Goal: Transaction & Acquisition: Download file/media

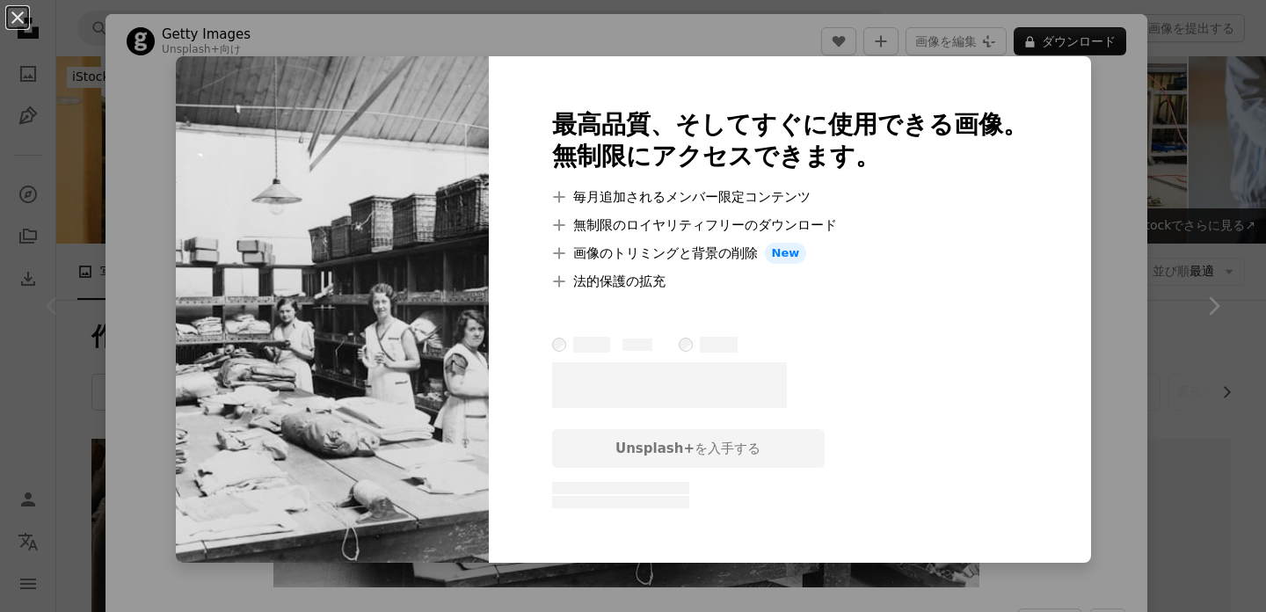
scroll to position [13529, 0]
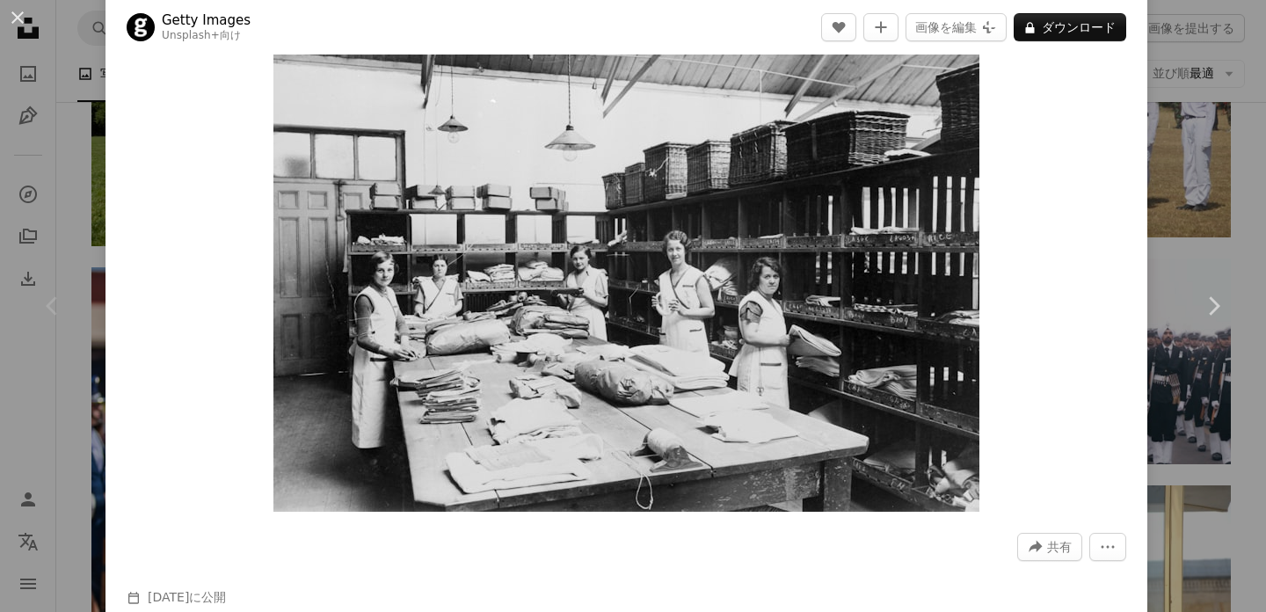
scroll to position [82, 0]
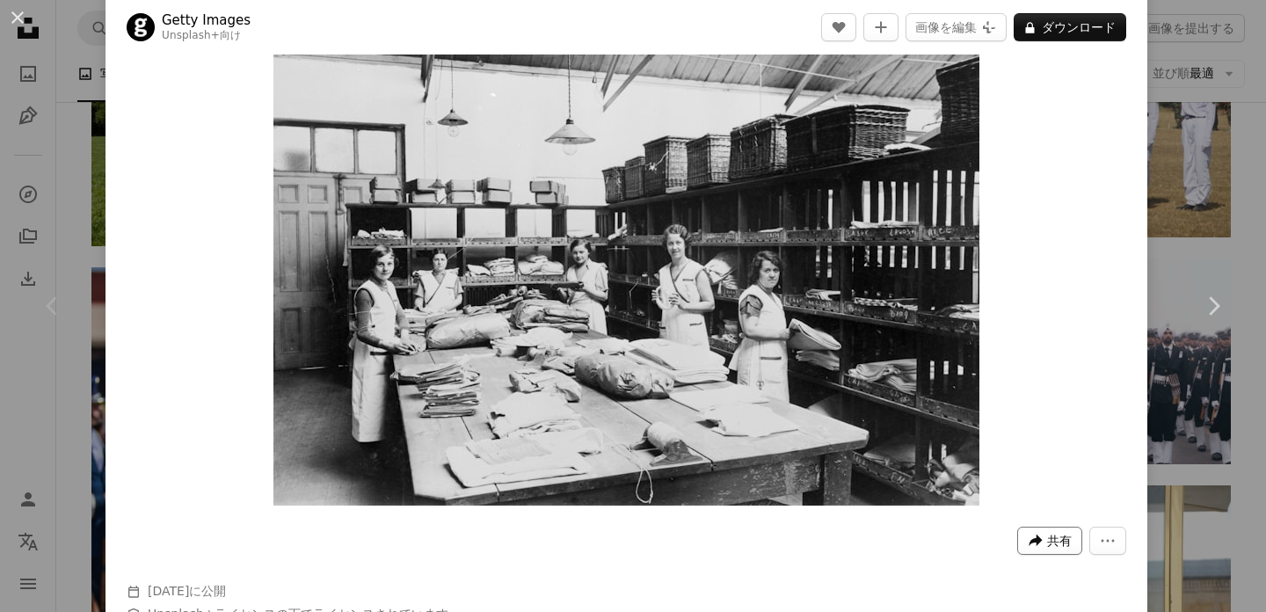
click at [1044, 546] on icon "A forward-right arrow" at bounding box center [1036, 541] width 16 height 16
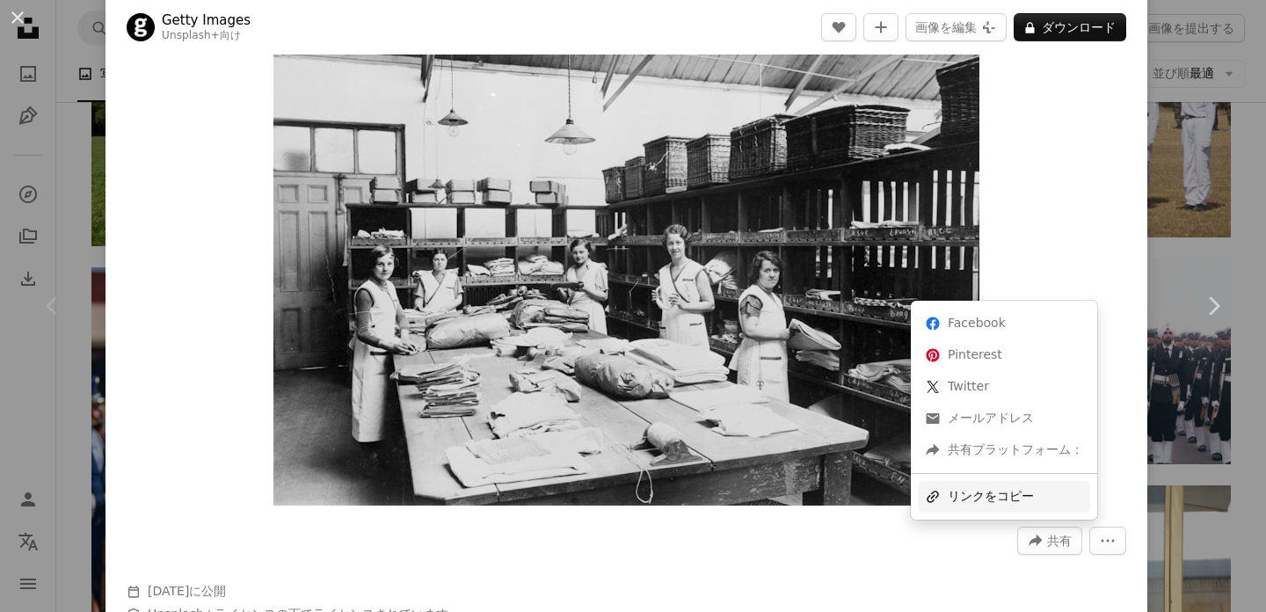
click at [972, 499] on div "A URL sharing icon (chains) リンクをコピー" at bounding box center [1004, 497] width 172 height 32
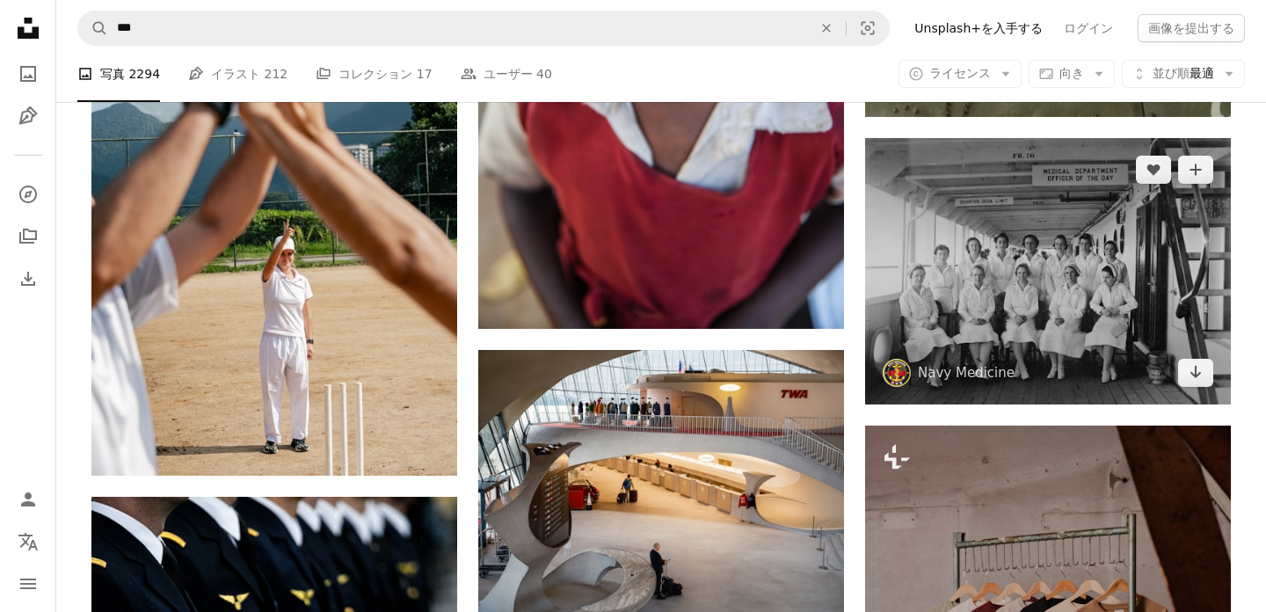
scroll to position [7924, 0]
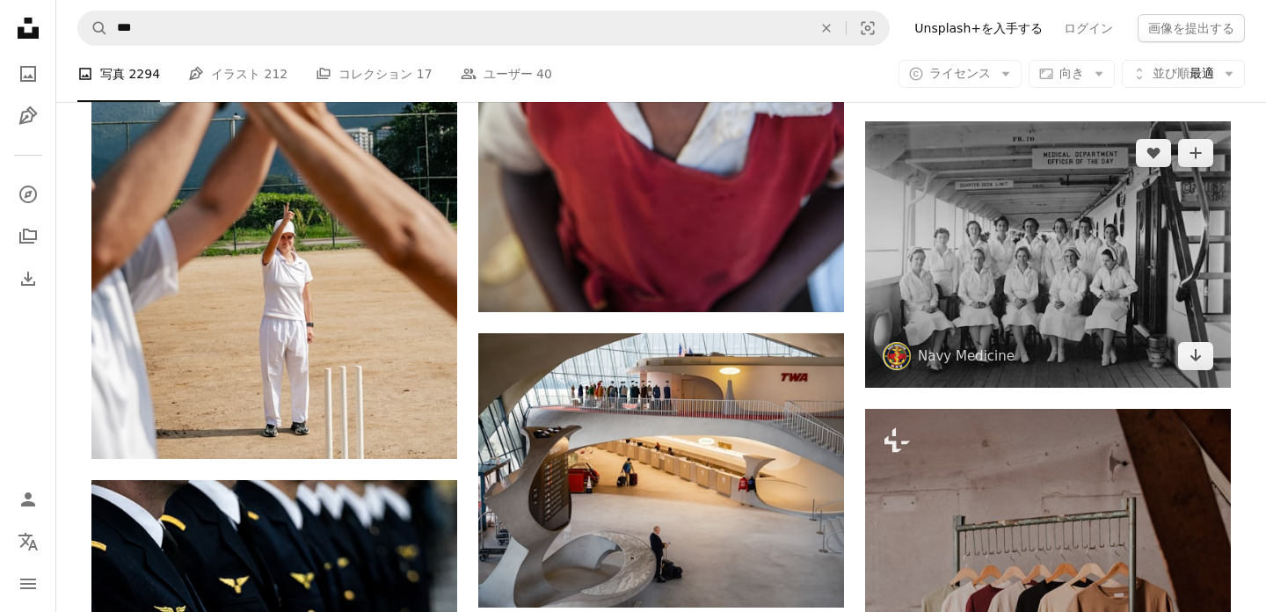
click at [988, 196] on img at bounding box center [1048, 254] width 366 height 266
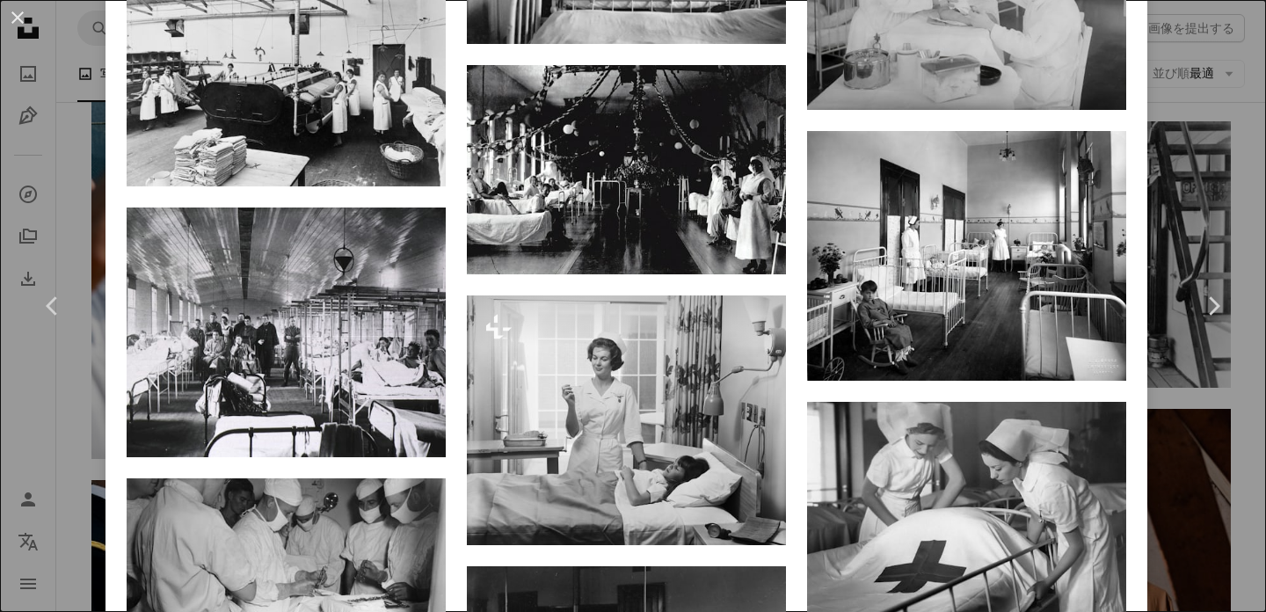
scroll to position [4249, 0]
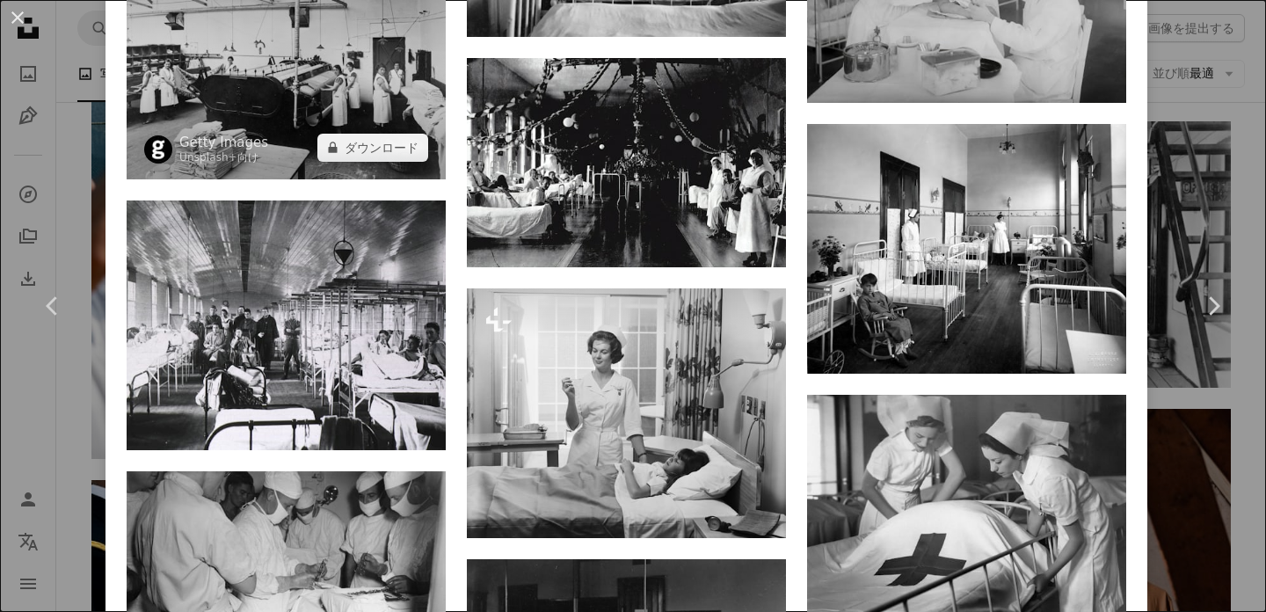
click at [314, 173] on img at bounding box center [286, 62] width 319 height 233
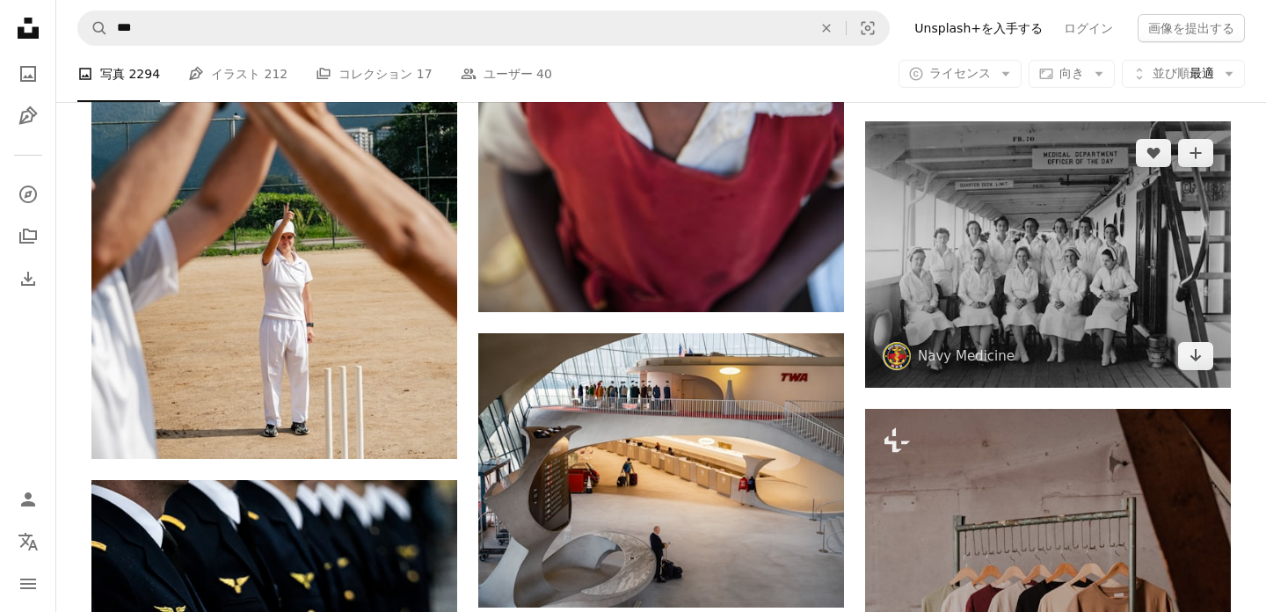
click at [971, 251] on img at bounding box center [1048, 254] width 366 height 266
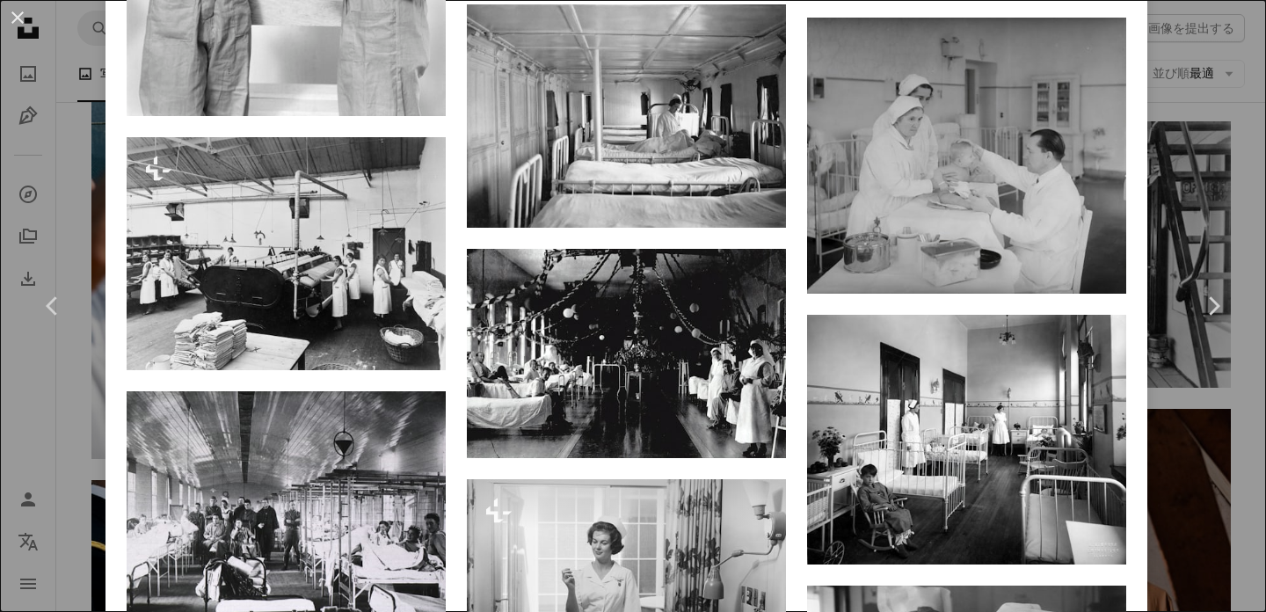
scroll to position [4076, 0]
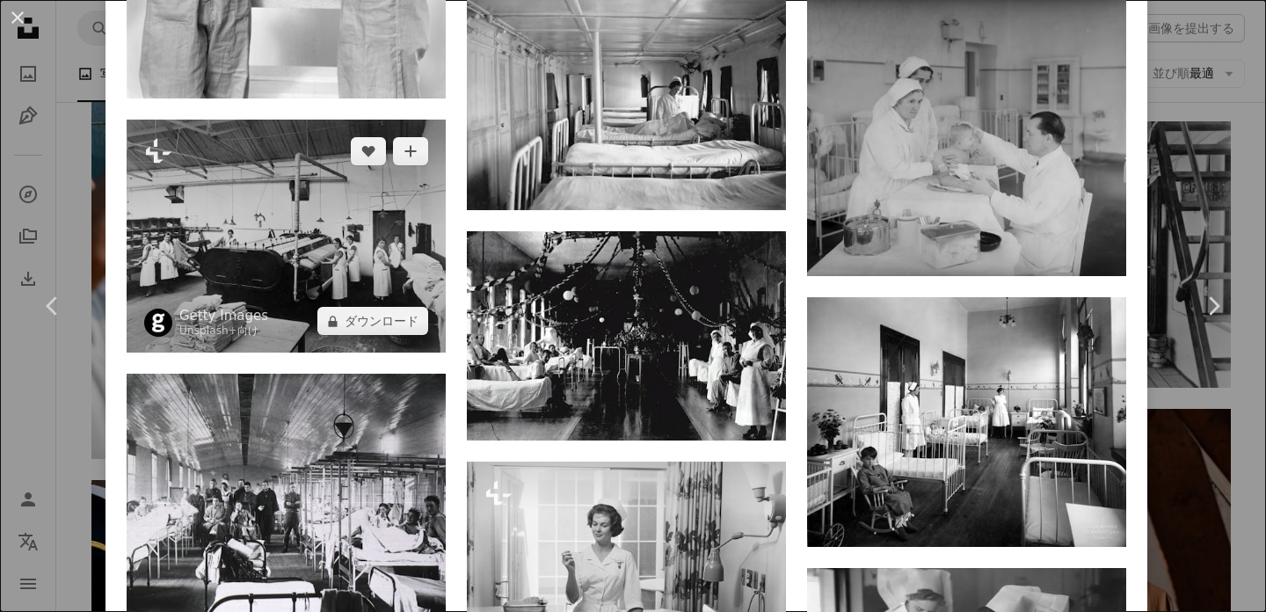
click at [348, 266] on img at bounding box center [286, 236] width 319 height 233
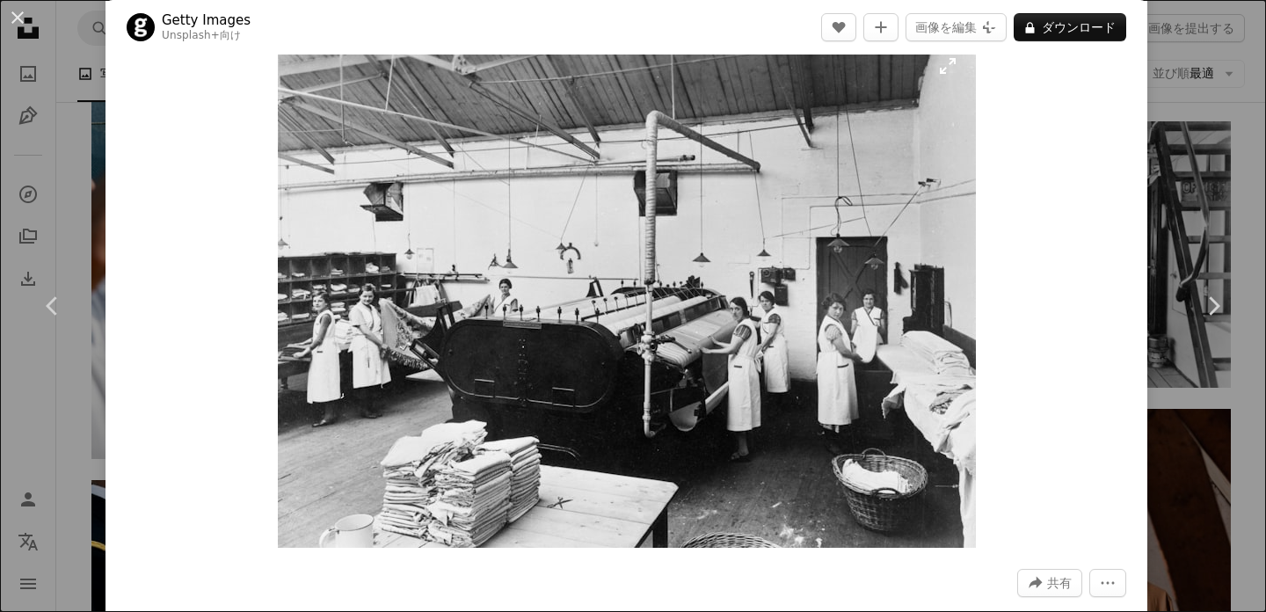
scroll to position [286, 0]
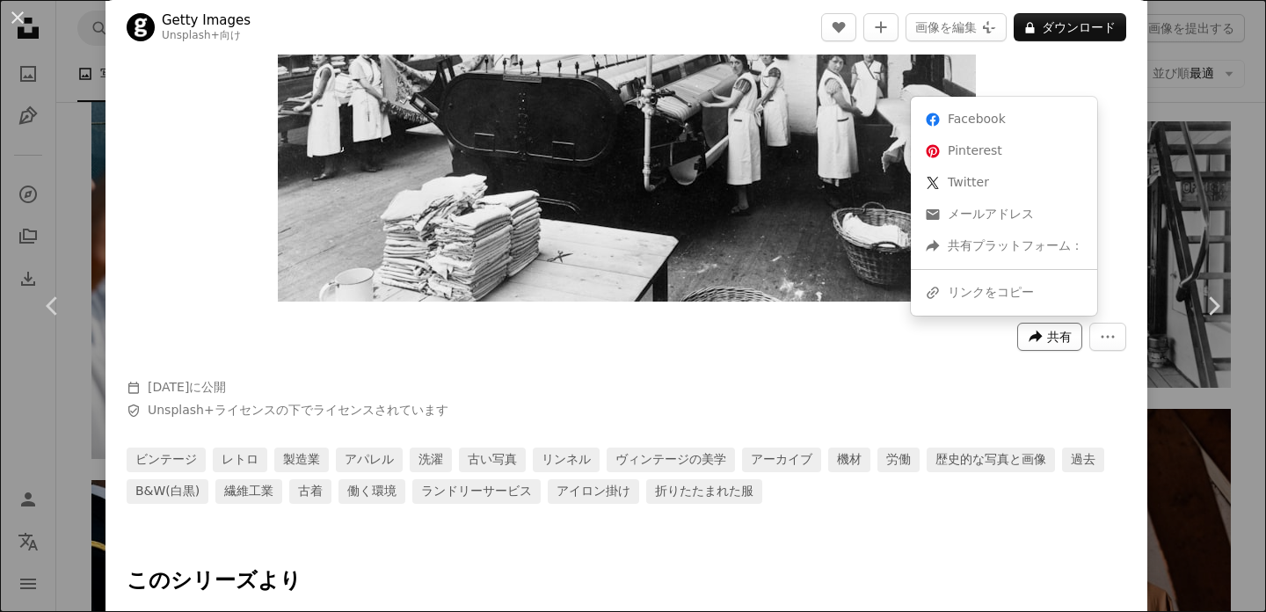
click at [1054, 324] on button "A forward-right arrow 共有" at bounding box center [1049, 337] width 65 height 28
click at [987, 302] on div "A URL sharing icon (chains) リンクをコピー" at bounding box center [1004, 293] width 172 height 32
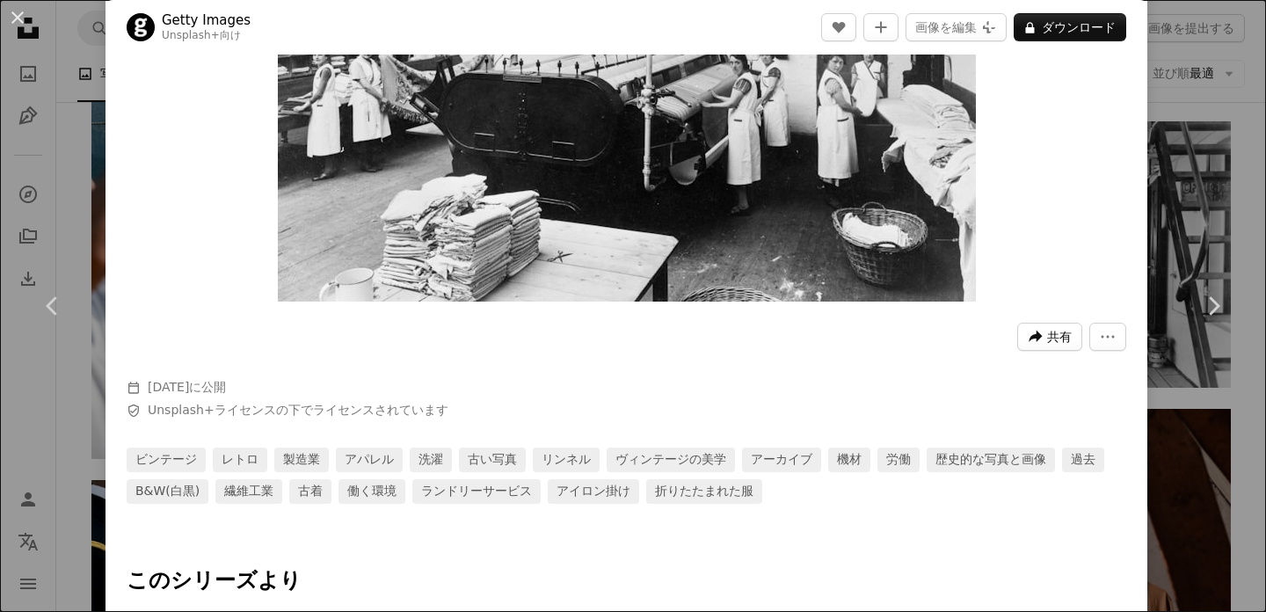
scroll to position [0, 0]
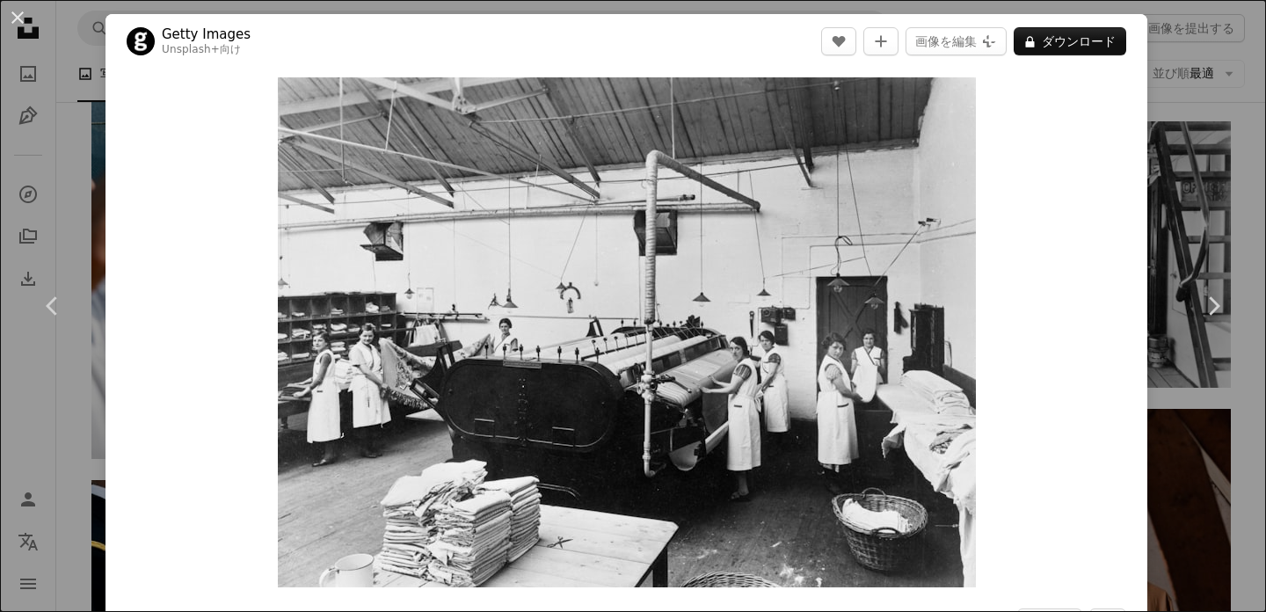
click at [1249, 59] on div "An X shape Chevron left Chevron right Getty Images Unsplash+ 向け A heart A plus …" at bounding box center [633, 306] width 1266 height 612
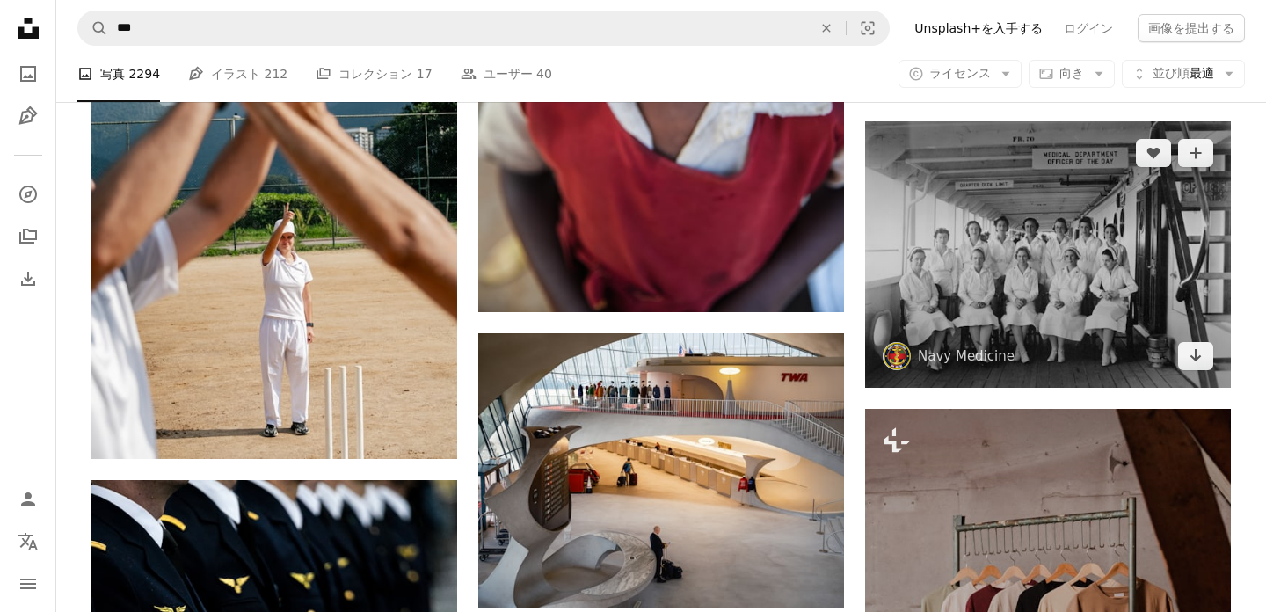
click at [1025, 269] on img at bounding box center [1048, 254] width 366 height 266
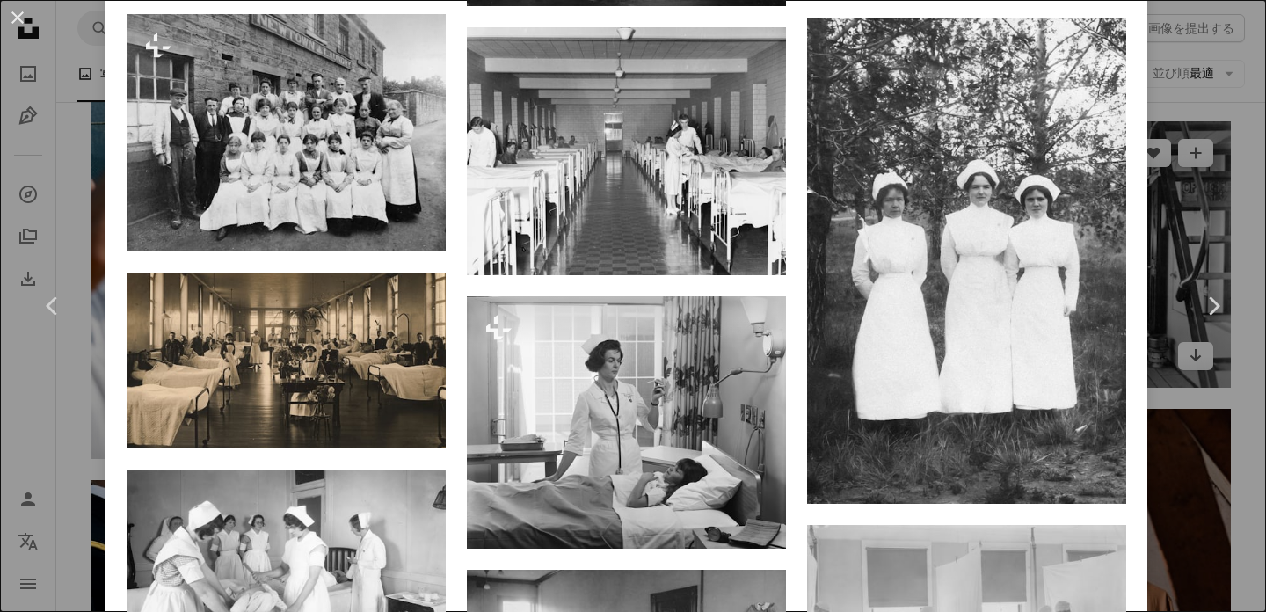
scroll to position [1490, 0]
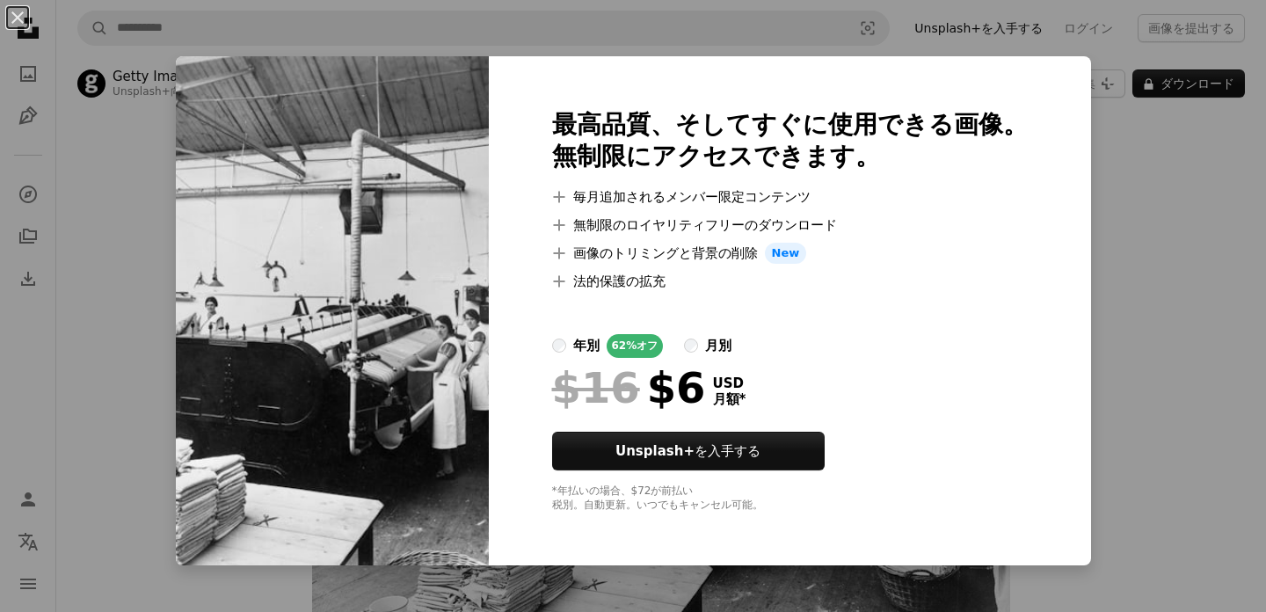
click at [702, 346] on label "月別" at bounding box center [707, 346] width 47 height 24
click at [845, 316] on div at bounding box center [790, 313] width 476 height 42
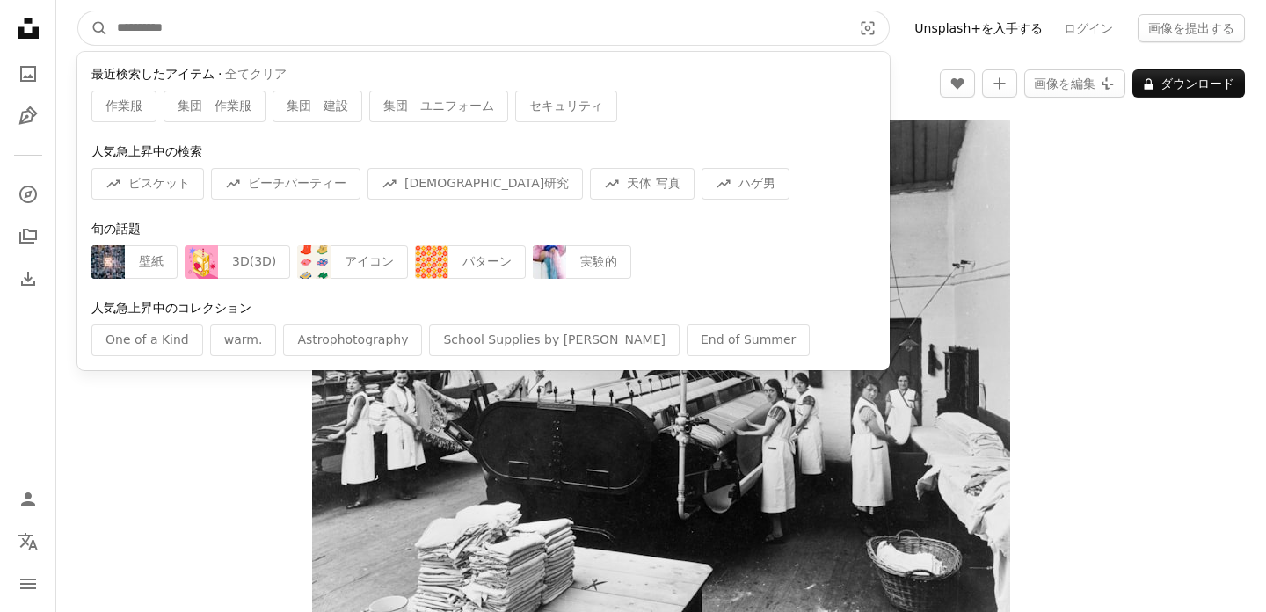
click at [603, 25] on input "サイト内でビジュアルを探す" at bounding box center [477, 27] width 739 height 33
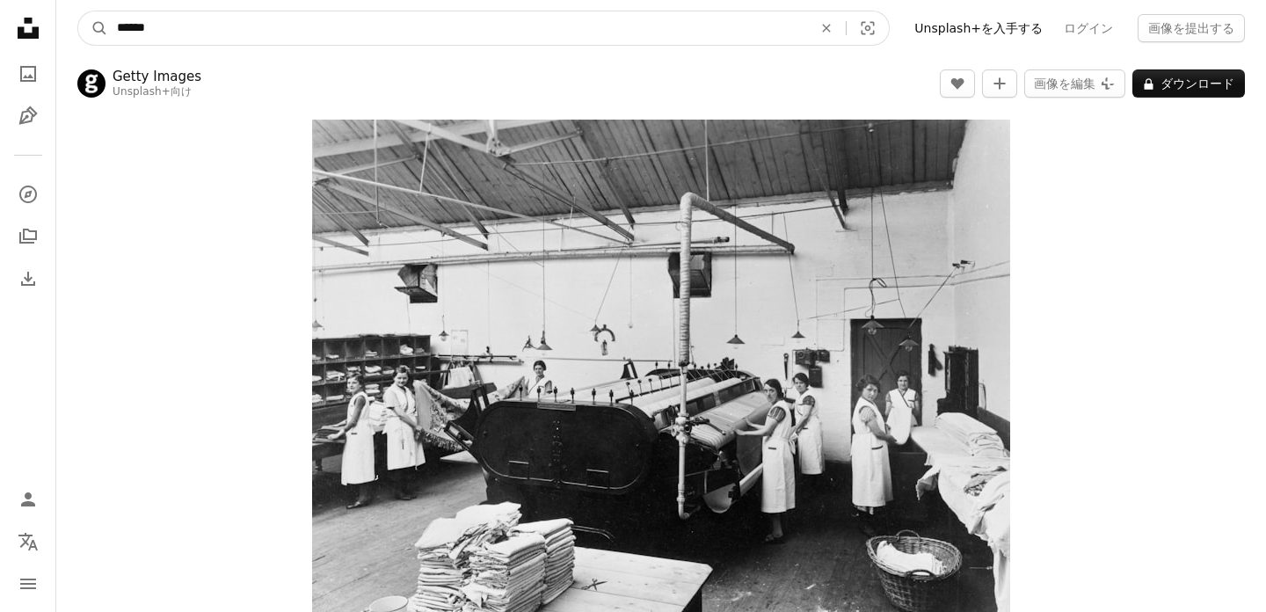
type input "******"
click at [78, 11] on button "A magnifying glass" at bounding box center [93, 27] width 30 height 33
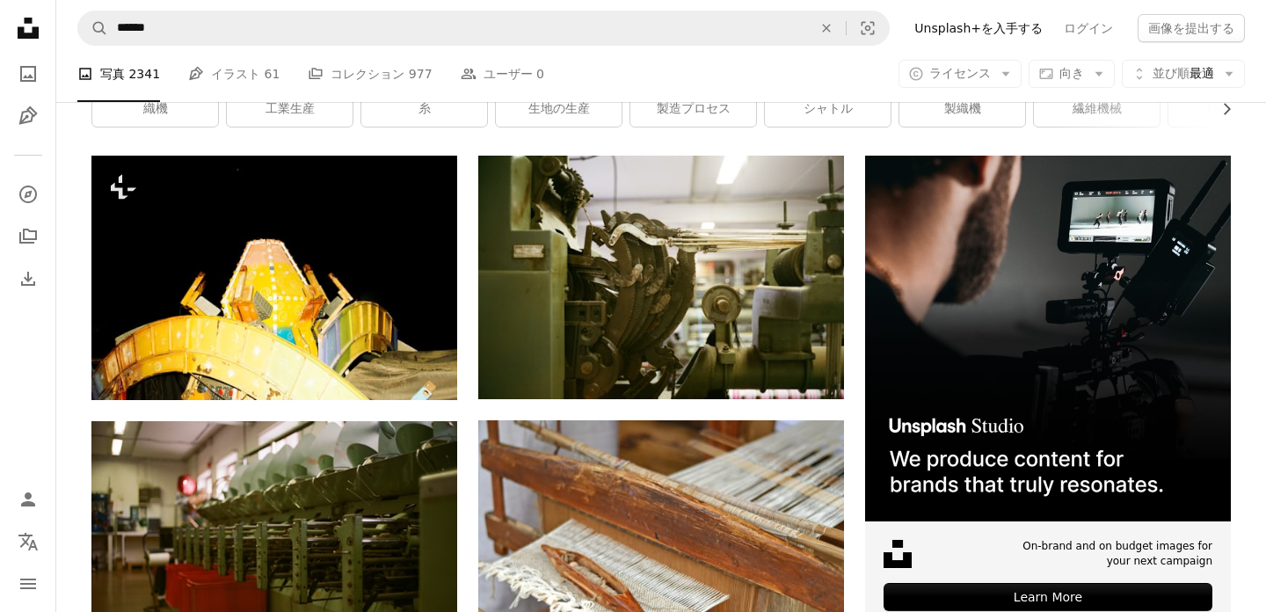
scroll to position [301, 0]
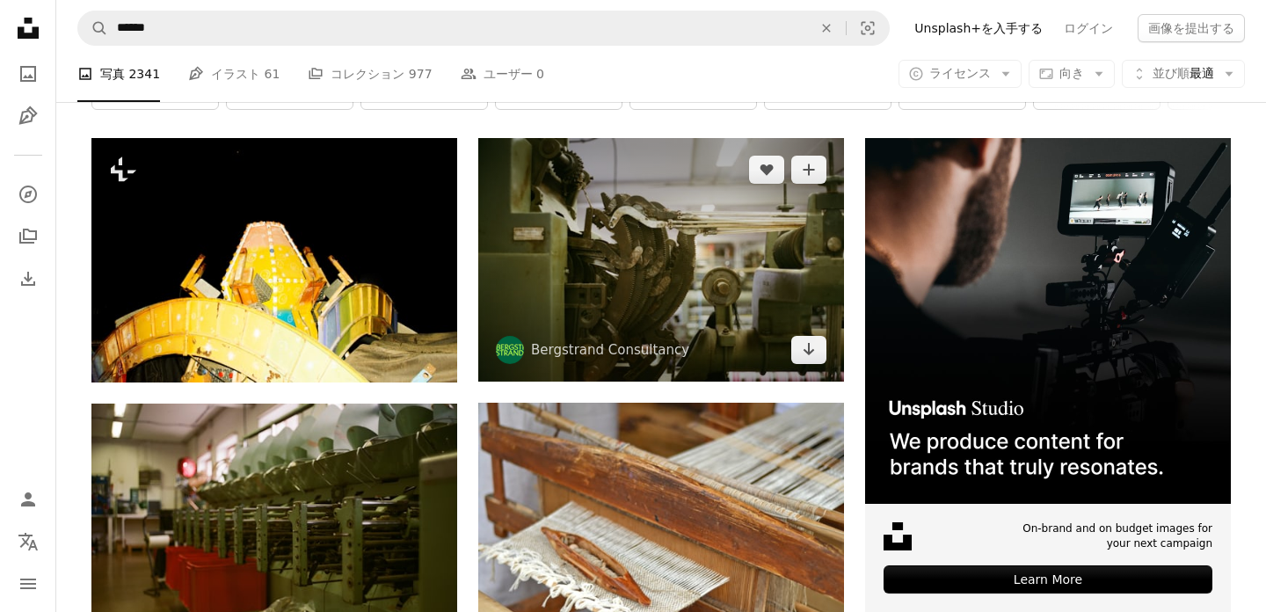
click at [684, 273] on img at bounding box center [661, 259] width 366 height 243
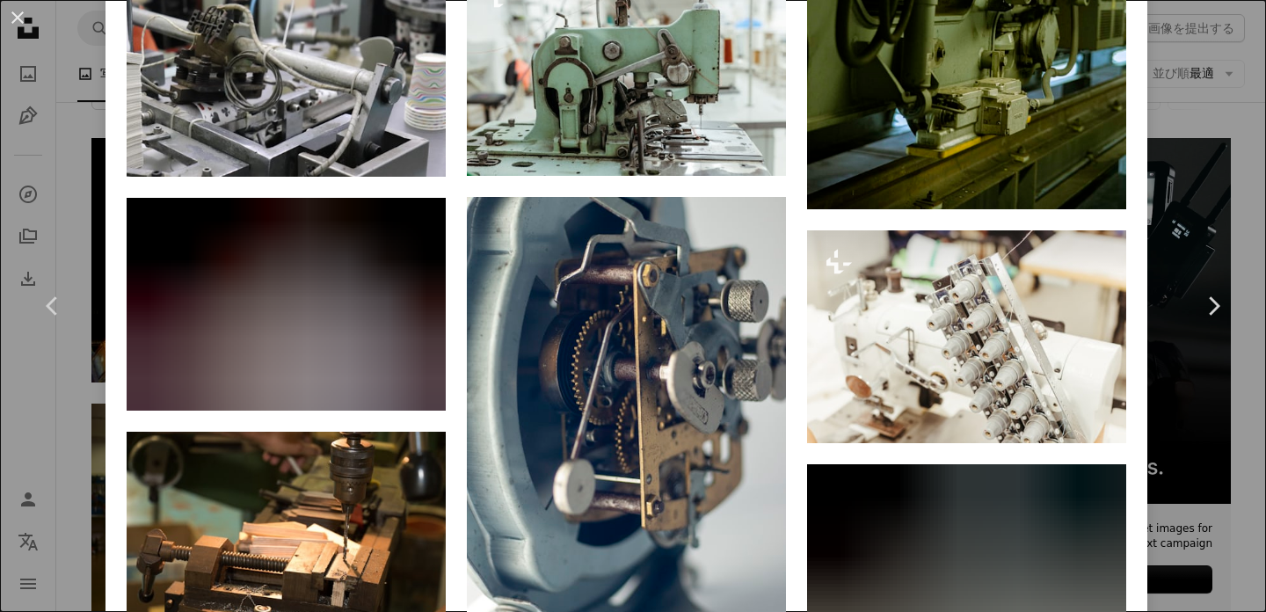
scroll to position [1474, 0]
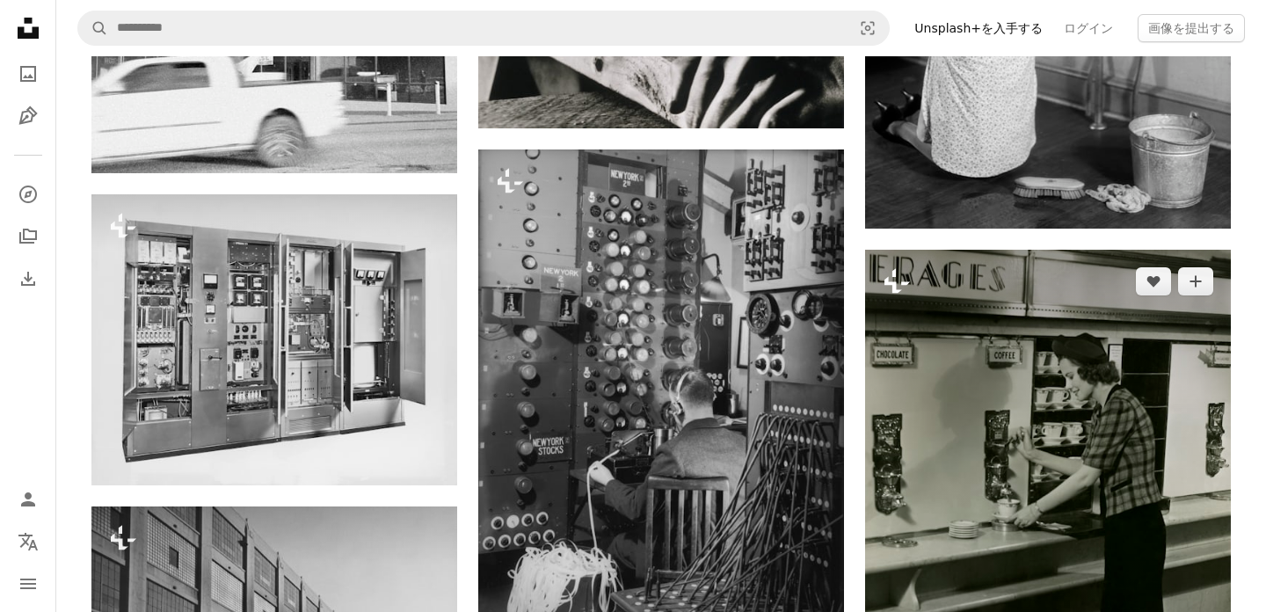
scroll to position [3089, 0]
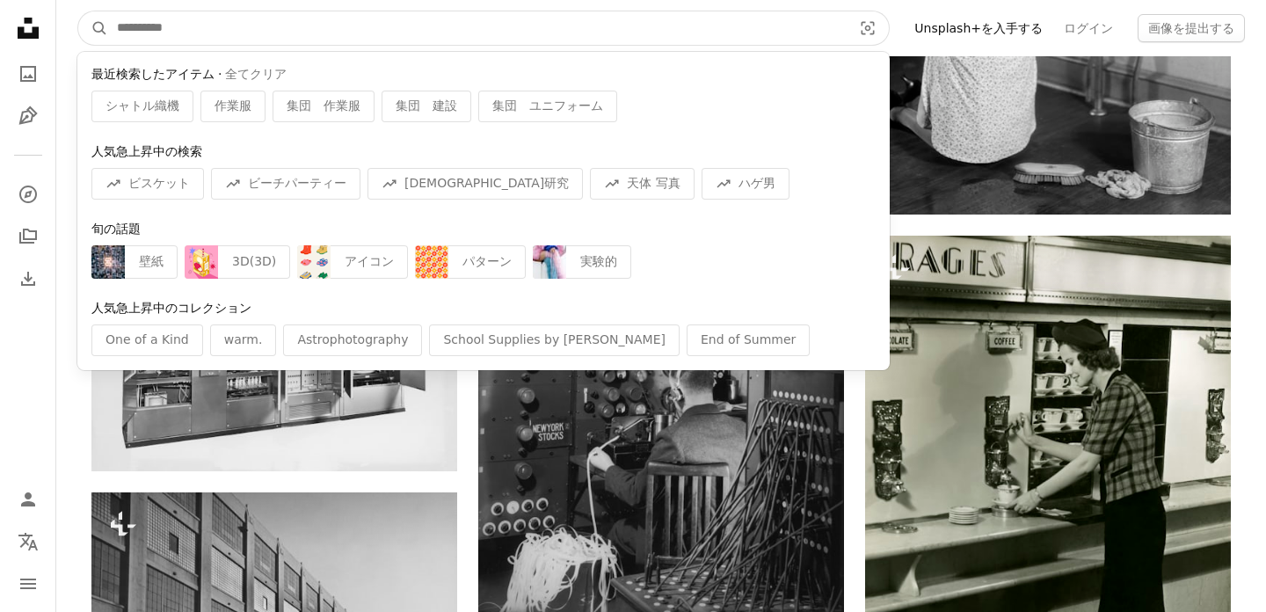
click at [544, 40] on input "サイト内でビジュアルを探す" at bounding box center [477, 27] width 739 height 33
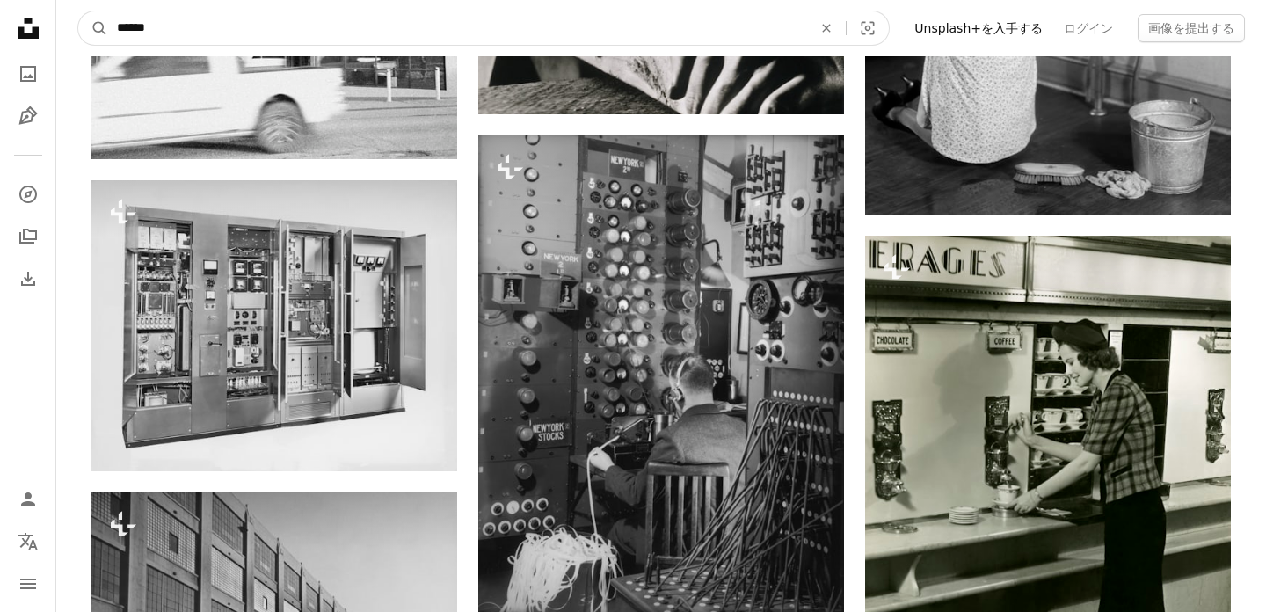
type input "******"
click button "A magnifying glass" at bounding box center [93, 27] width 30 height 33
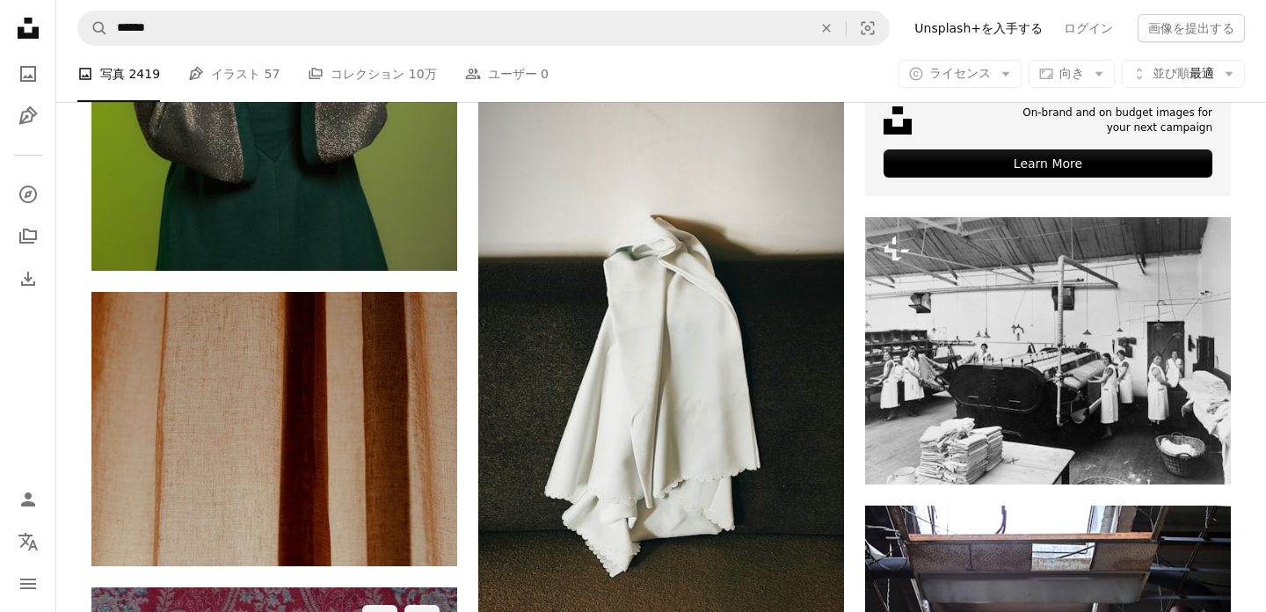
scroll to position [640, 0]
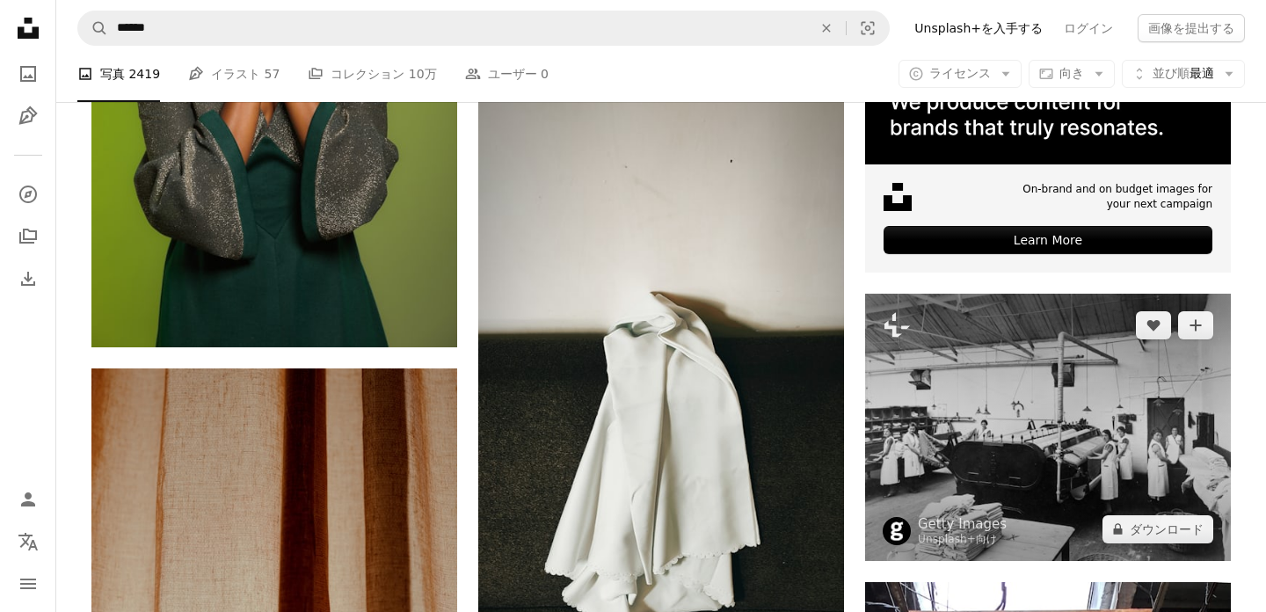
click at [979, 393] on img at bounding box center [1048, 427] width 366 height 267
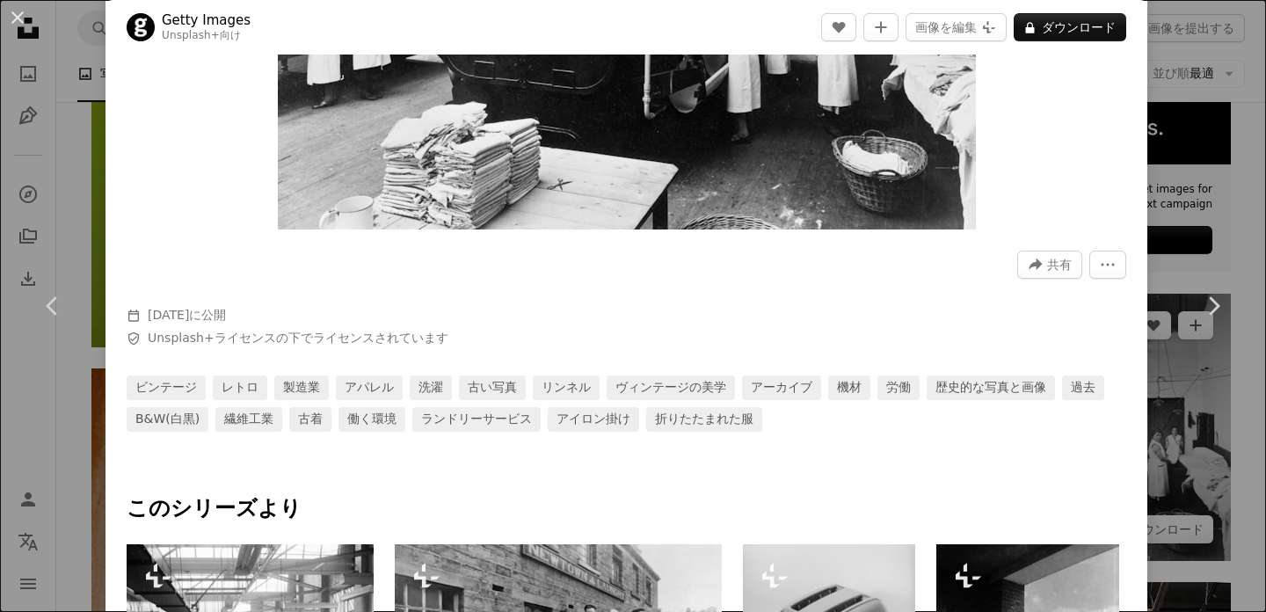
scroll to position [747, 0]
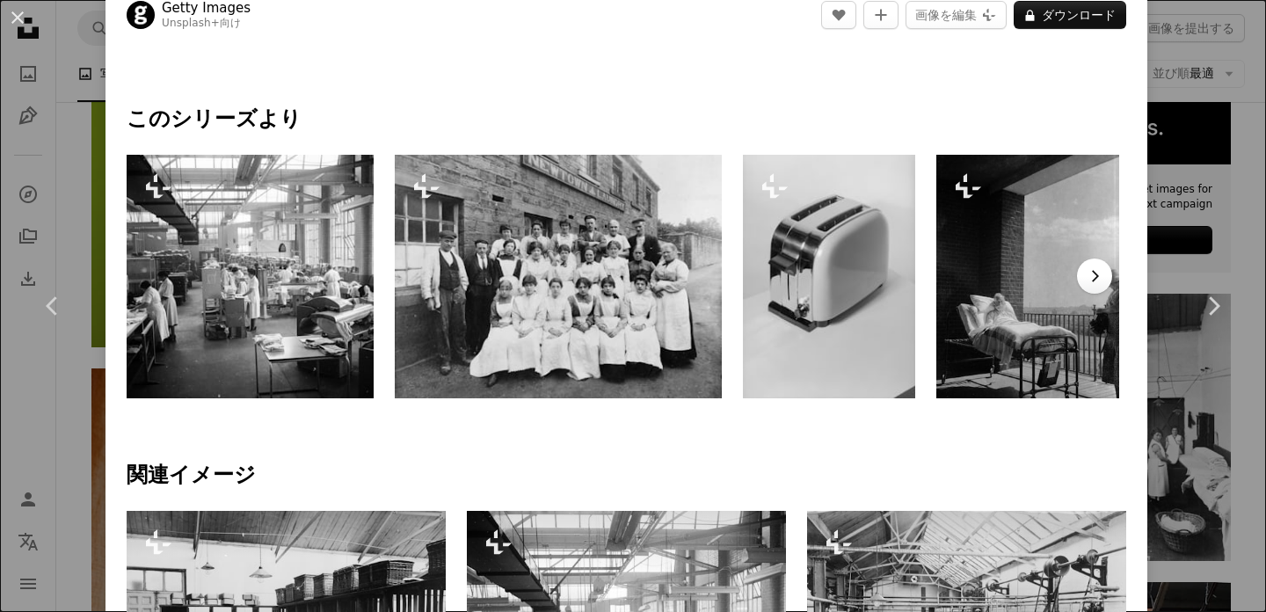
click at [1103, 280] on icon "Chevron right" at bounding box center [1095, 276] width 18 height 18
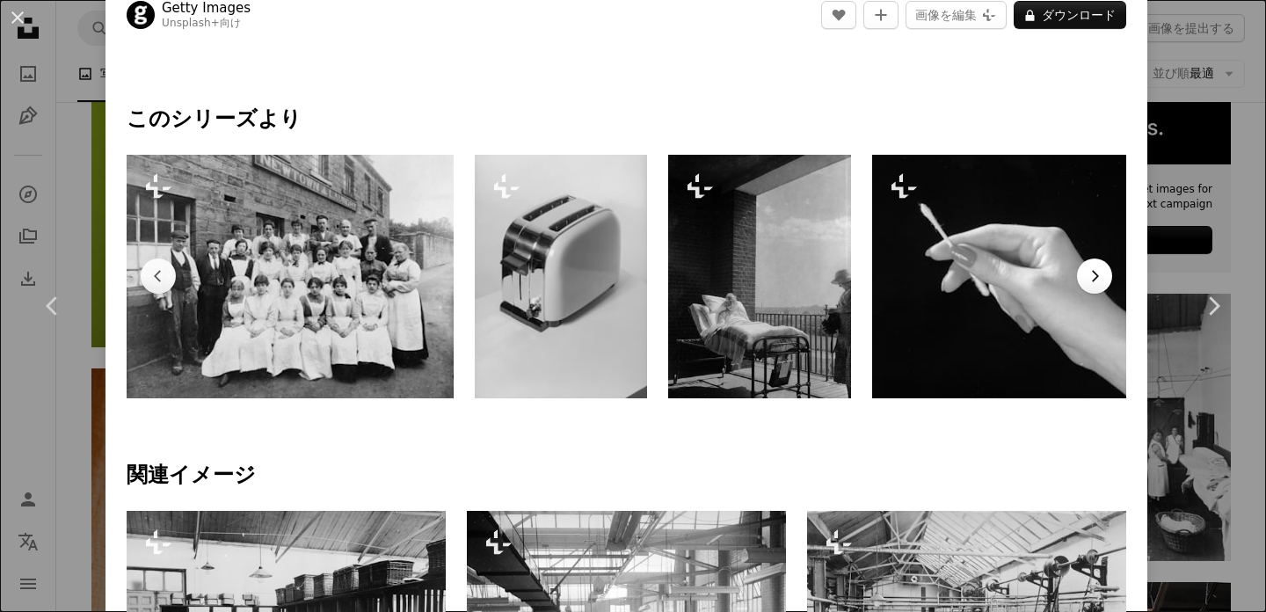
click at [1103, 280] on icon "Chevron right" at bounding box center [1095, 276] width 18 height 18
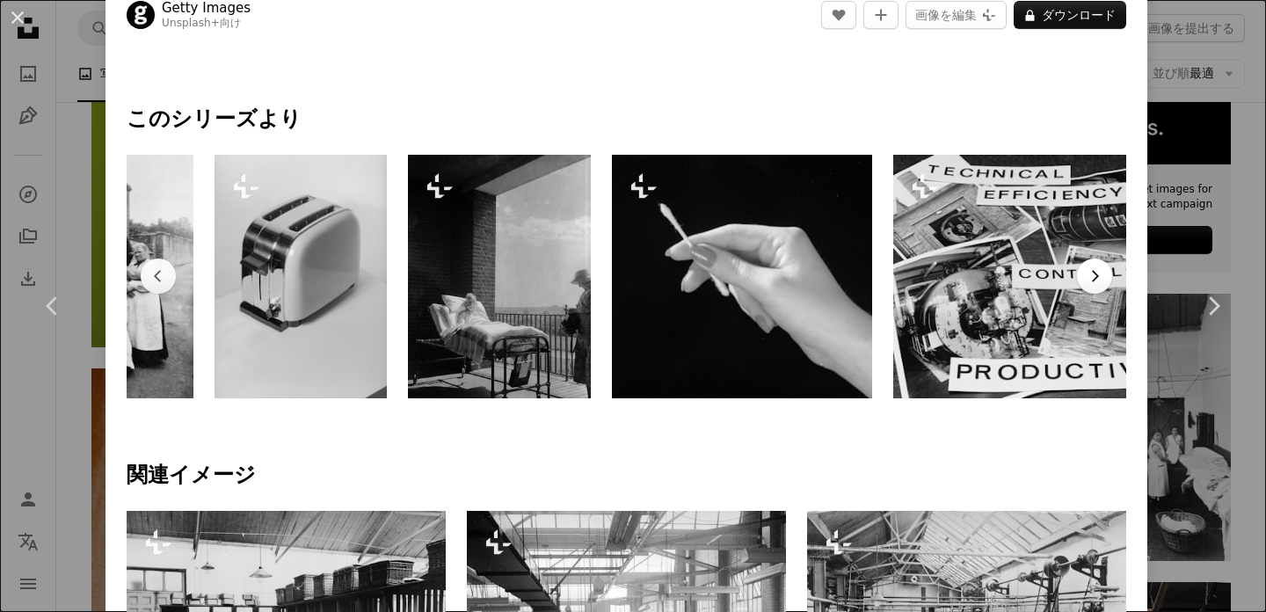
click at [1103, 280] on icon "Chevron right" at bounding box center [1095, 276] width 18 height 18
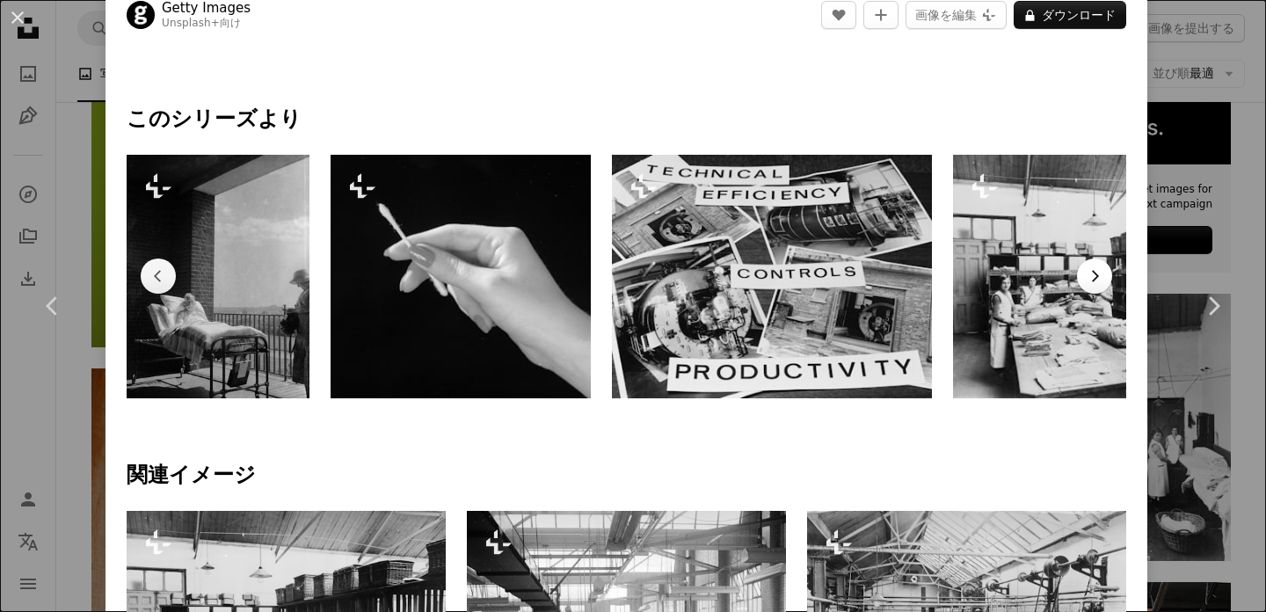
click at [1103, 280] on icon "Chevron right" at bounding box center [1095, 276] width 18 height 18
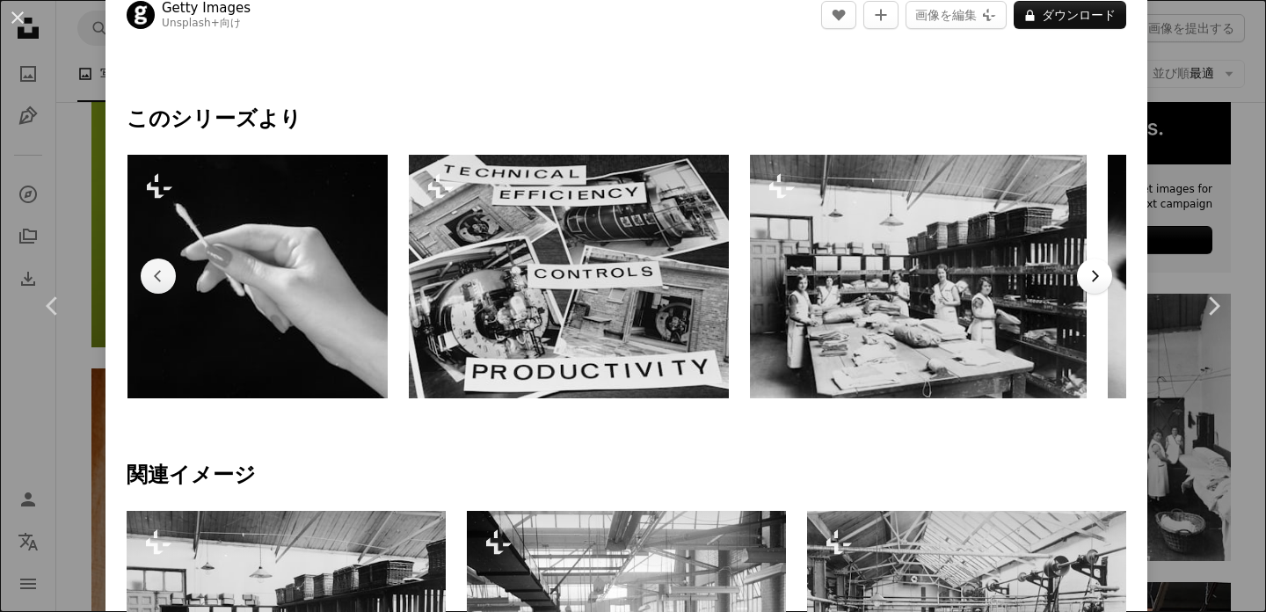
click at [1103, 281] on icon "Chevron right" at bounding box center [1095, 276] width 18 height 18
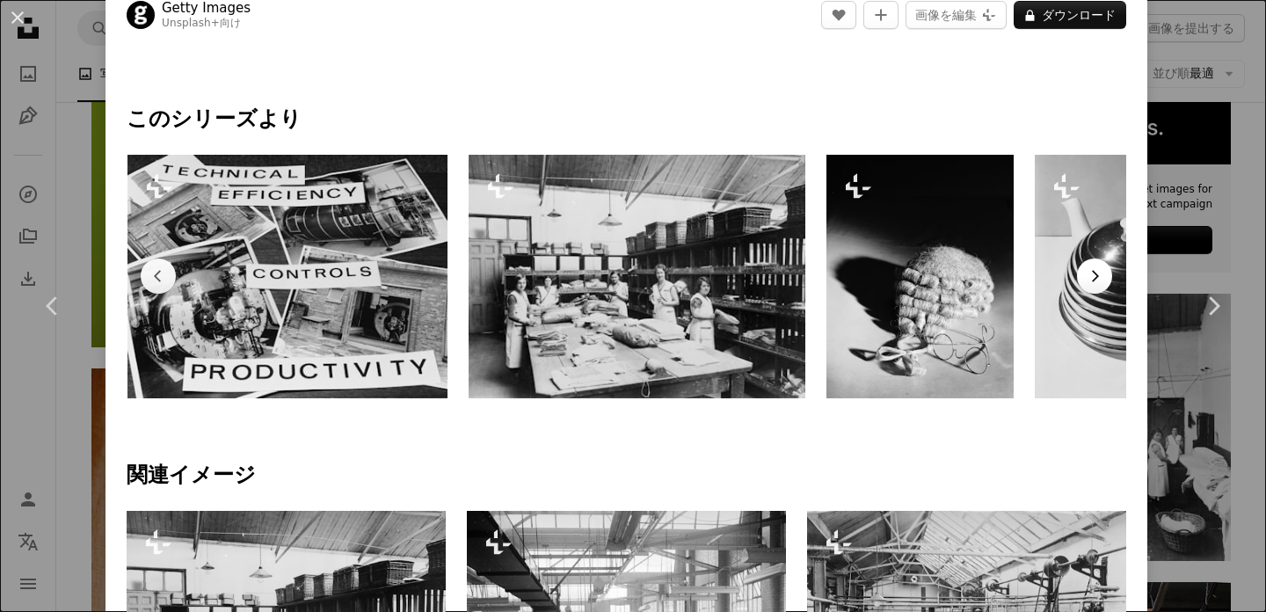
click at [1103, 281] on icon "Chevron right" at bounding box center [1095, 276] width 18 height 18
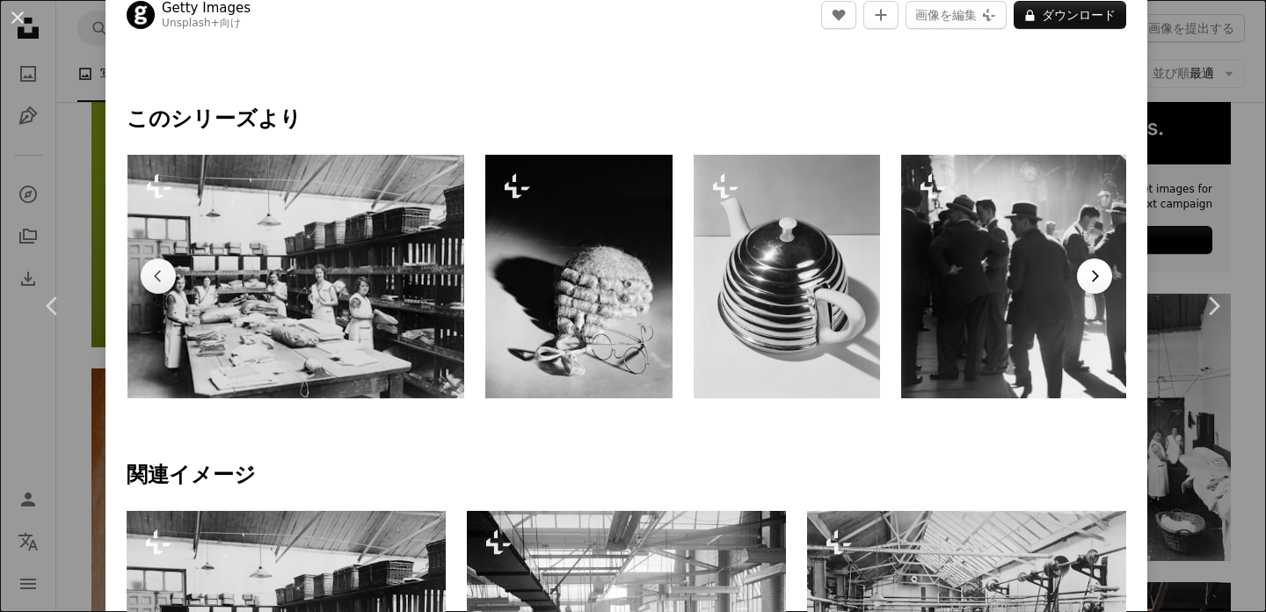
scroll to position [0, 1635]
click at [1103, 281] on icon "Chevron right" at bounding box center [1095, 276] width 18 height 18
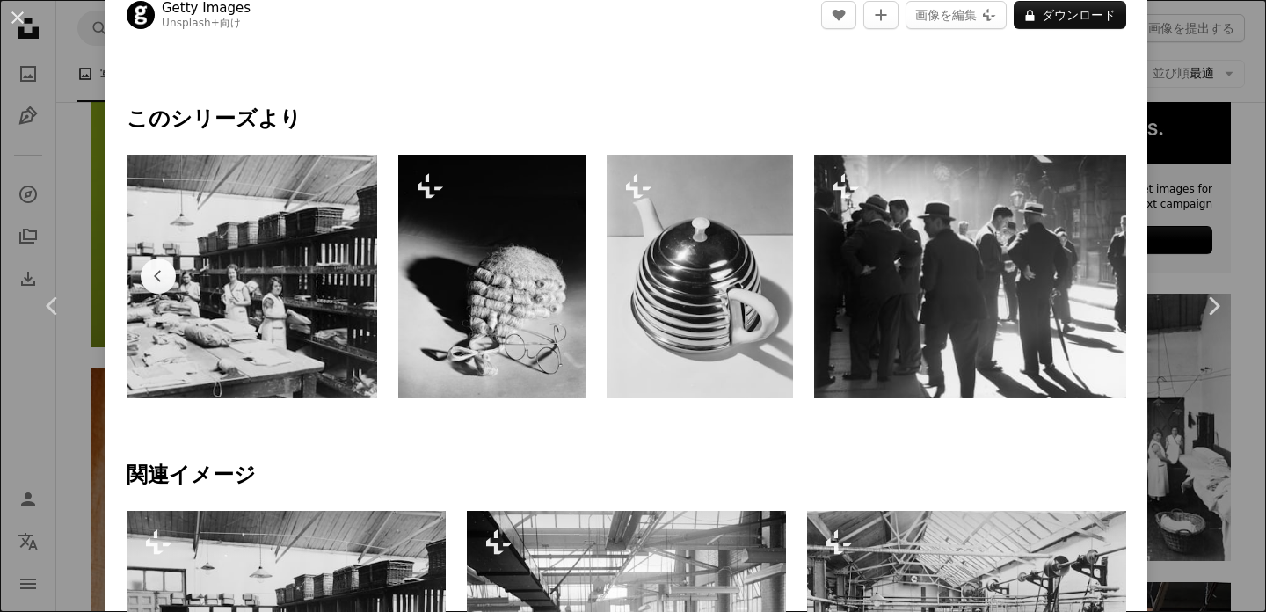
click at [1116, 282] on img at bounding box center [976, 277] width 325 height 244
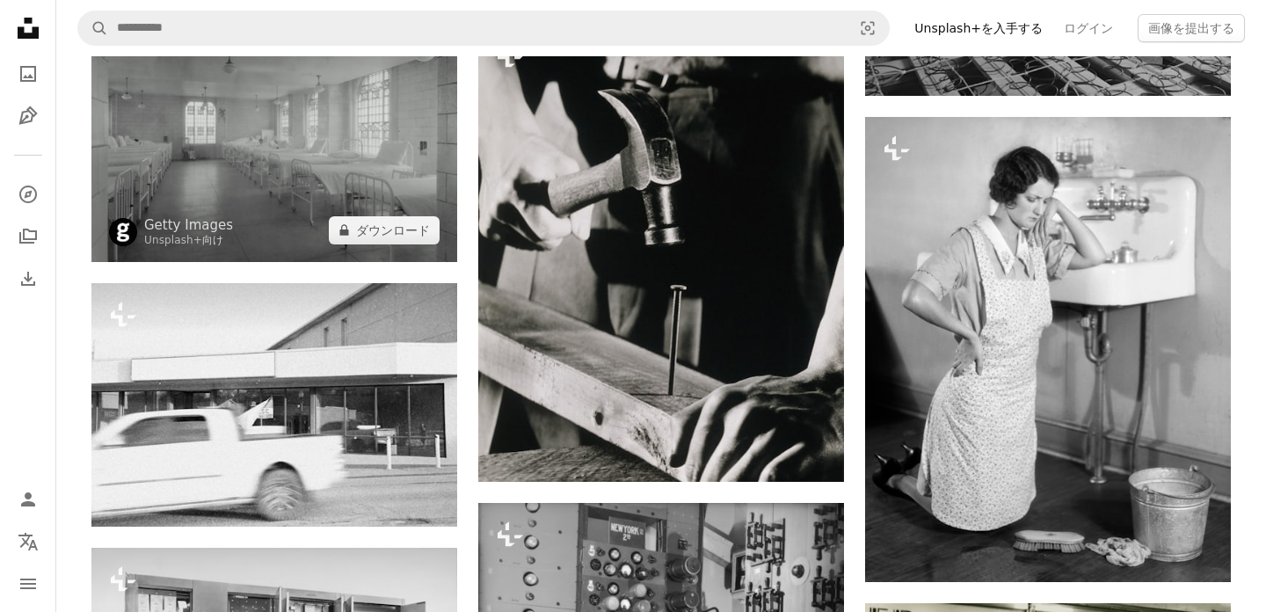
scroll to position [2720, 0]
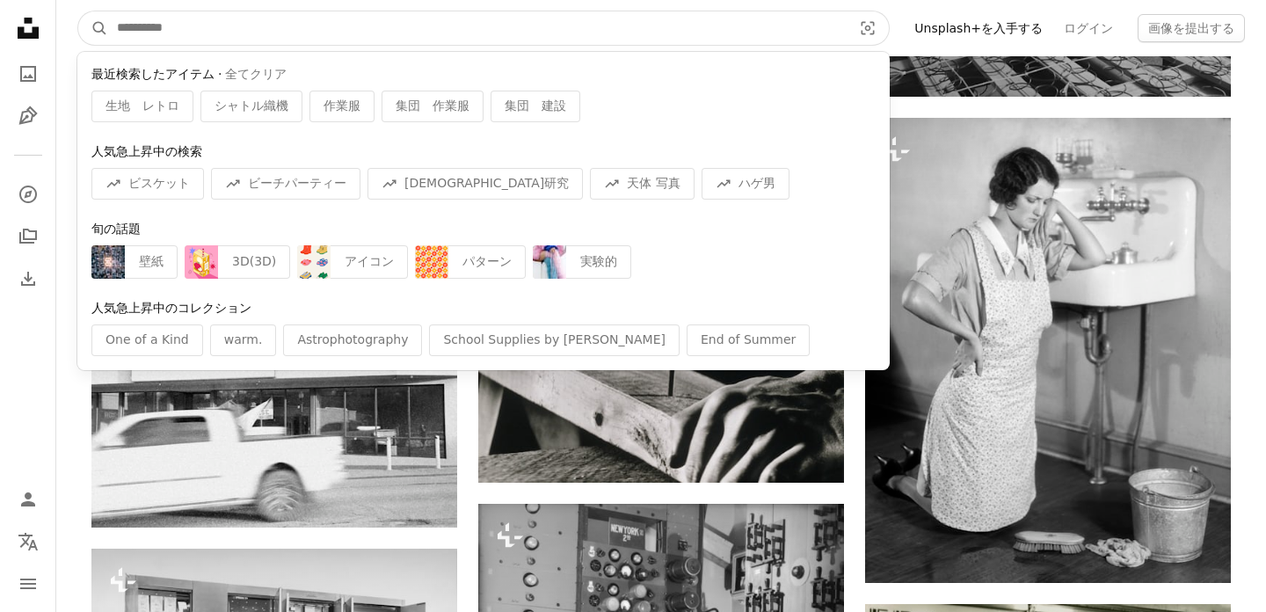
click at [391, 32] on input "サイト内でビジュアルを探す" at bounding box center [477, 27] width 739 height 33
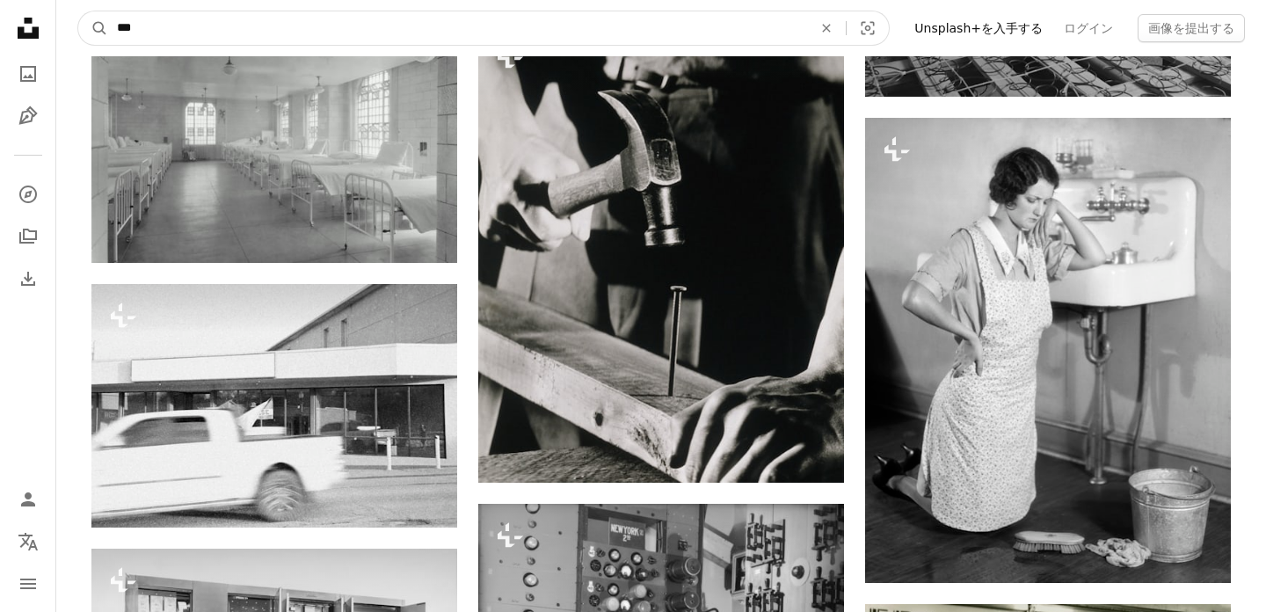
type input "**"
click button "A magnifying glass" at bounding box center [93, 27] width 30 height 33
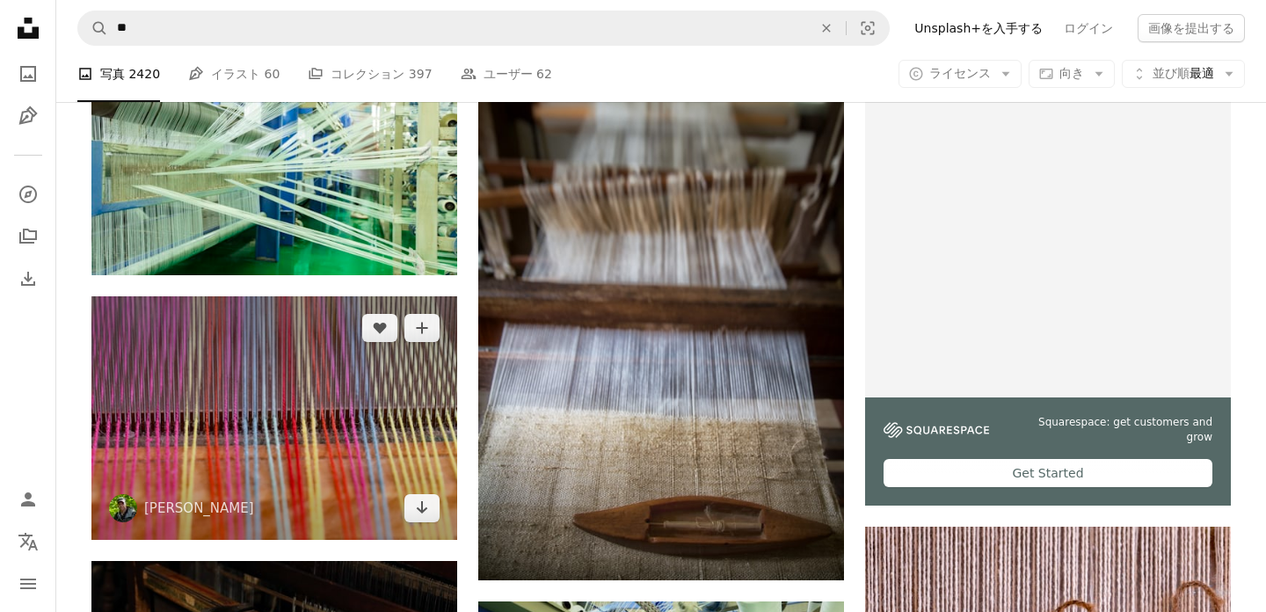
scroll to position [295, 0]
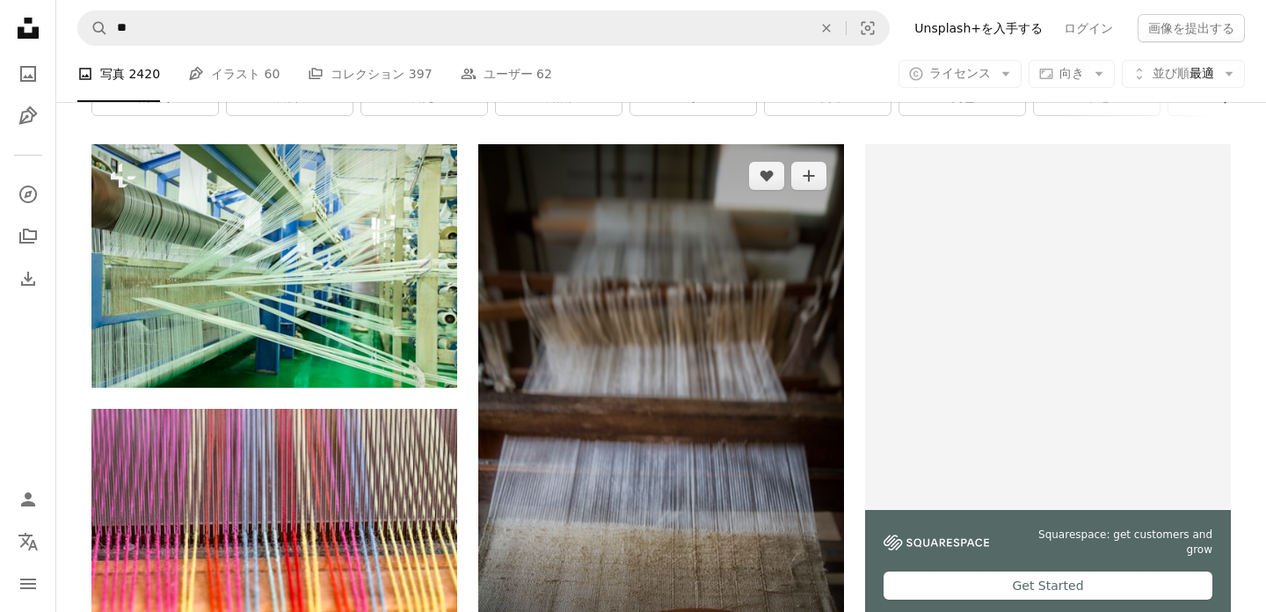
click at [620, 267] on img at bounding box center [661, 418] width 366 height 549
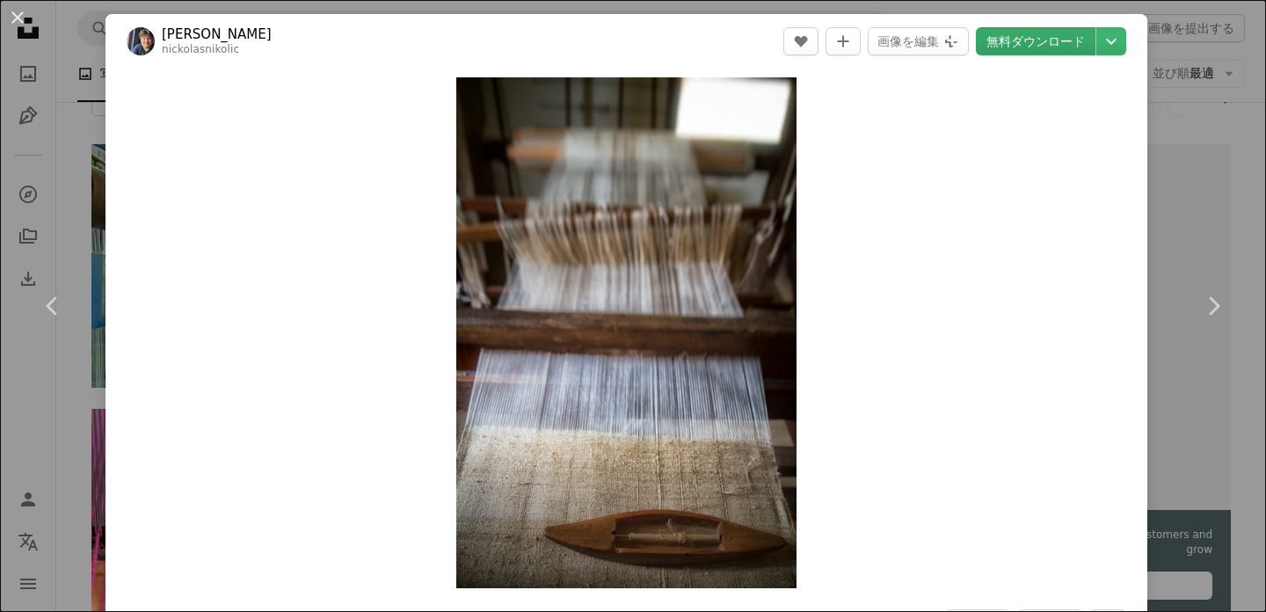
click at [1040, 38] on link "無料ダウンロード" at bounding box center [1036, 41] width 120 height 28
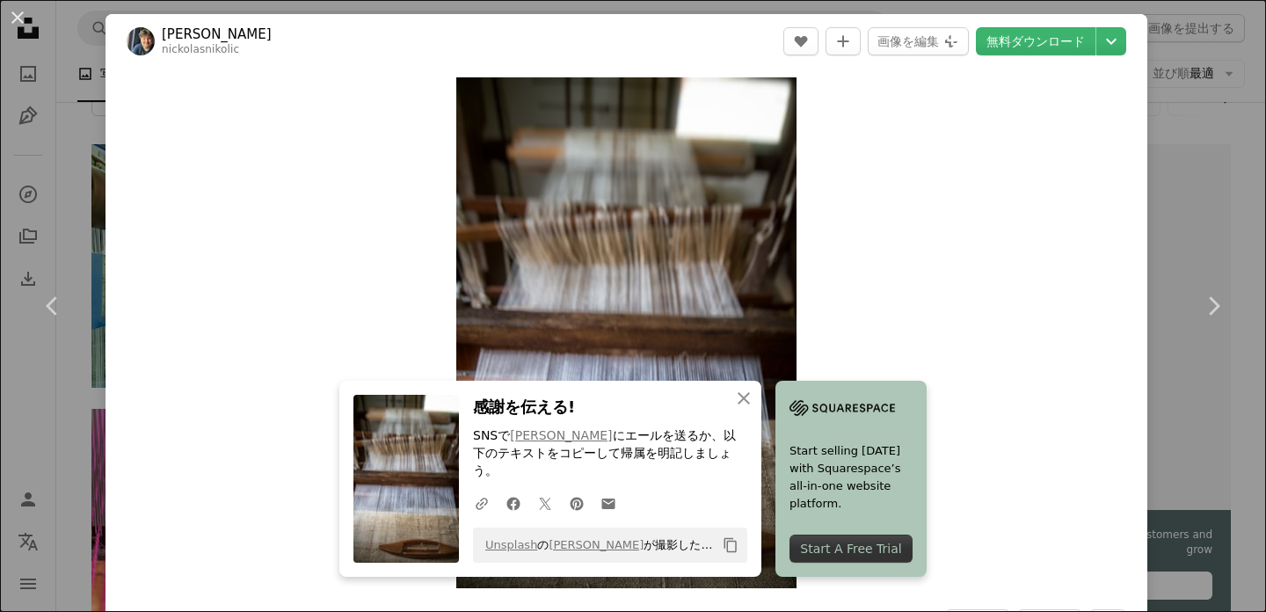
click at [1212, 119] on div "An X shape Chevron left Chevron right Nickolas Nikolic nickolasnikolic A heart …" at bounding box center [633, 306] width 1266 height 612
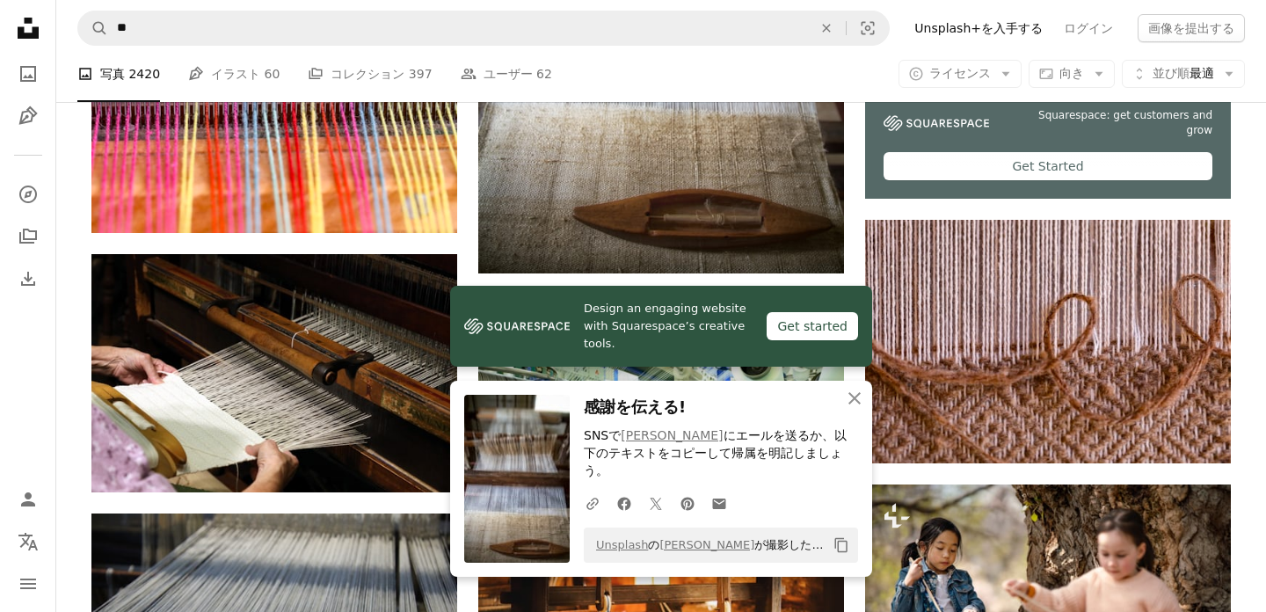
scroll to position [465, 0]
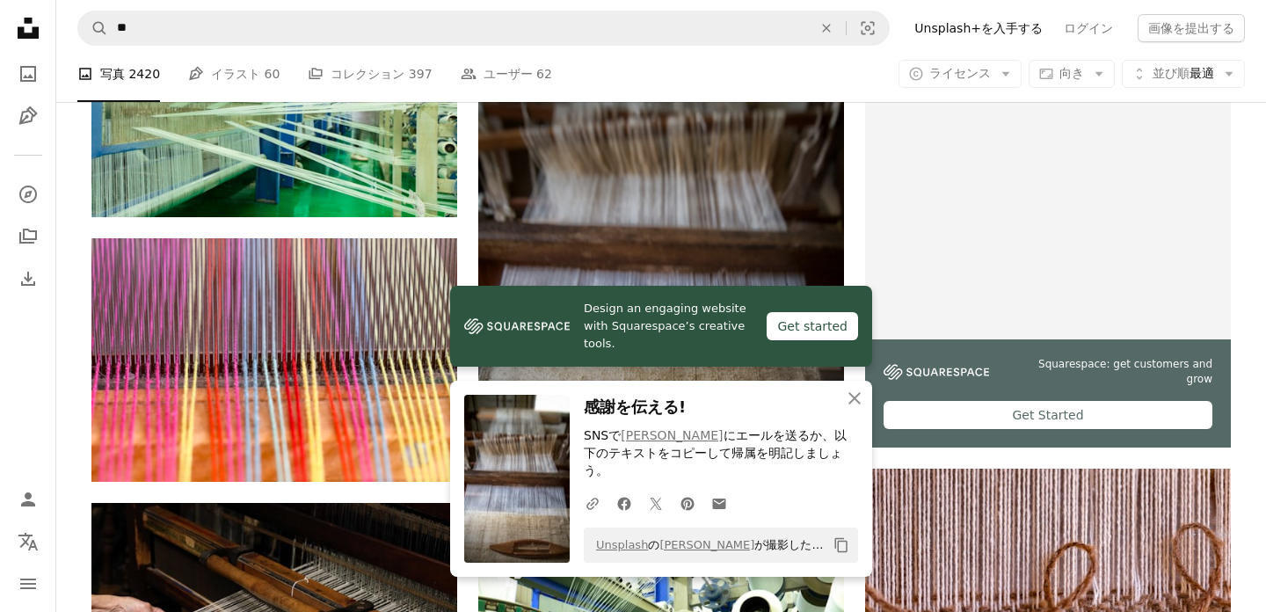
click at [661, 222] on img at bounding box center [661, 248] width 366 height 549
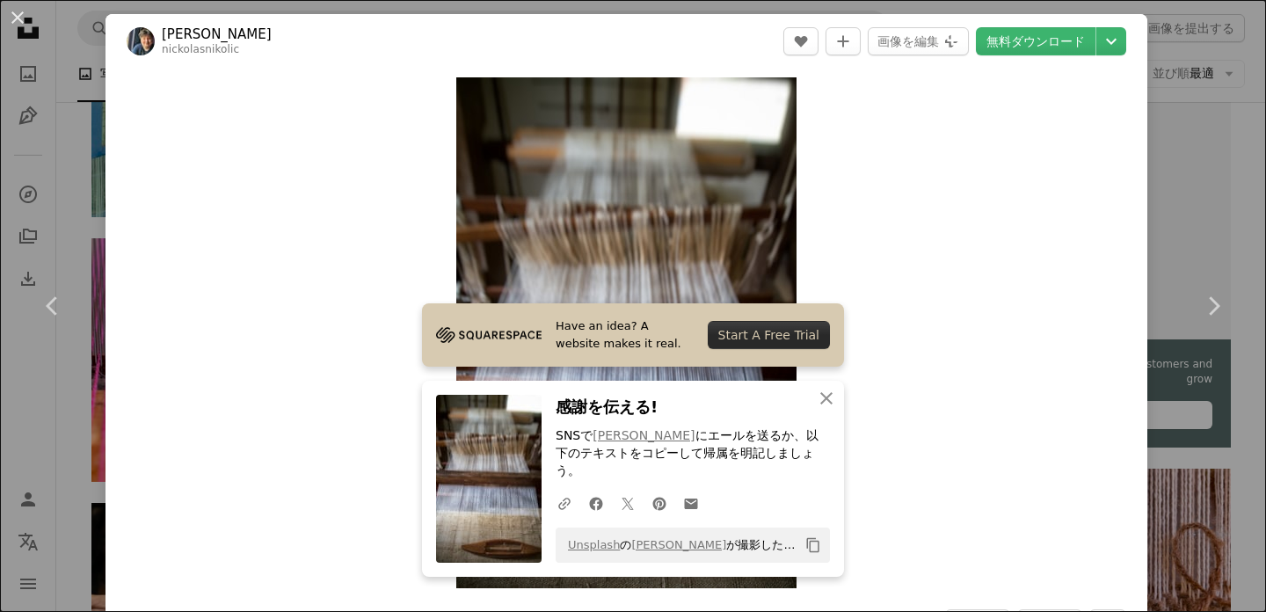
click at [327, 328] on div "Zoom in" at bounding box center [627, 333] width 1042 height 528
click at [830, 408] on icon "An X shape" at bounding box center [826, 398] width 21 height 21
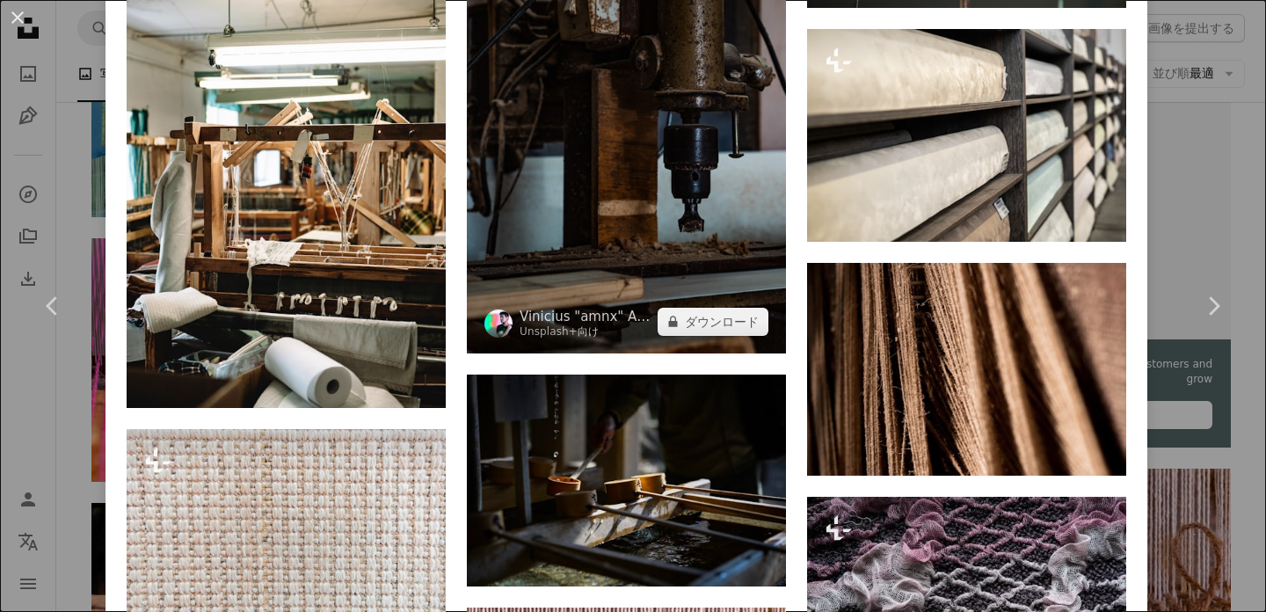
scroll to position [10442, 0]
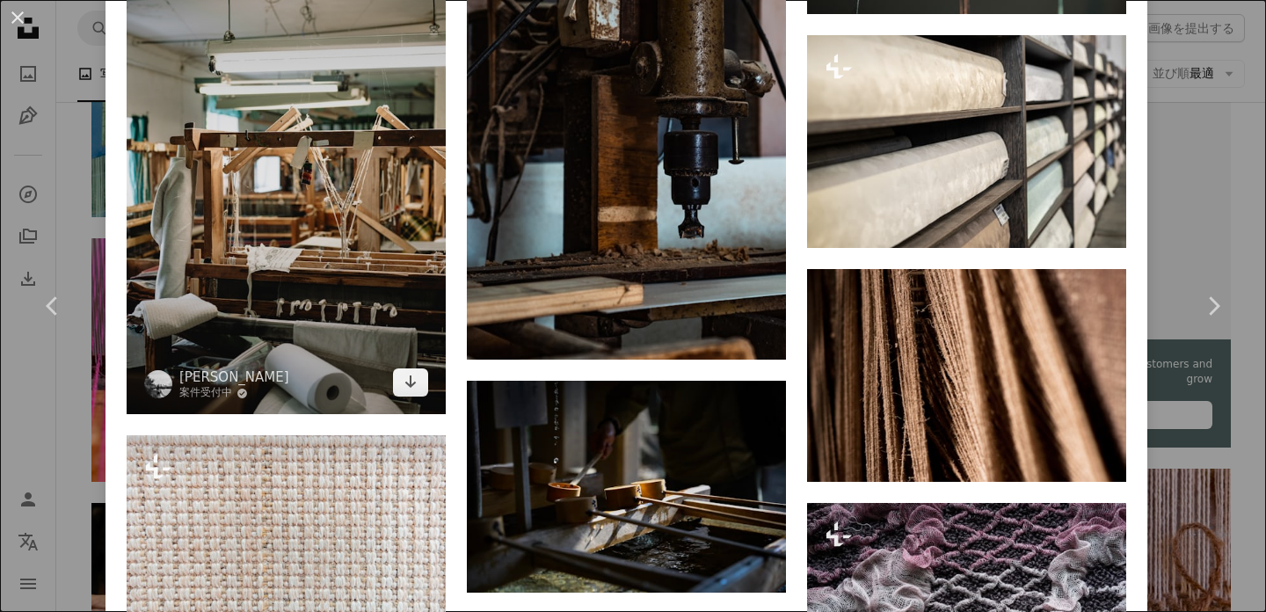
click at [338, 308] on img at bounding box center [286, 175] width 319 height 479
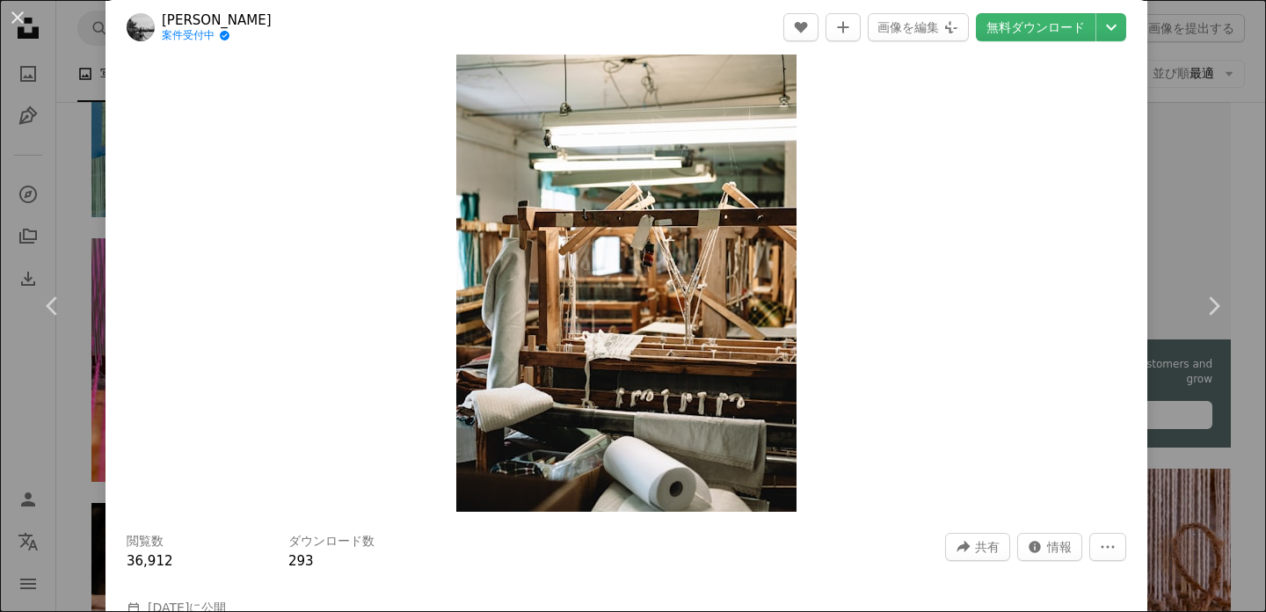
scroll to position [103, 0]
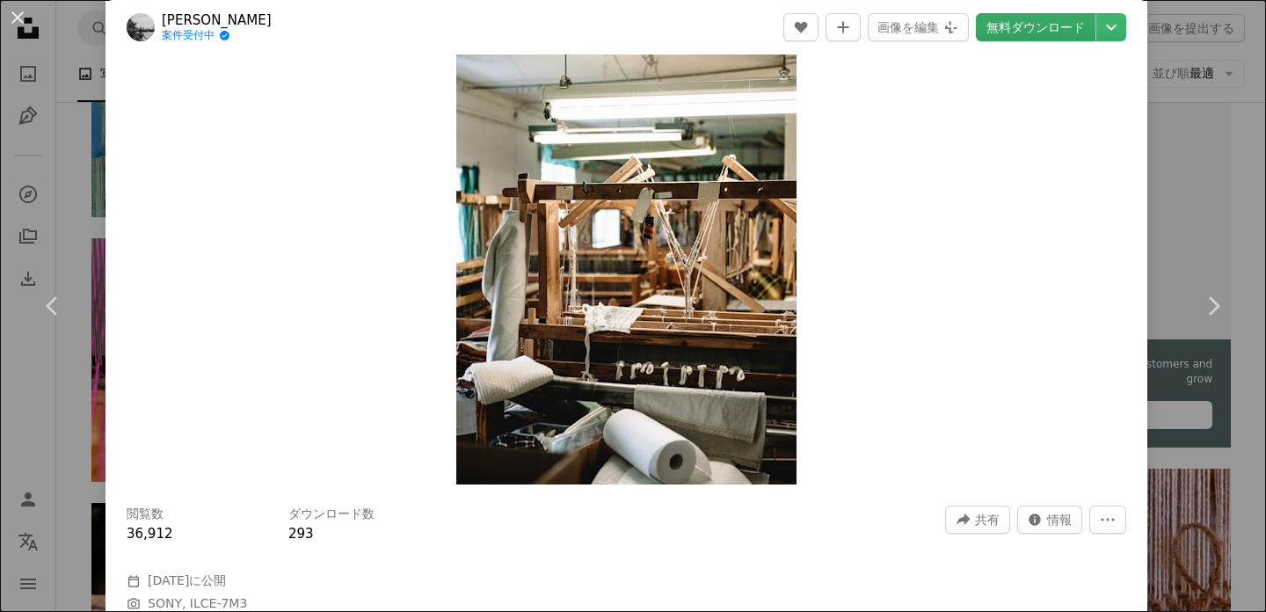
click at [1044, 35] on link "無料ダウンロード" at bounding box center [1036, 27] width 120 height 28
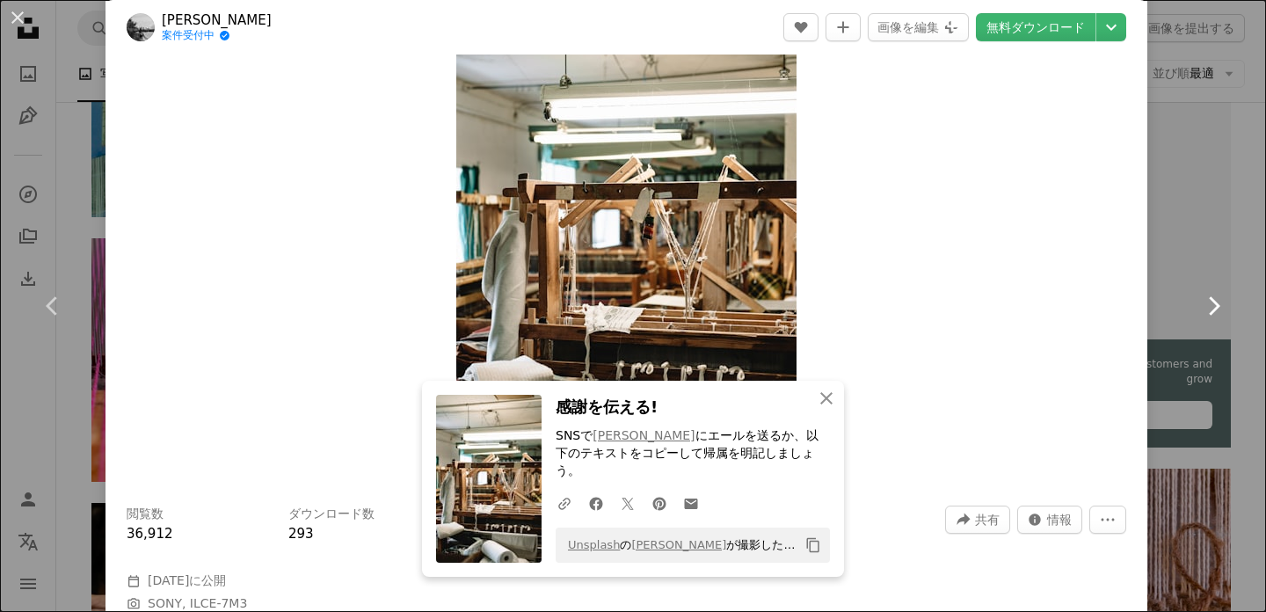
click at [1190, 274] on link "Chevron right" at bounding box center [1214, 306] width 106 height 169
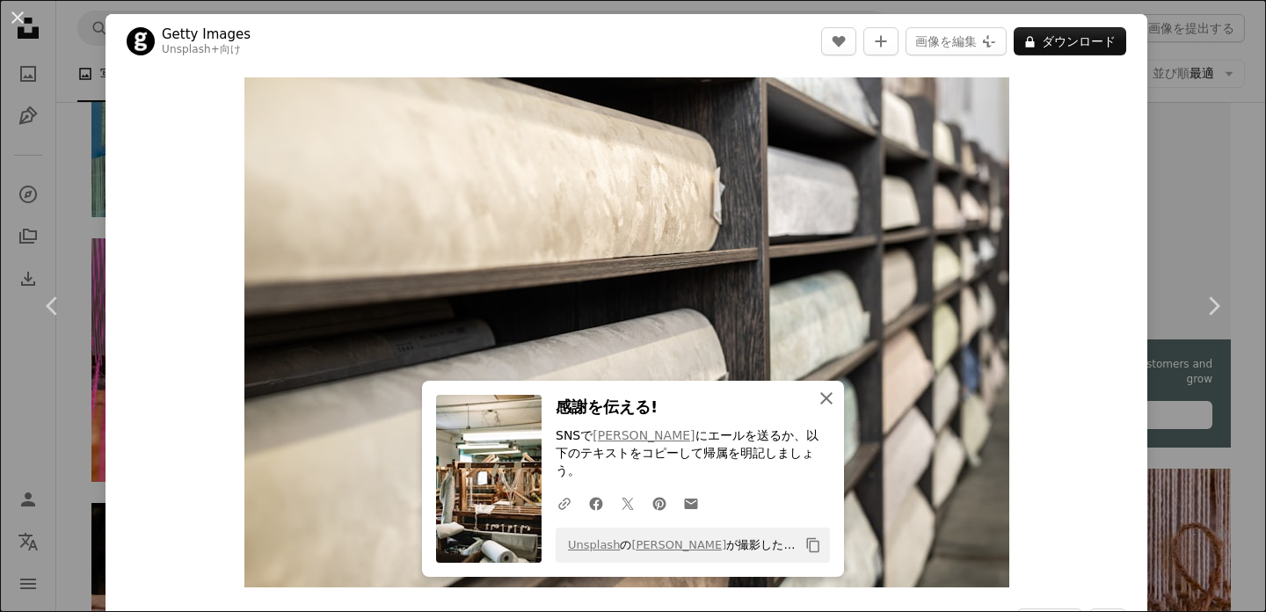
click at [832, 407] on icon "An X shape" at bounding box center [826, 398] width 21 height 21
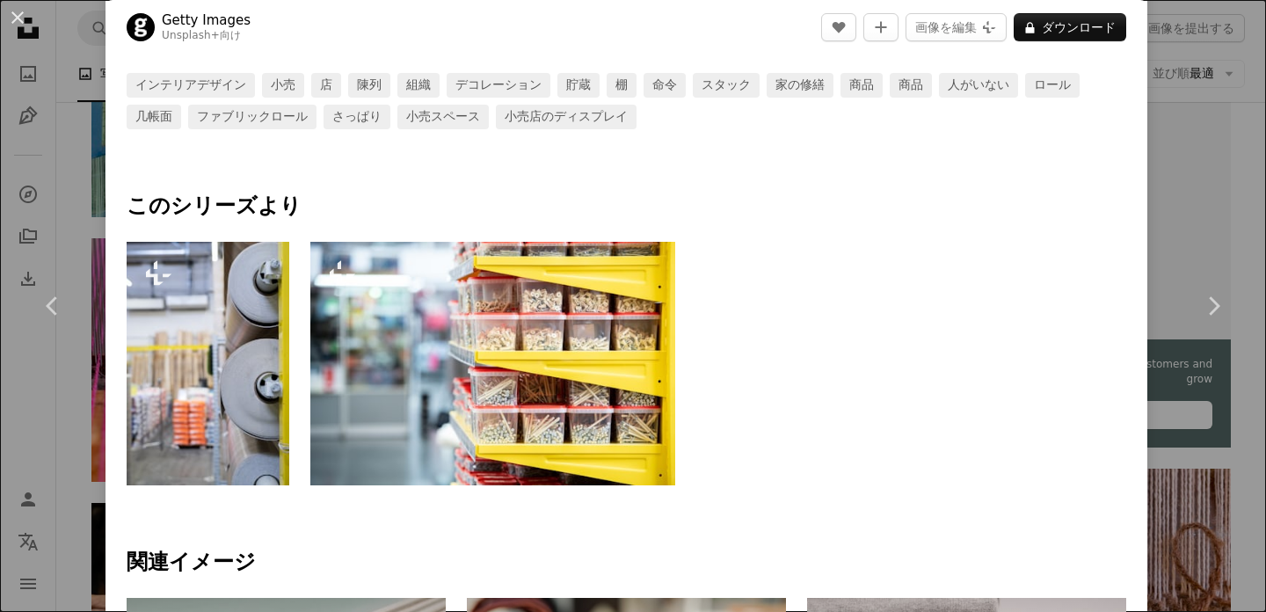
scroll to position [843, 0]
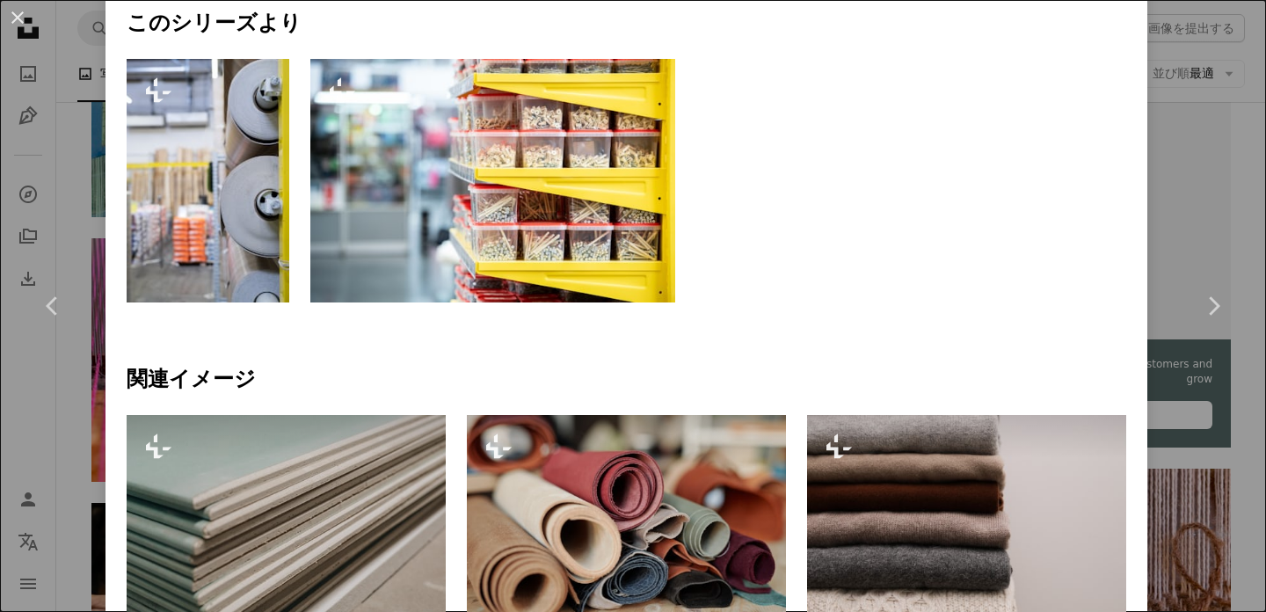
click at [1218, 179] on div "An X shape Chevron left Chevron right Getty Images Unsplash+ 向け A heart A plus …" at bounding box center [633, 306] width 1266 height 612
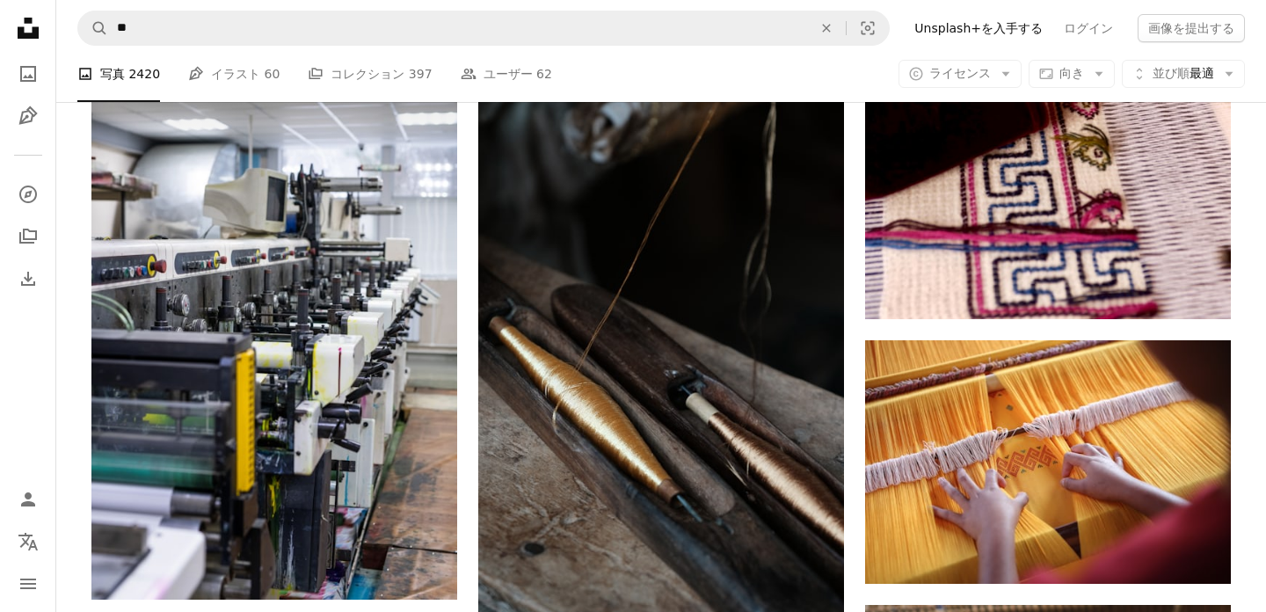
scroll to position [1737, 0]
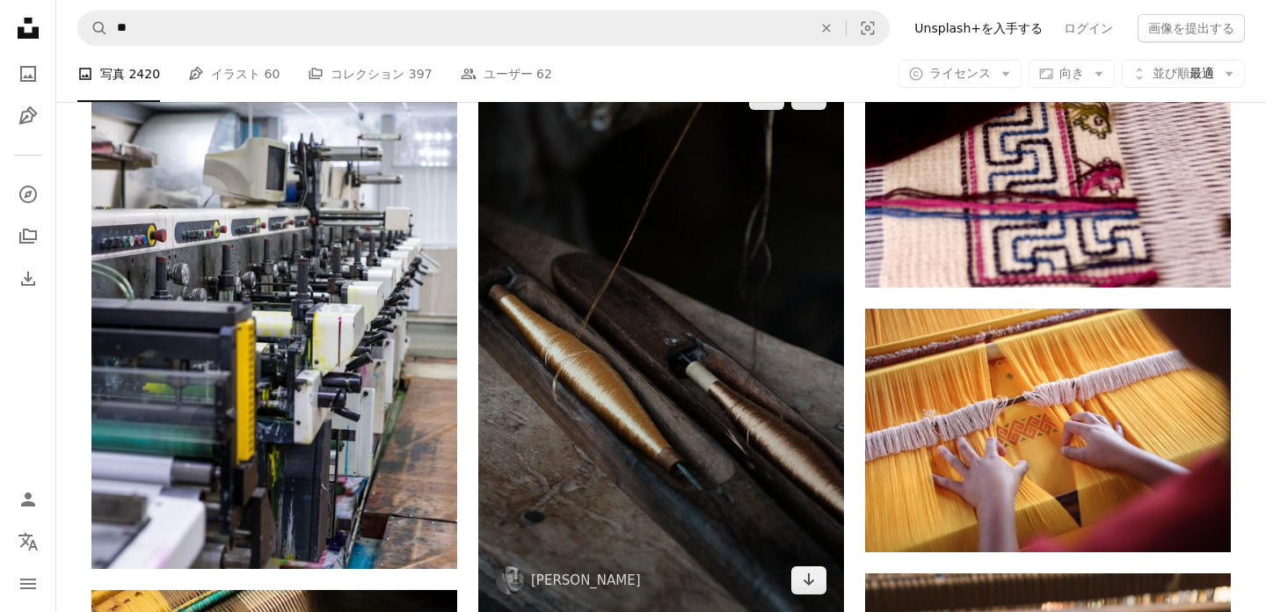
click at [527, 338] on img at bounding box center [661, 338] width 366 height 548
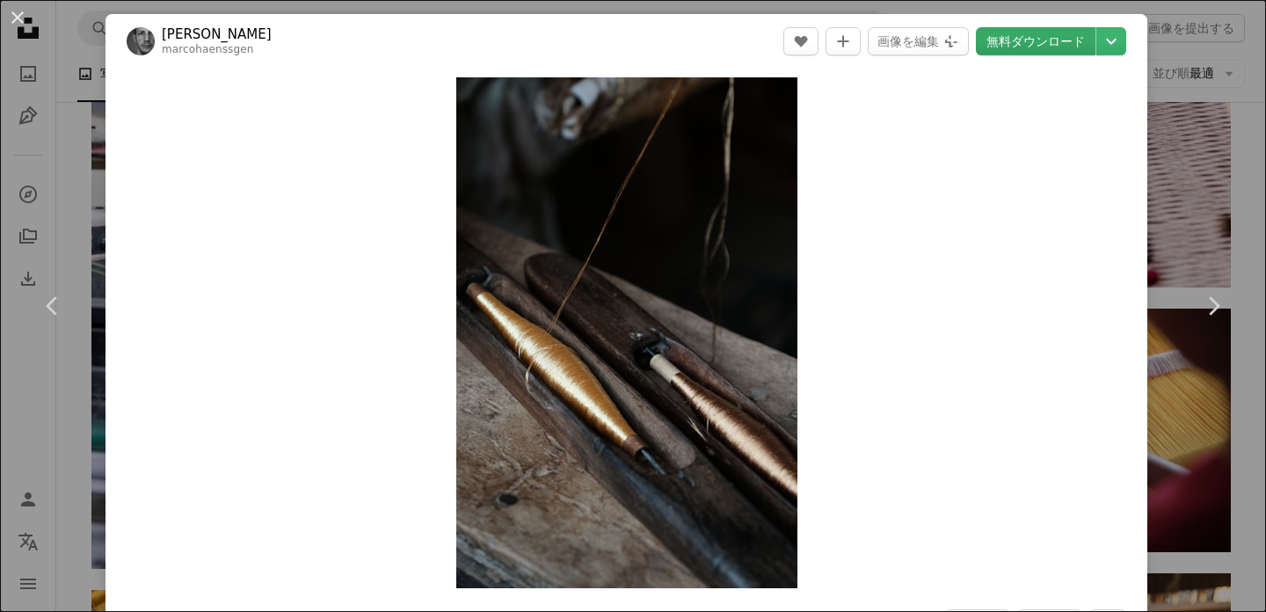
click at [1035, 47] on link "無料ダウンロード" at bounding box center [1036, 41] width 120 height 28
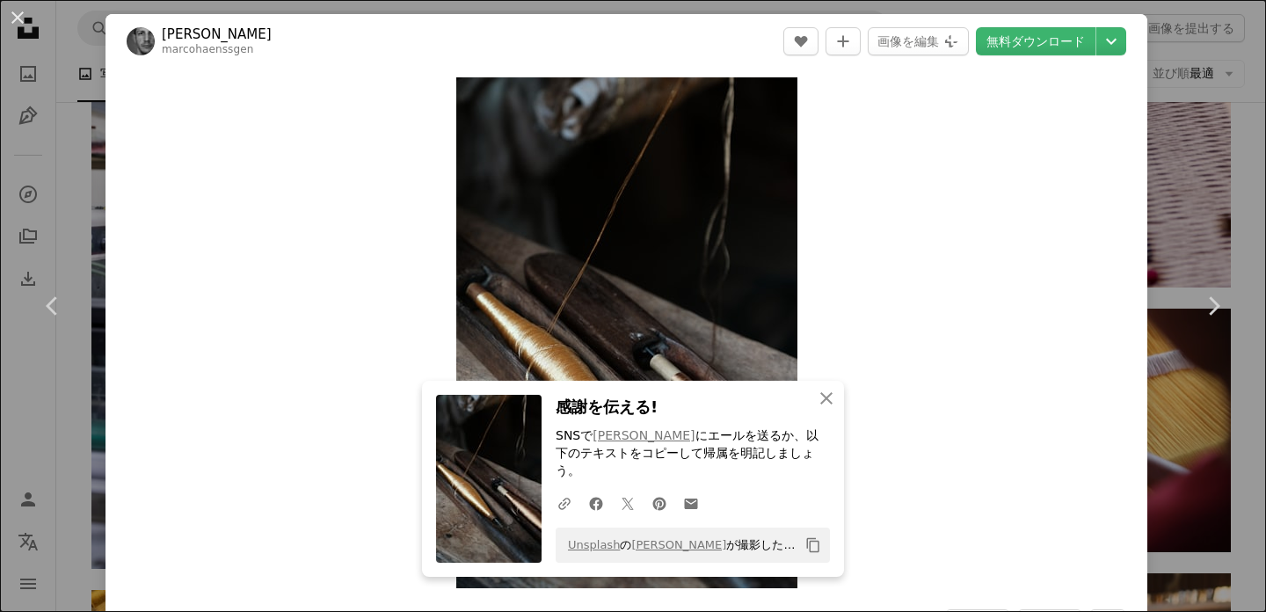
click at [973, 384] on div "Zoom in" at bounding box center [627, 333] width 1042 height 528
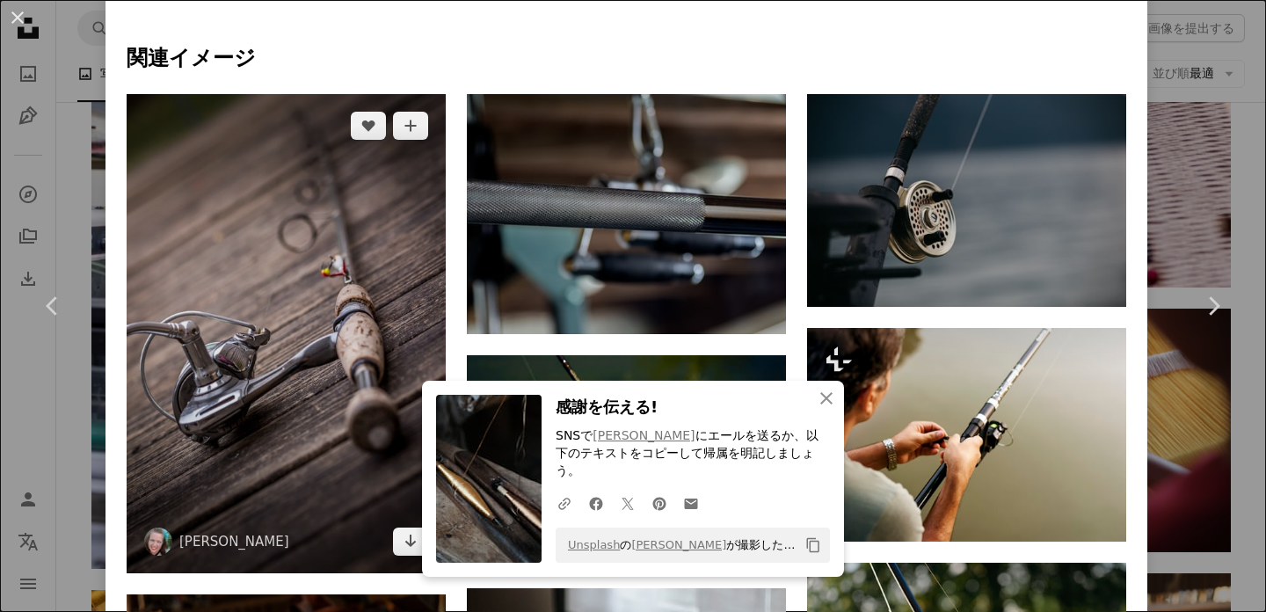
scroll to position [1216, 0]
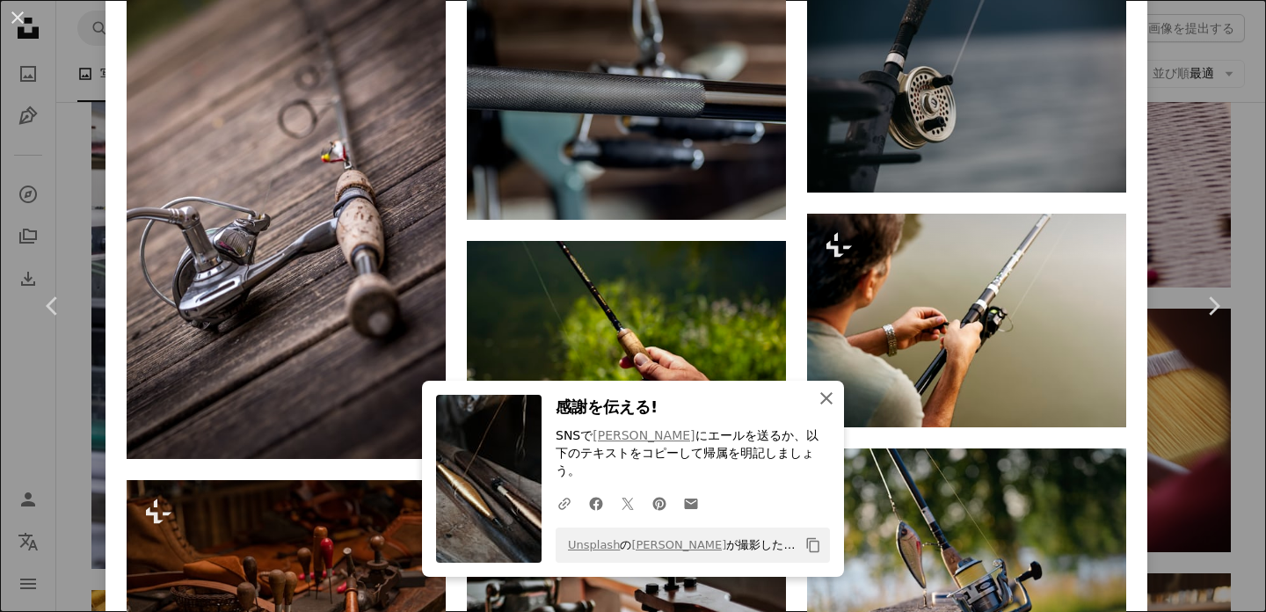
click at [830, 399] on icon "An X shape" at bounding box center [826, 398] width 21 height 21
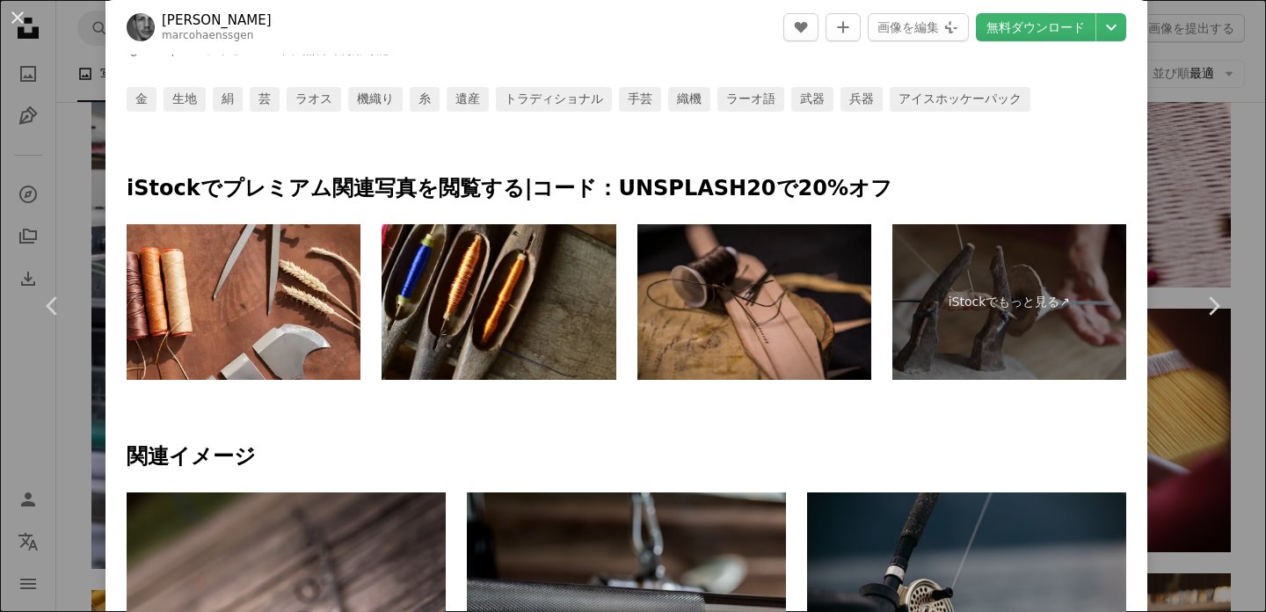
scroll to position [595, 0]
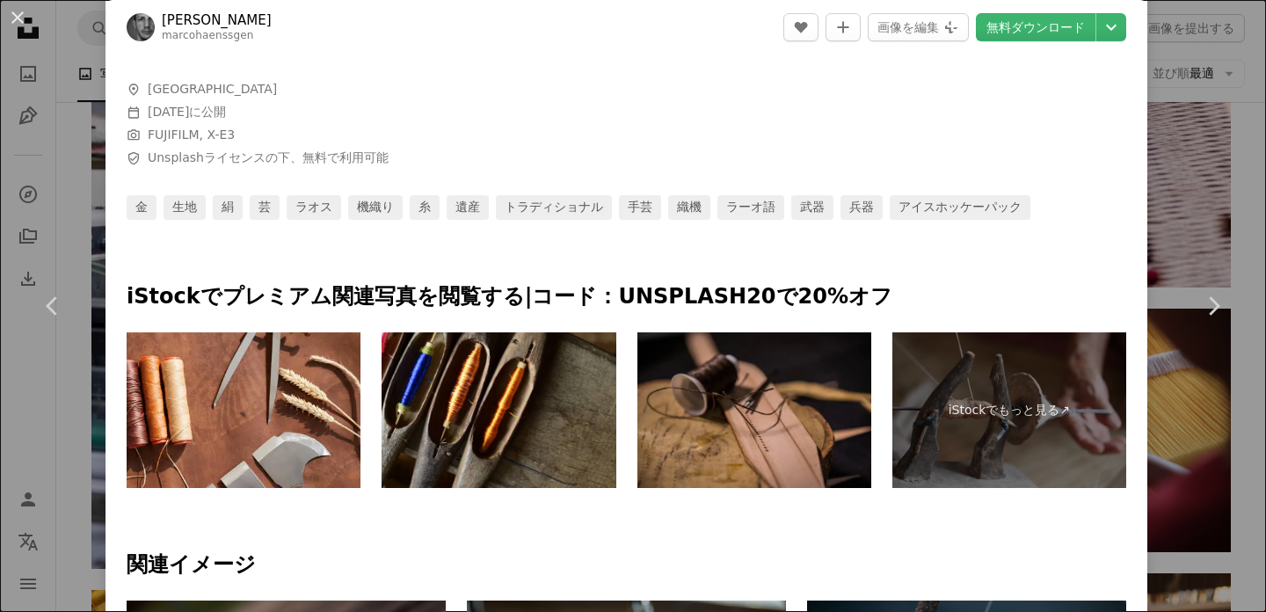
click at [60, 63] on div "An X shape Chevron left Chevron right [PERSON_NAME] marcohaenssgen A heart A pl…" at bounding box center [633, 306] width 1266 height 612
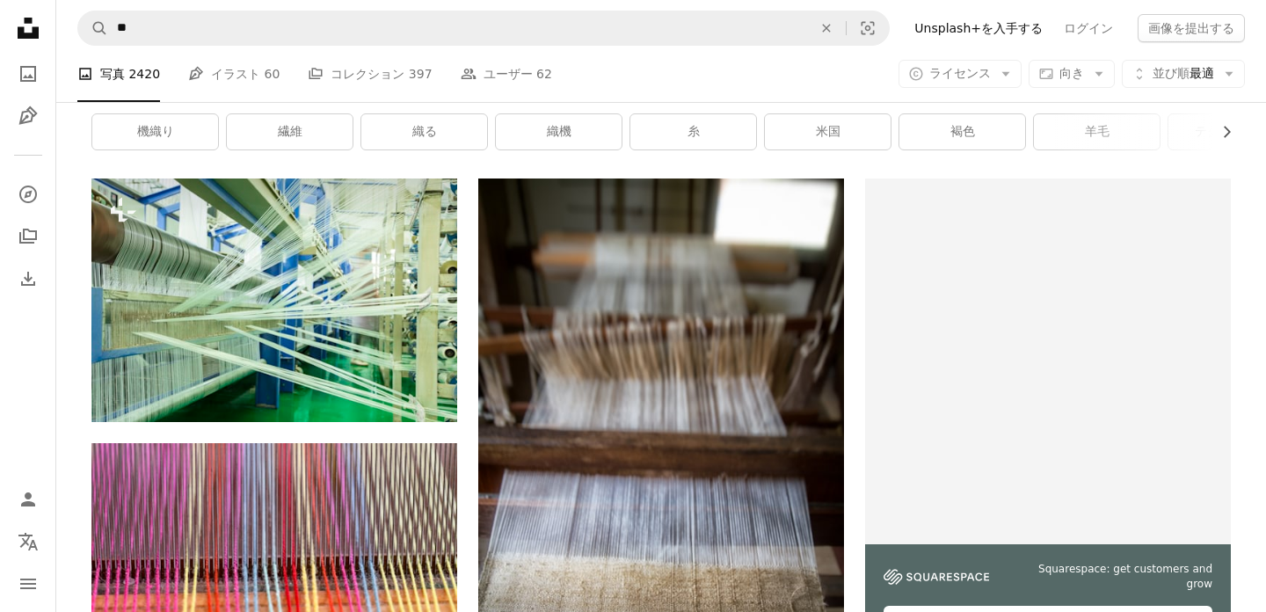
scroll to position [420, 0]
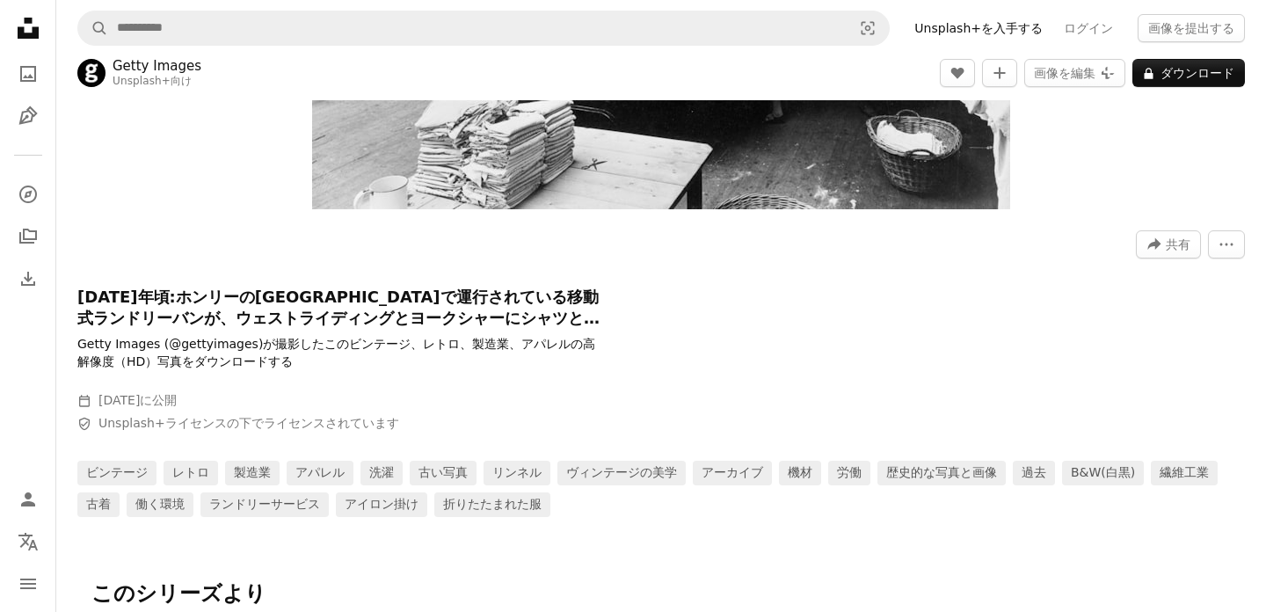
scroll to position [2720, 0]
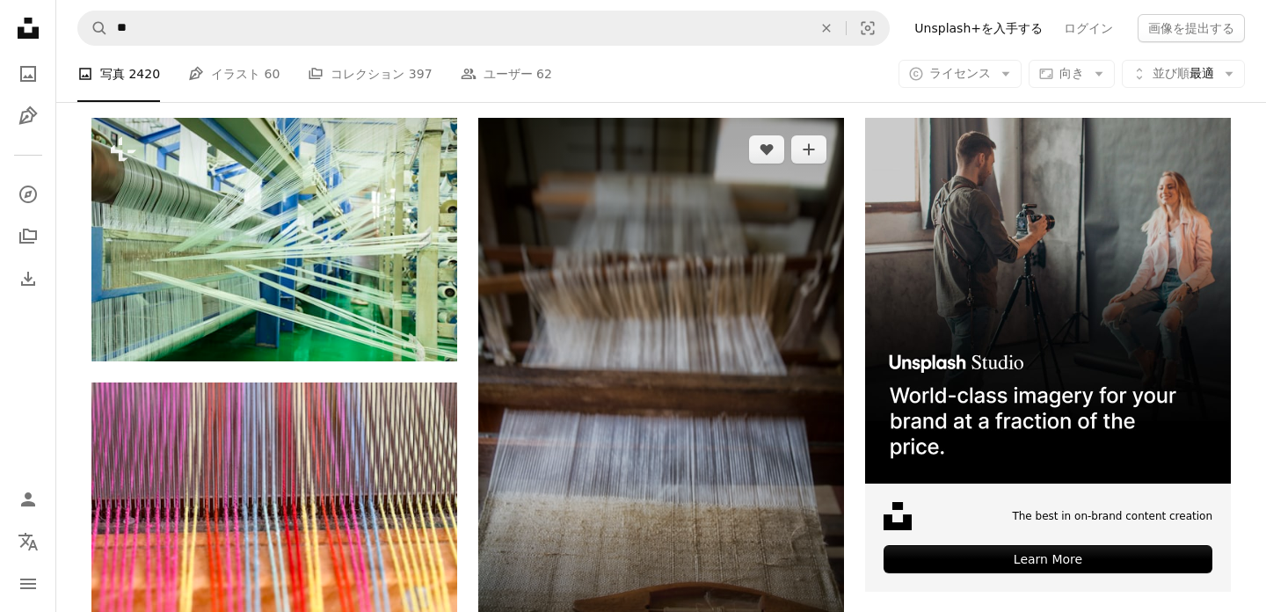
scroll to position [286, 0]
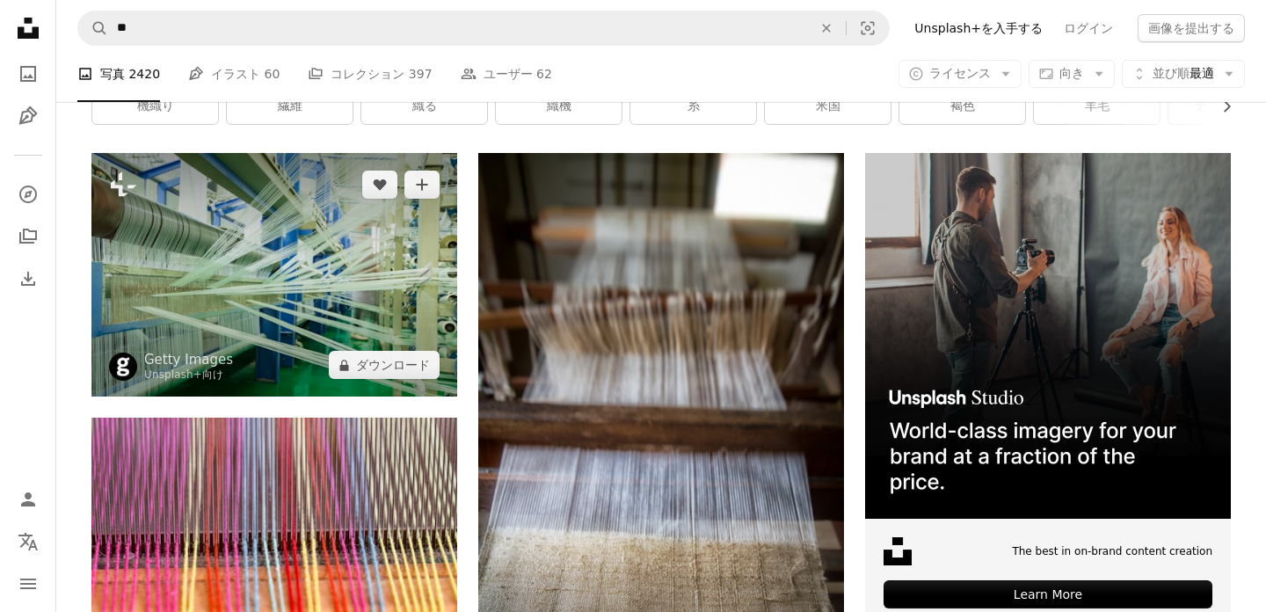
click at [312, 343] on img at bounding box center [274, 275] width 366 height 244
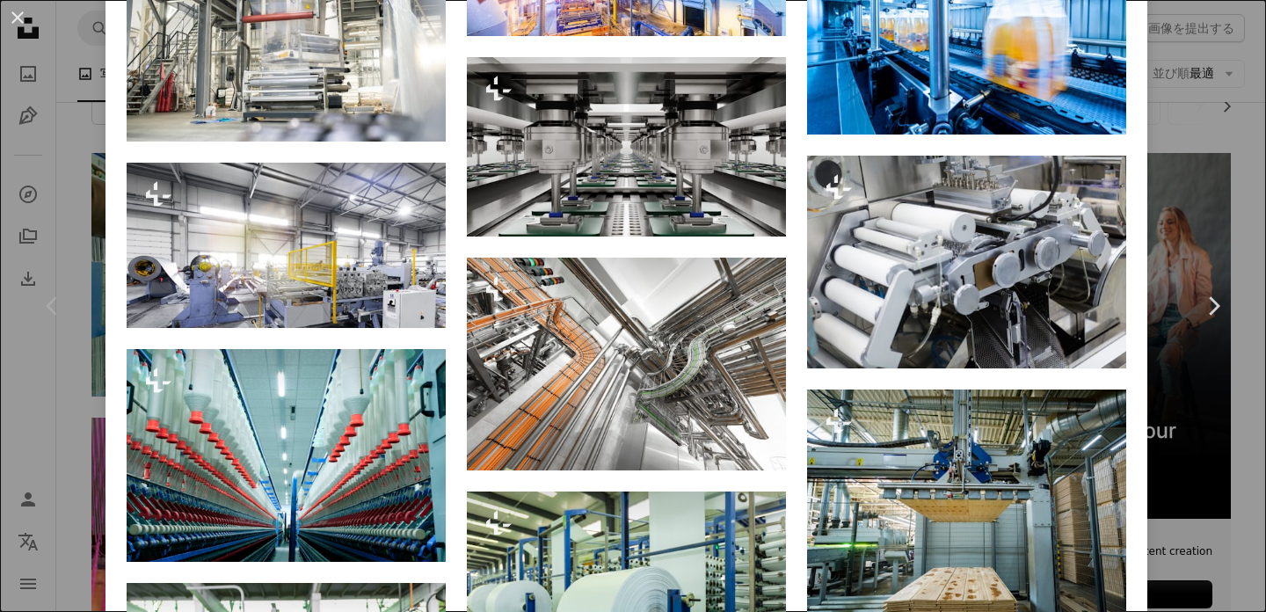
scroll to position [1659, 0]
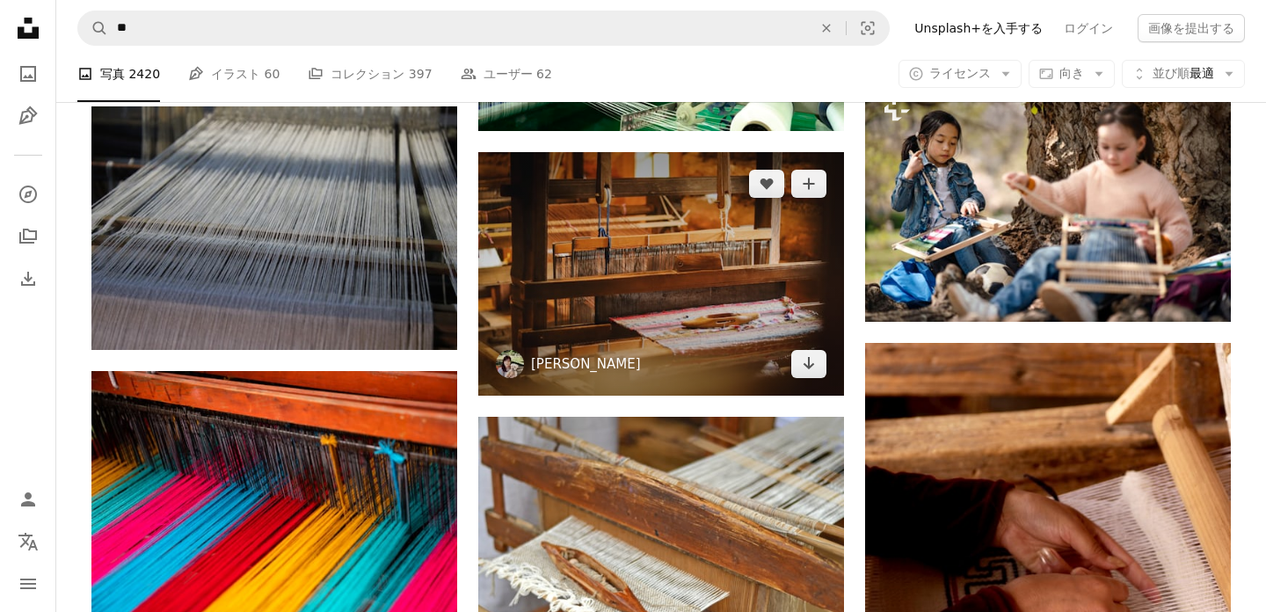
scroll to position [1124, 0]
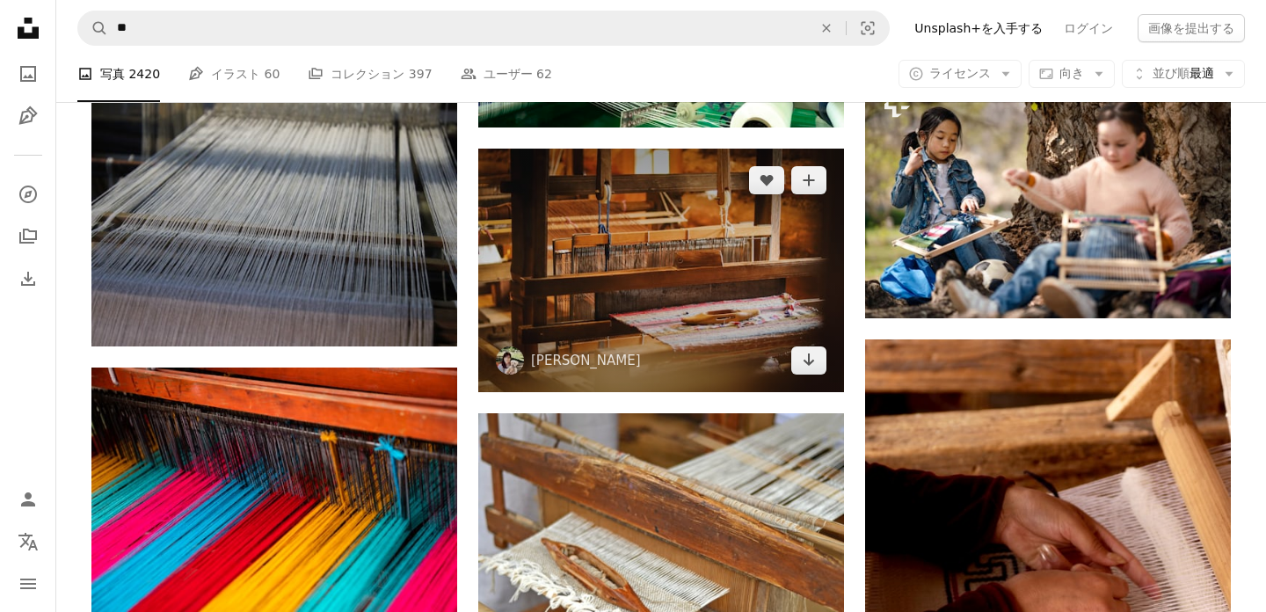
click at [695, 349] on img at bounding box center [661, 271] width 366 height 244
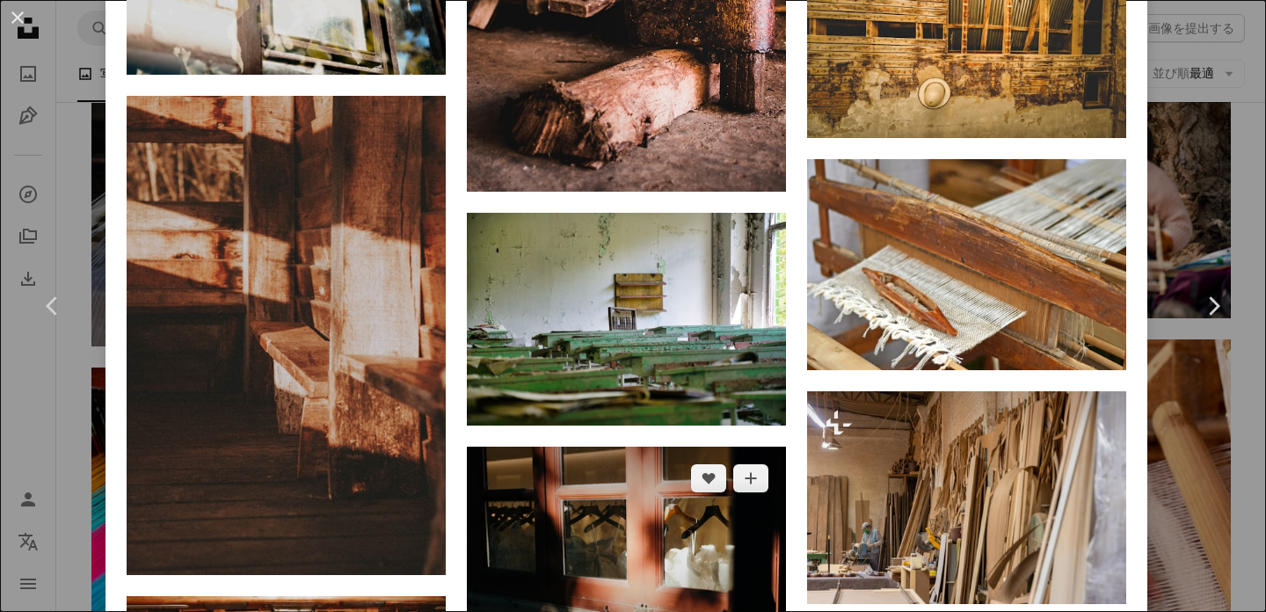
scroll to position [4307, 0]
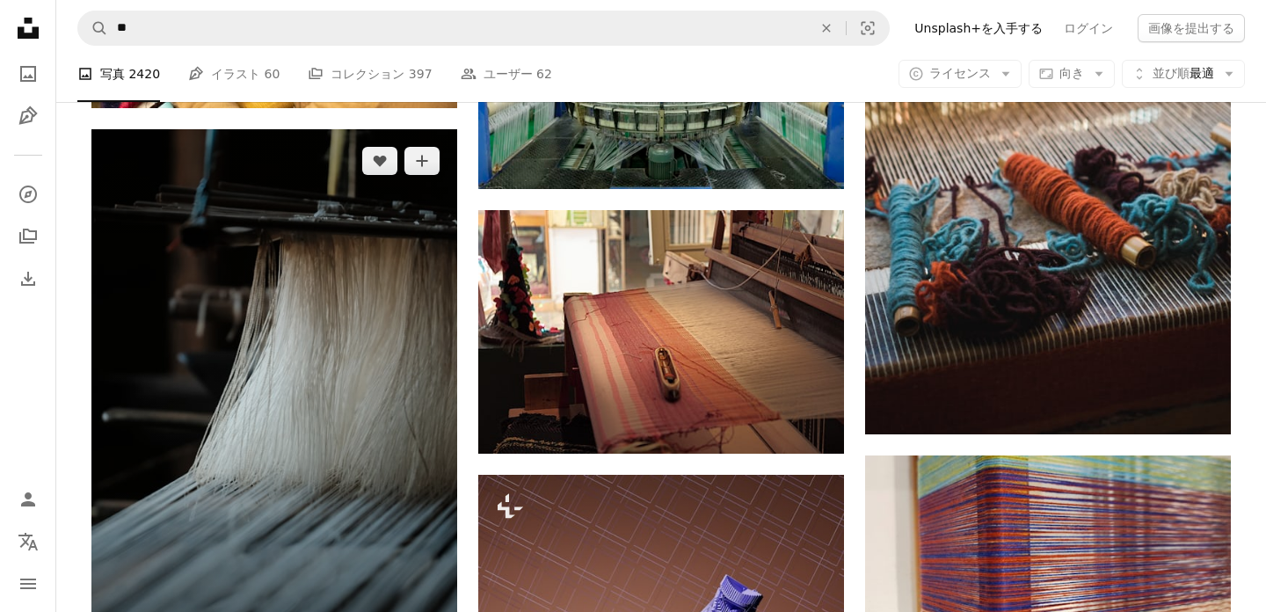
scroll to position [2510, 0]
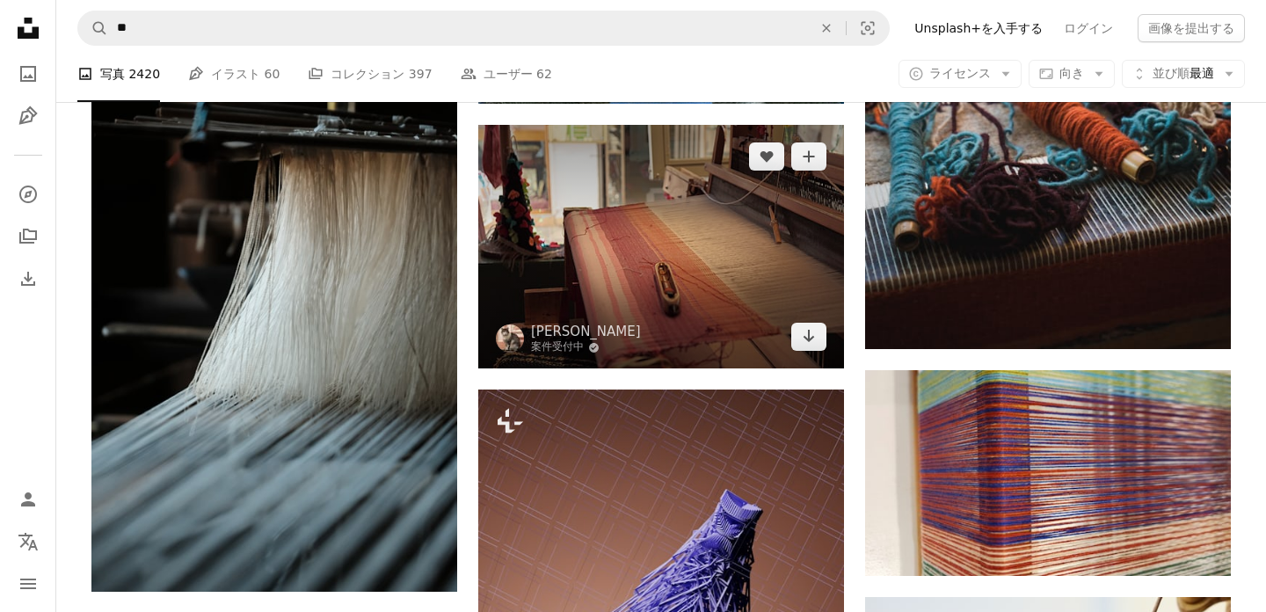
click at [611, 249] on img at bounding box center [661, 247] width 366 height 244
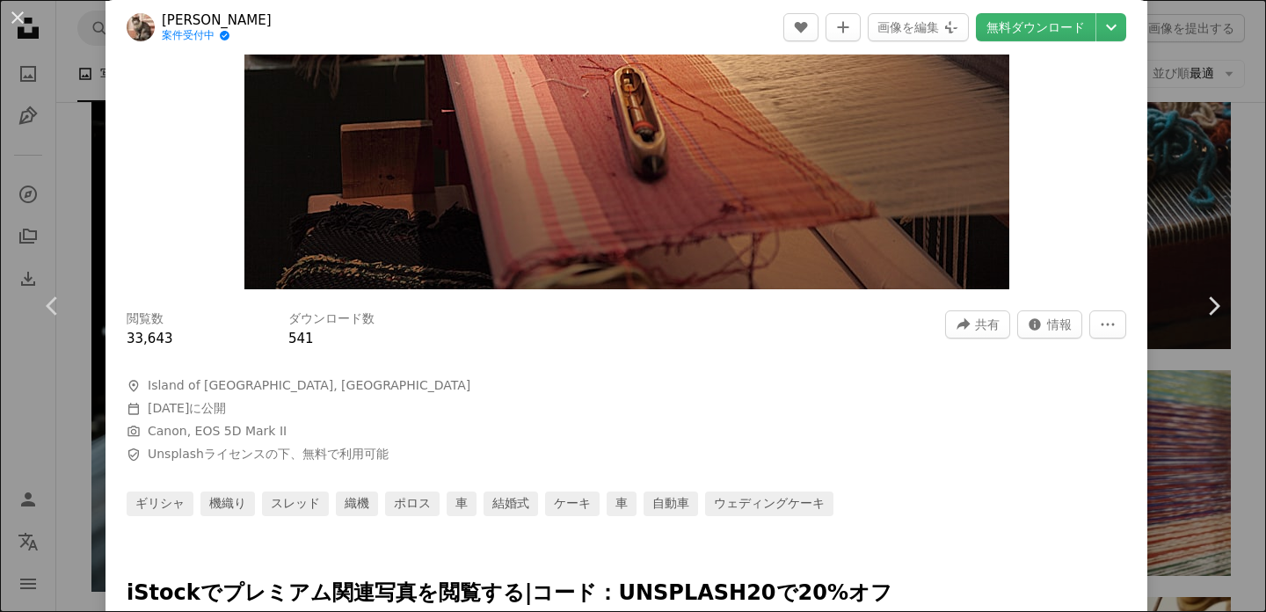
scroll to position [170, 0]
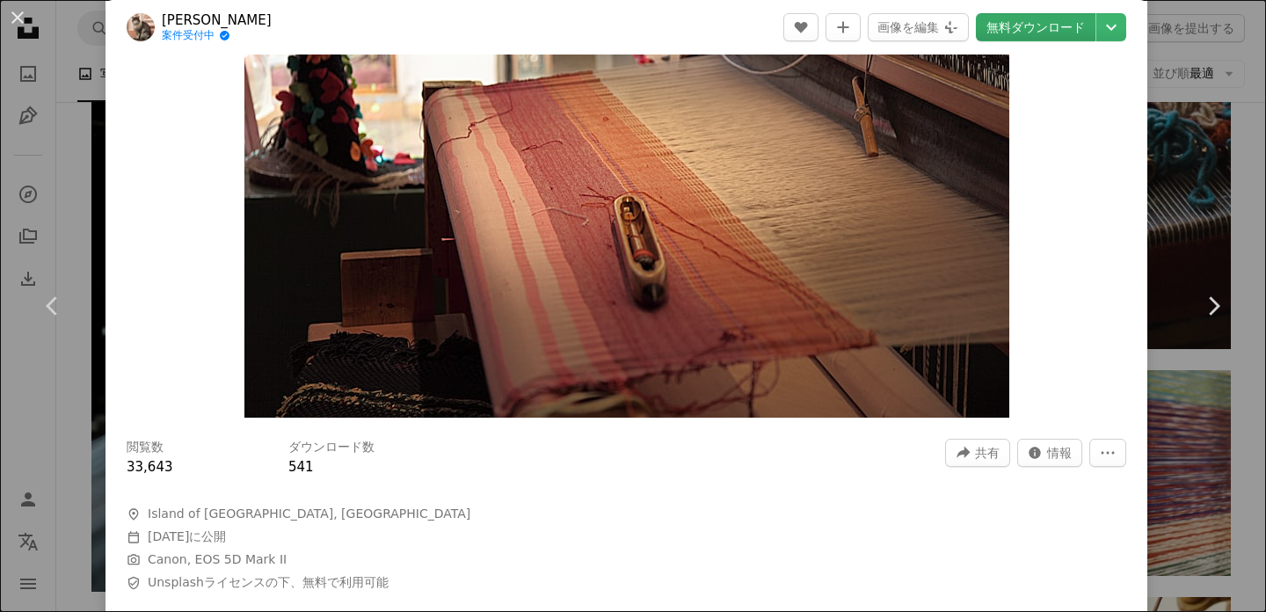
click at [1057, 17] on link "無料ダウンロード" at bounding box center [1036, 27] width 120 height 28
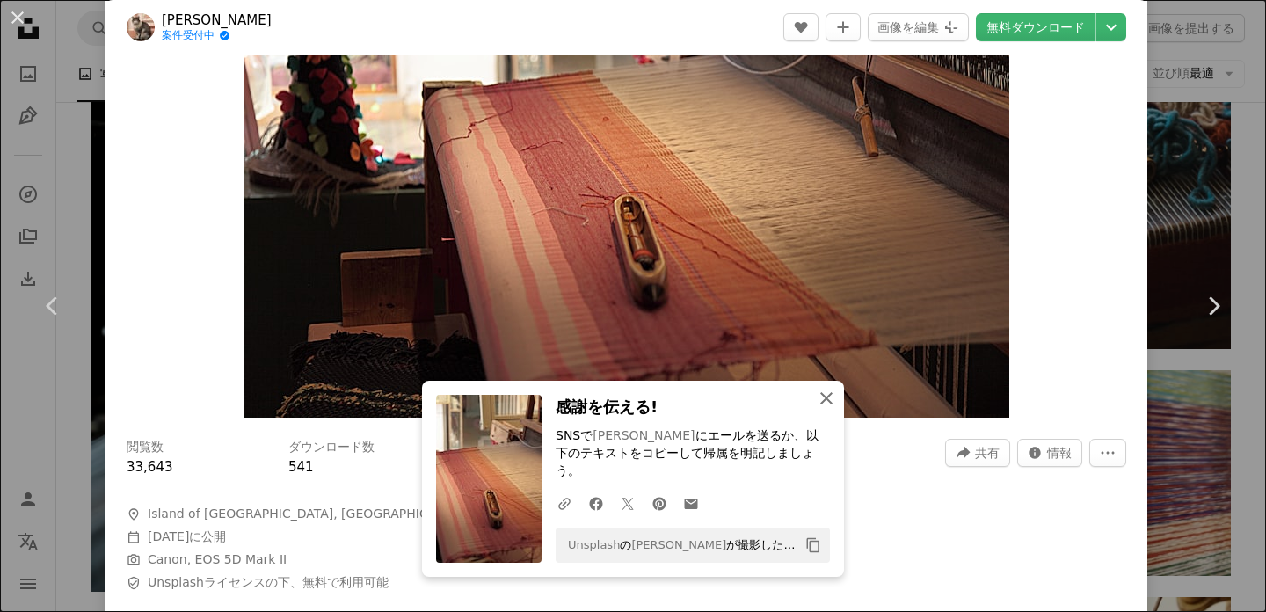
click at [829, 409] on icon "An X shape" at bounding box center [826, 398] width 21 height 21
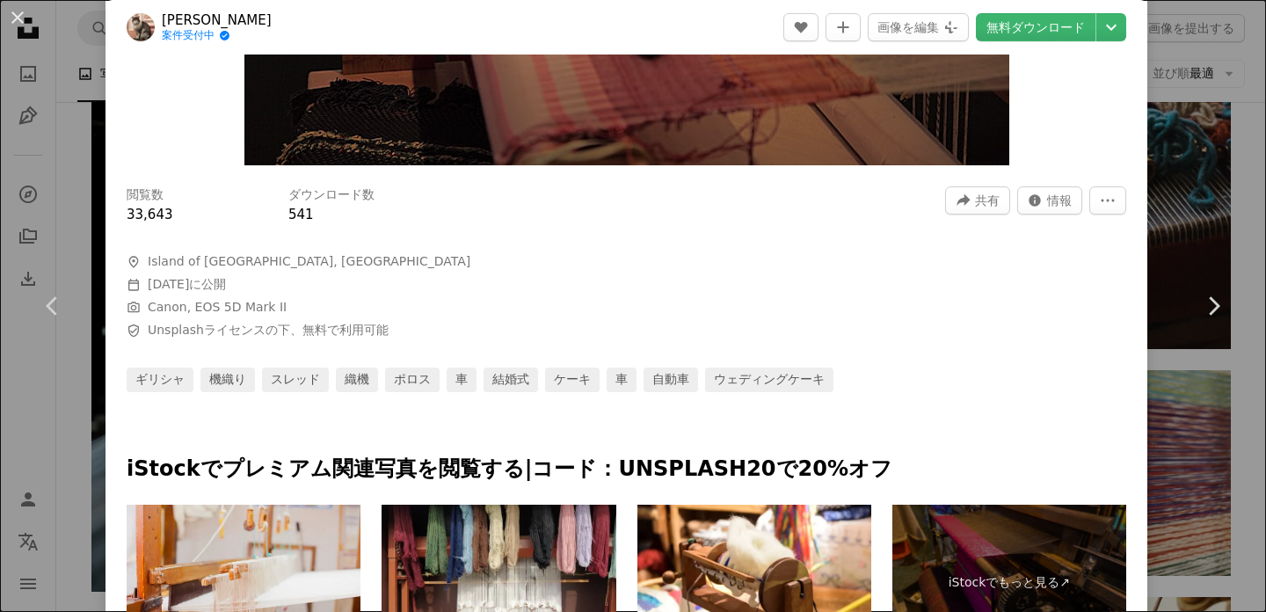
scroll to position [730, 0]
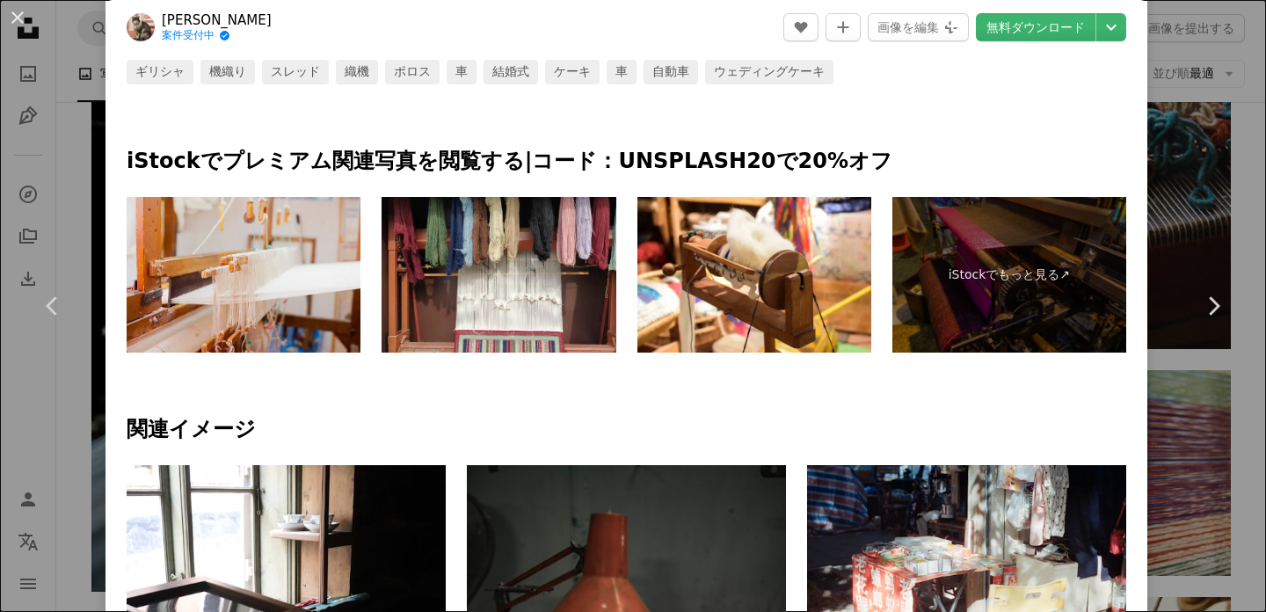
click at [826, 432] on h4 "関連イメージ" at bounding box center [627, 430] width 1000 height 28
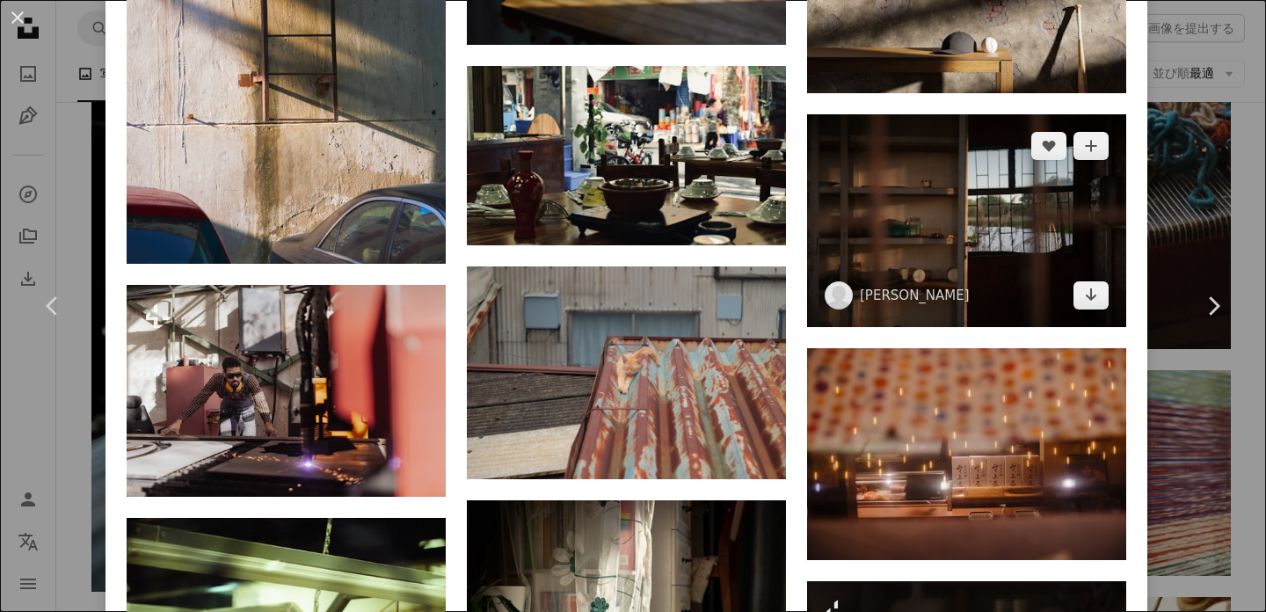
scroll to position [4408, 0]
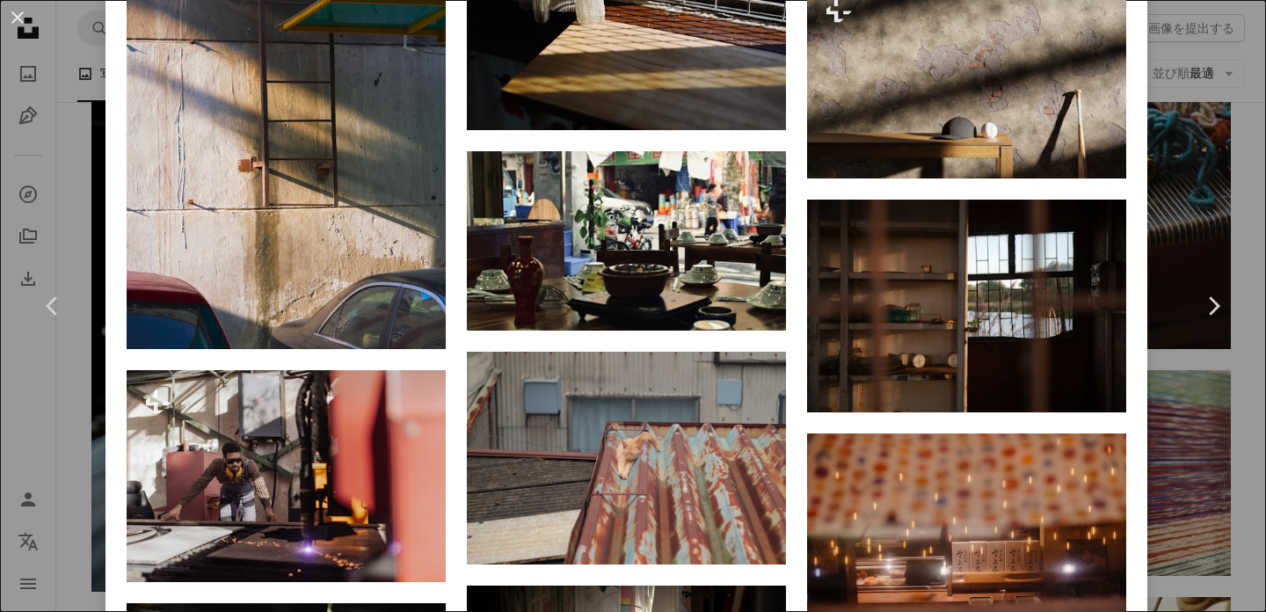
click at [1226, 207] on div "An X shape Chevron left Chevron right Vasilis Caravitis 案件受付中 A checkmark insid…" at bounding box center [633, 306] width 1266 height 612
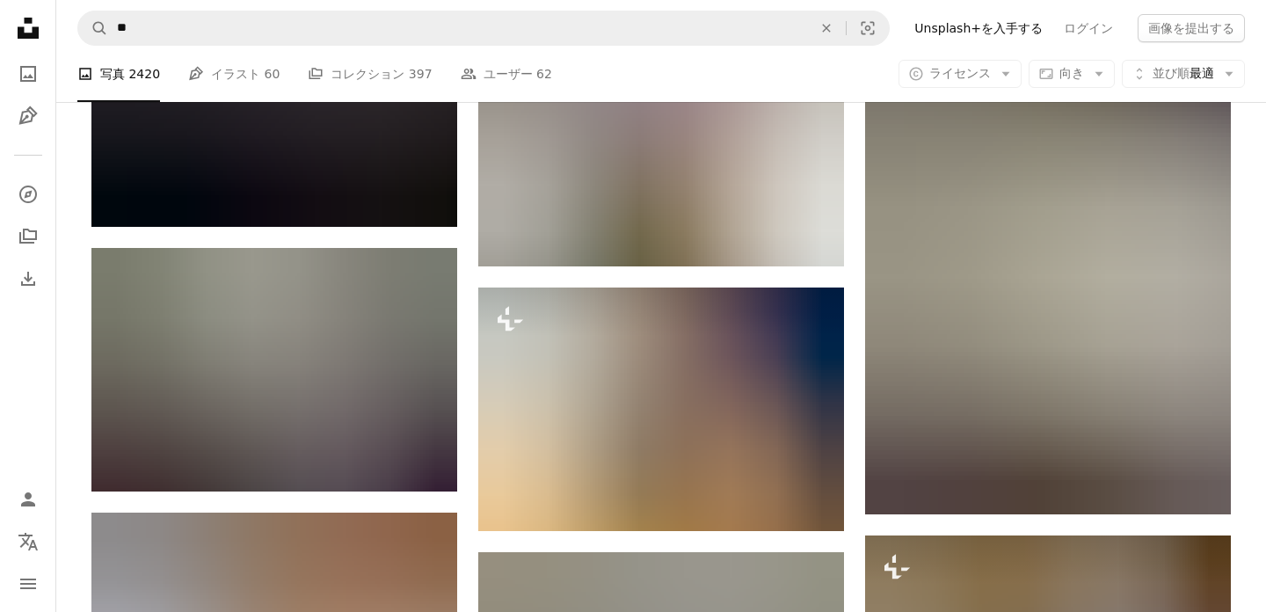
scroll to position [4174, 0]
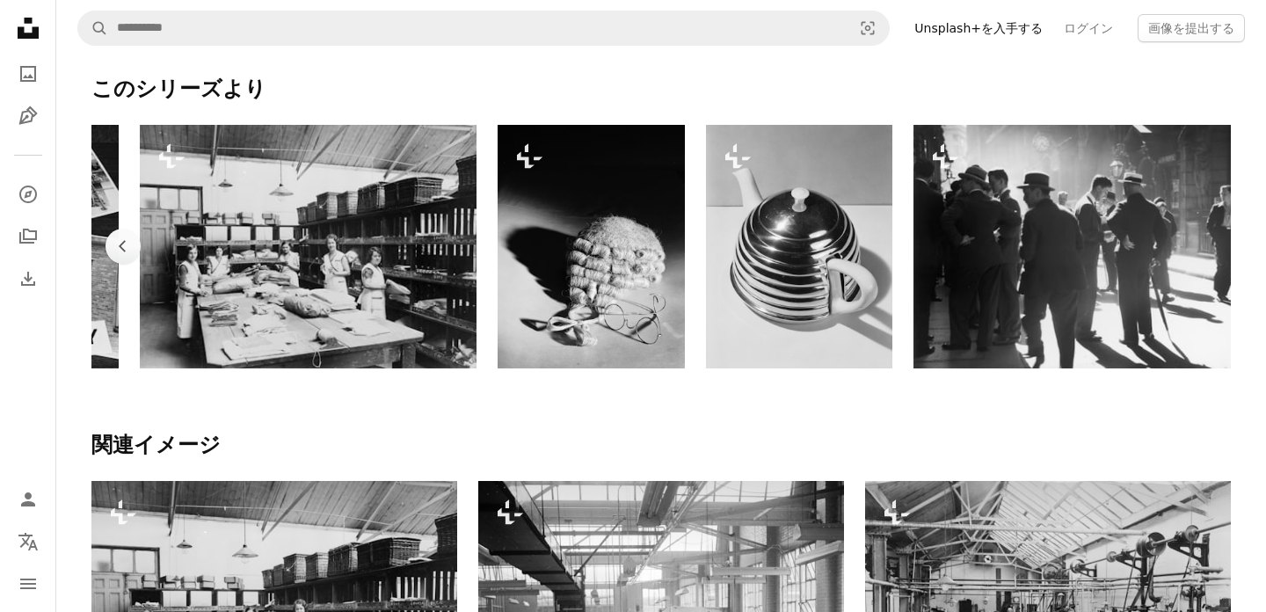
scroll to position [0, 1596]
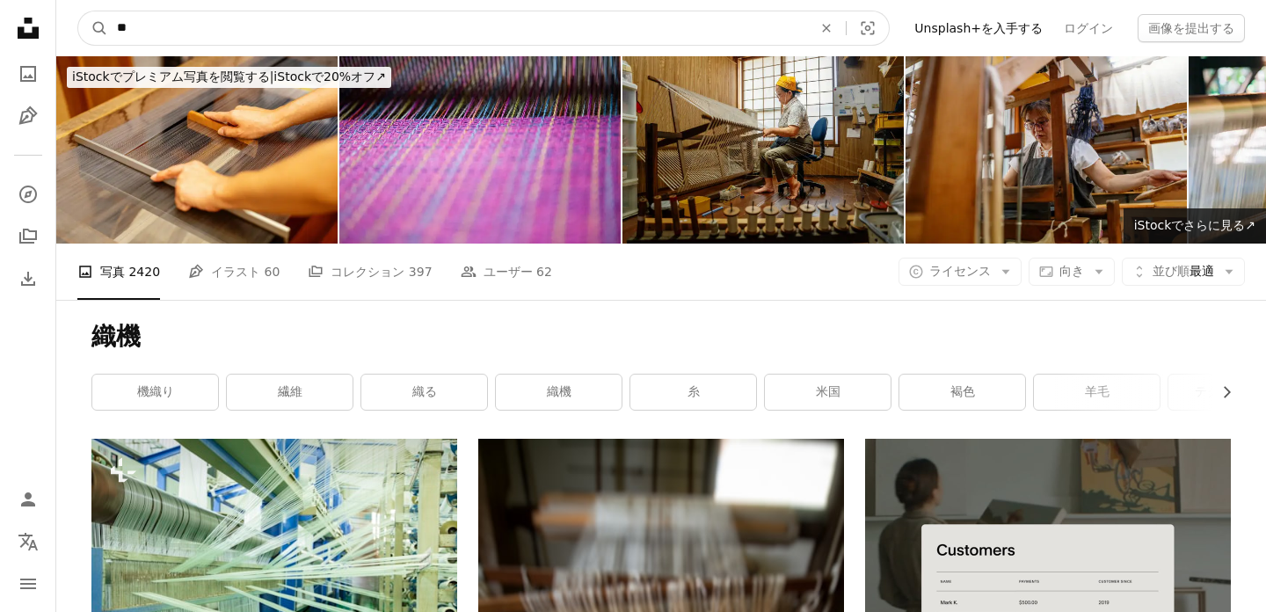
click at [506, 24] on input "**" at bounding box center [457, 27] width 699 height 33
type input "*******"
click button "A magnifying glass" at bounding box center [93, 27] width 30 height 33
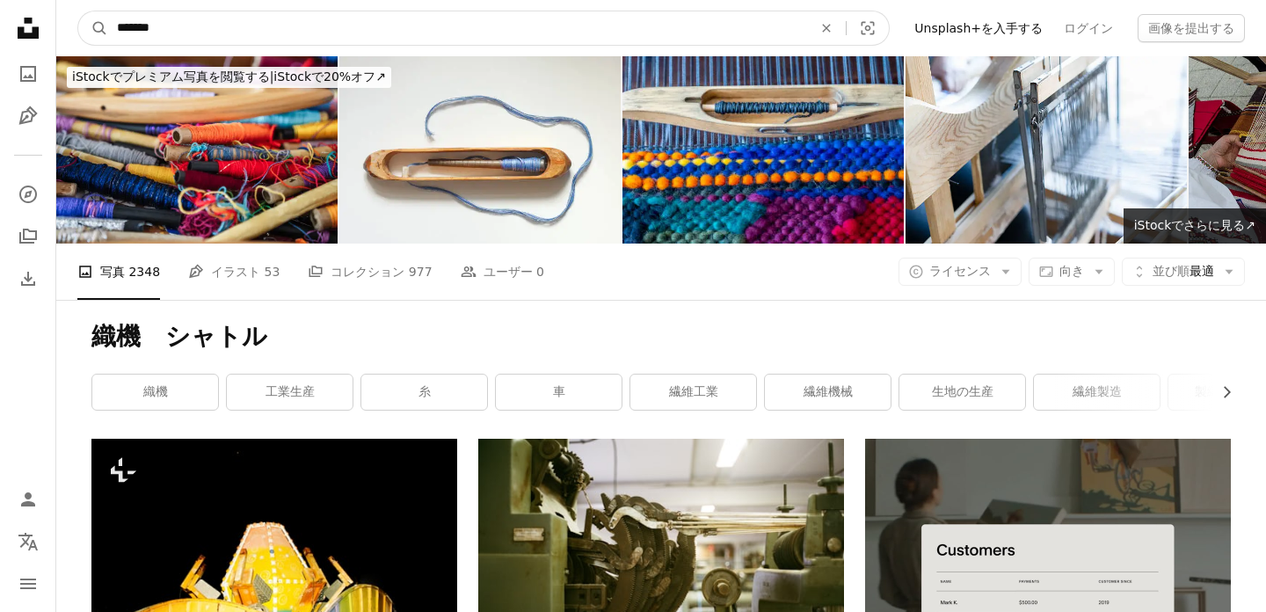
click at [492, 20] on input "*******" at bounding box center [457, 27] width 699 height 33
type input "******"
click button "A magnifying glass" at bounding box center [93, 27] width 30 height 33
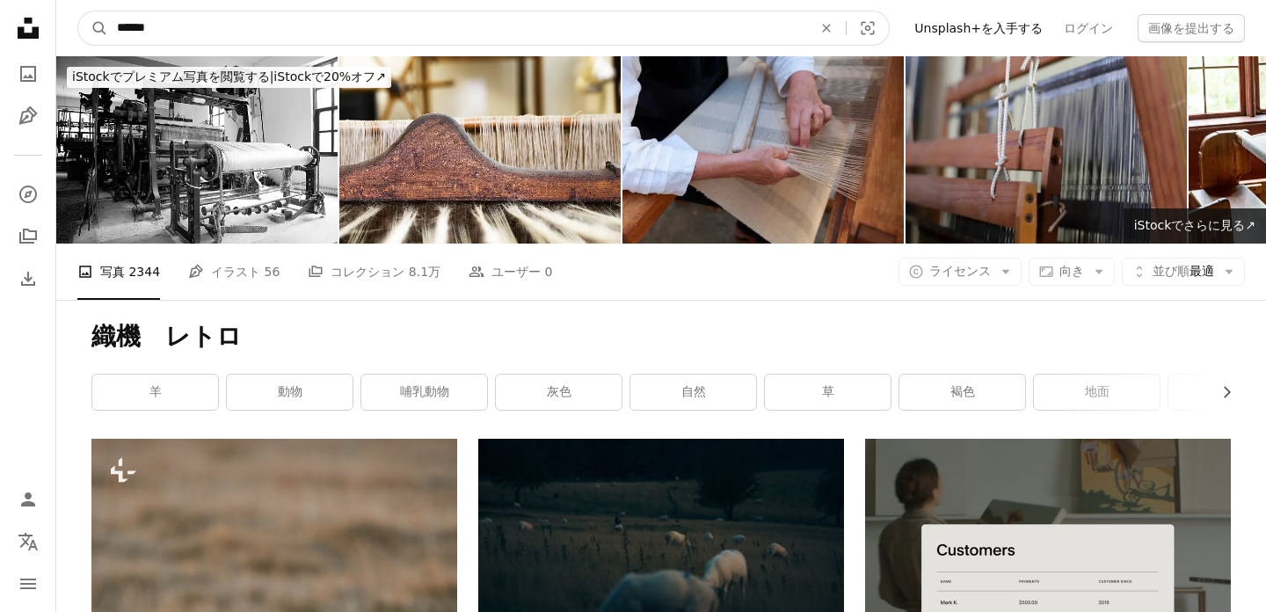
click at [335, 25] on input "******" at bounding box center [457, 27] width 699 height 33
type input "*****"
click button "A magnifying glass" at bounding box center [93, 27] width 30 height 33
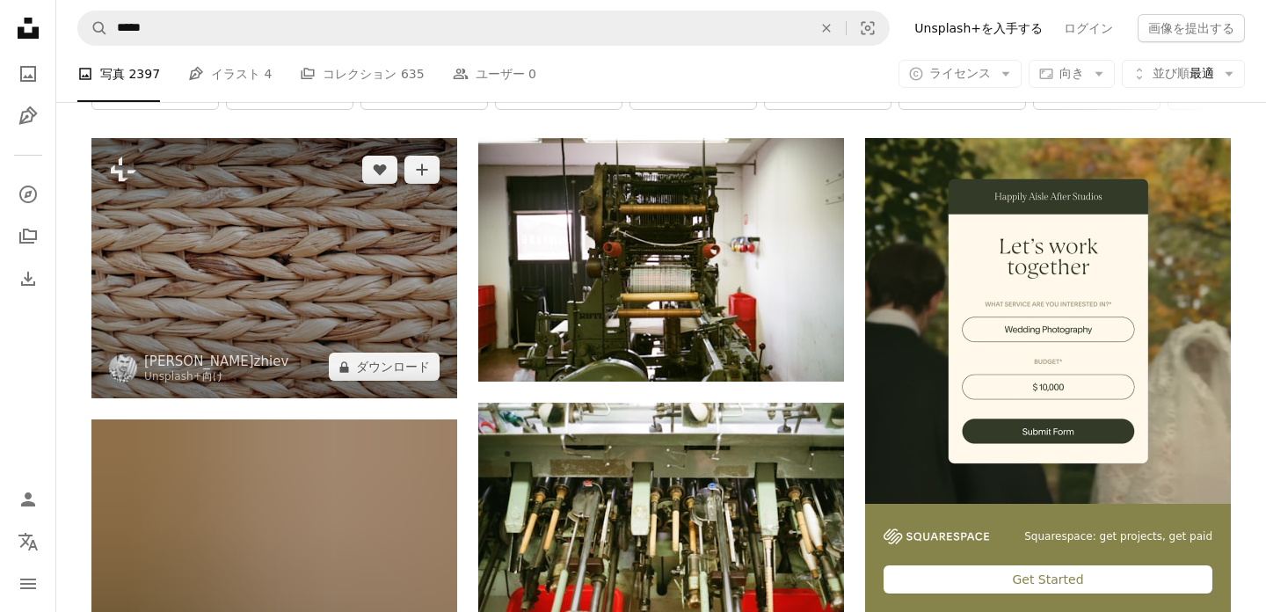
scroll to position [476, 0]
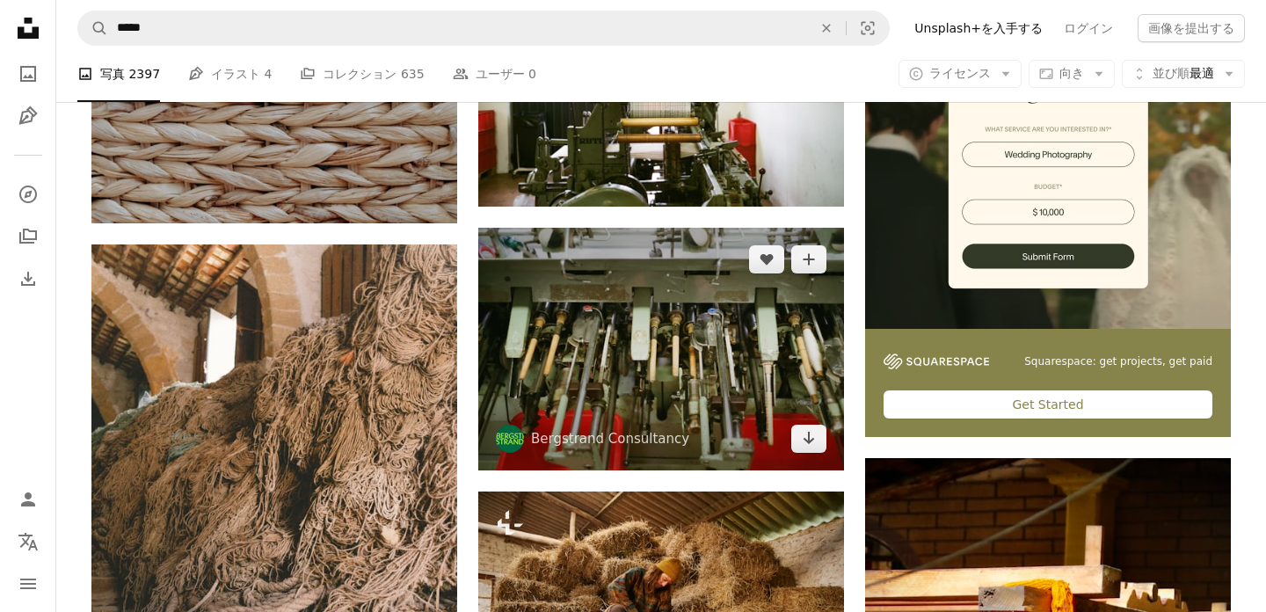
click at [511, 374] on img at bounding box center [661, 349] width 366 height 243
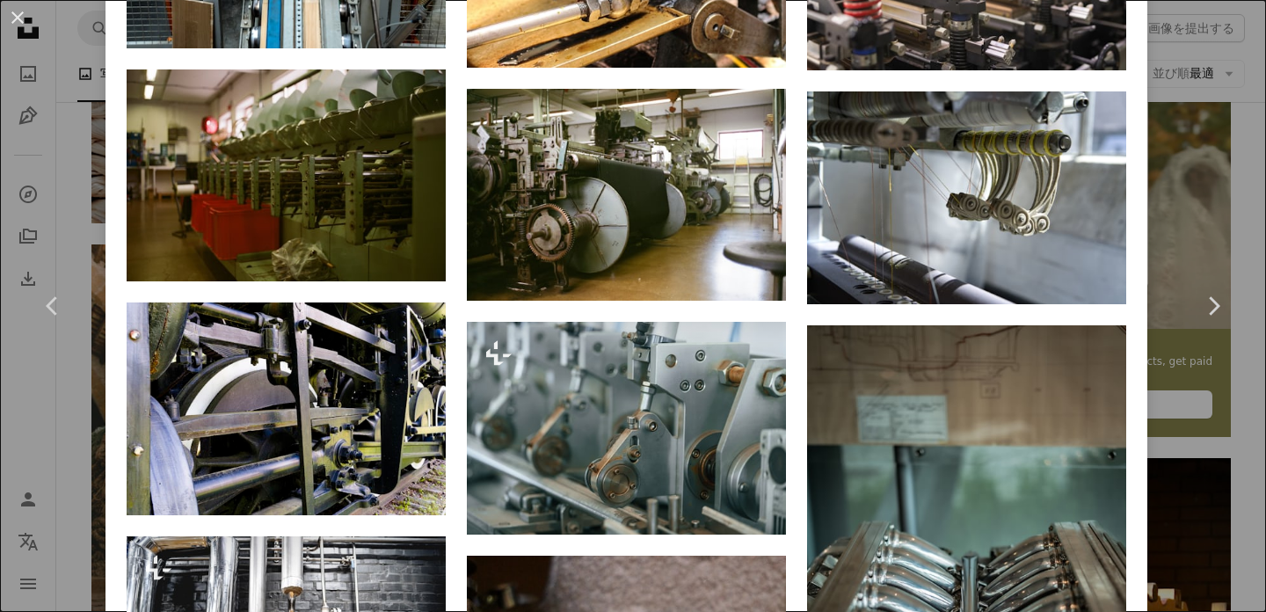
scroll to position [1794, 0]
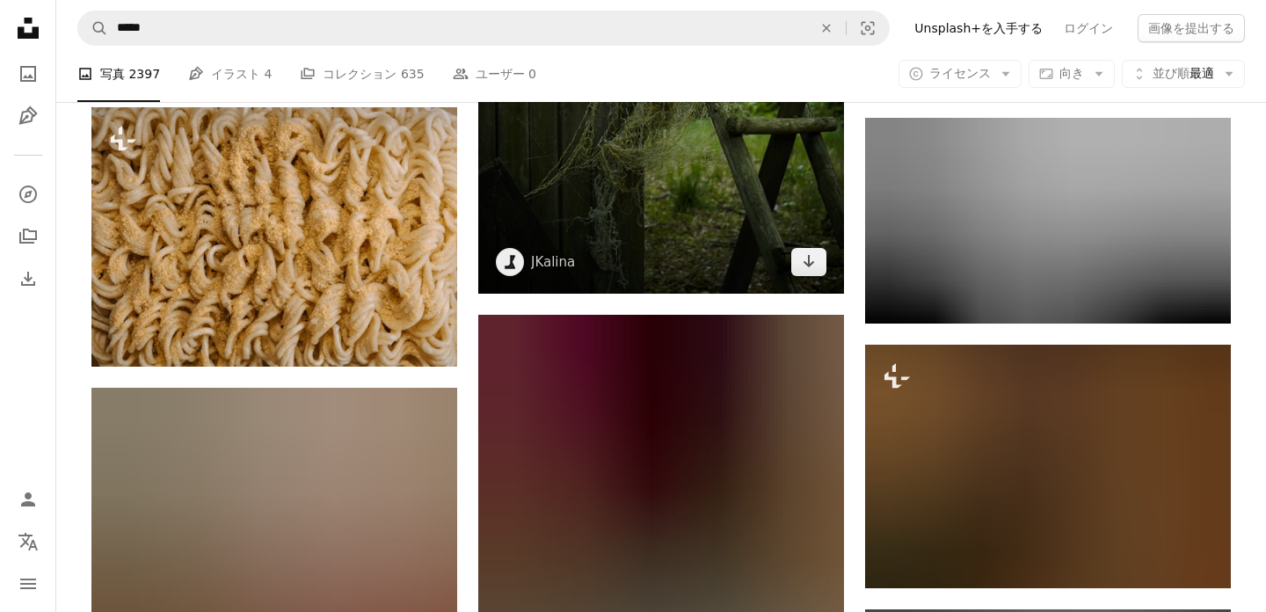
scroll to position [2038, 0]
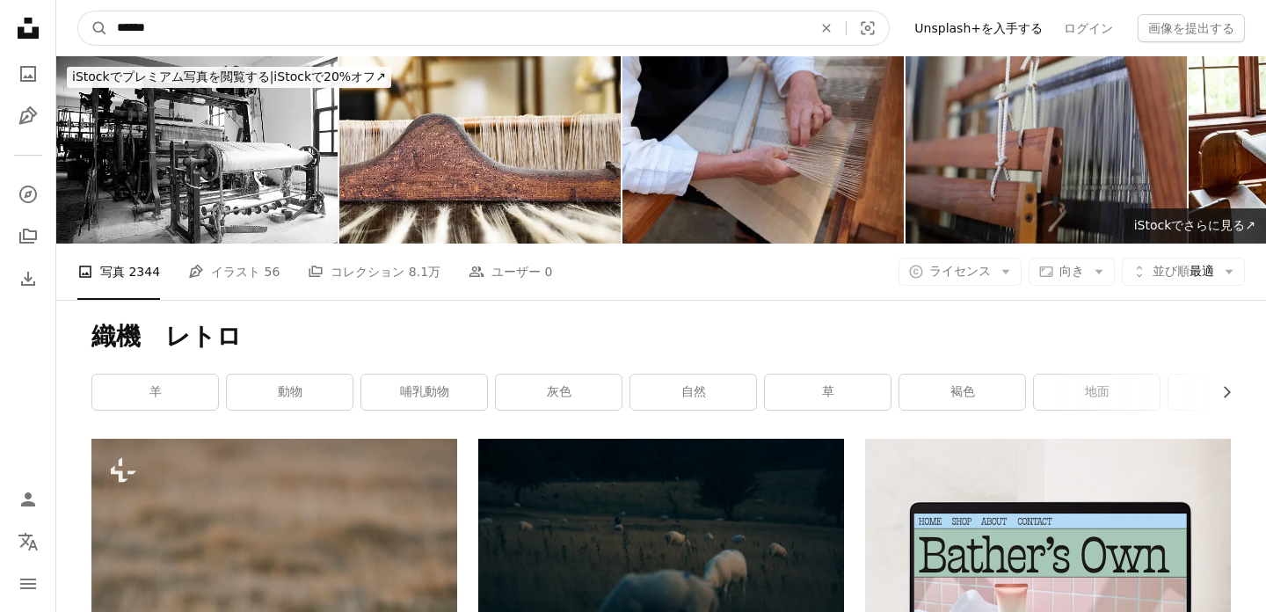
click at [512, 40] on input "******" at bounding box center [457, 27] width 699 height 33
click at [512, 38] on input "******" at bounding box center [457, 27] width 699 height 33
click at [492, 25] on input "******" at bounding box center [457, 27] width 699 height 33
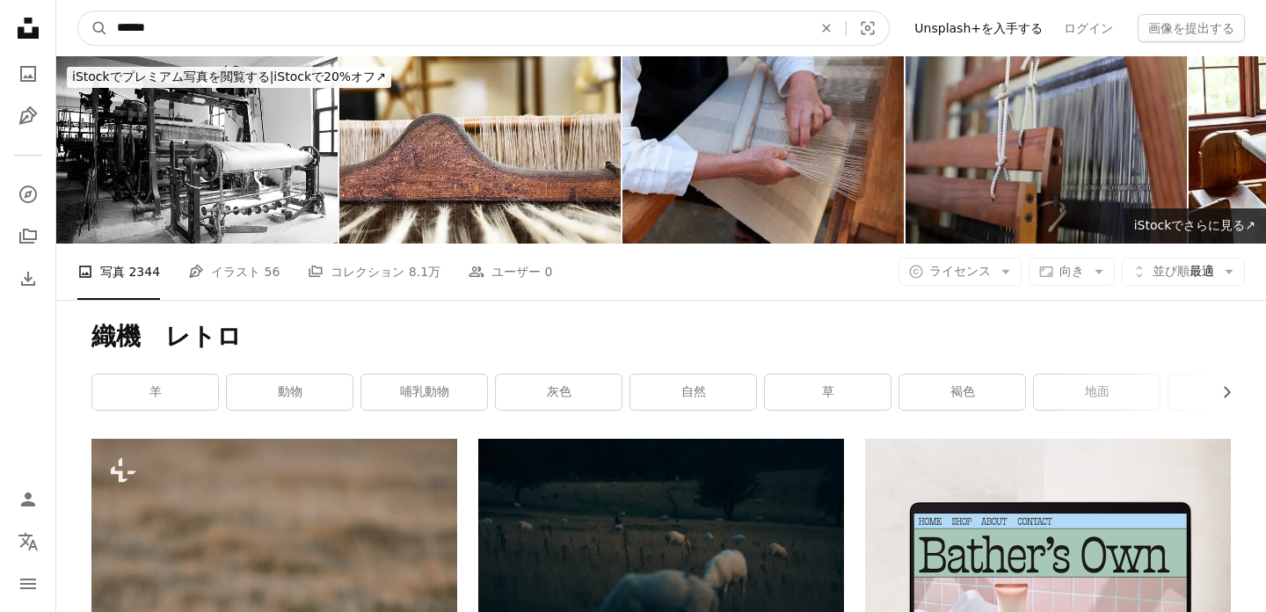
click at [492, 25] on input "******" at bounding box center [457, 27] width 699 height 33
type input "*******"
click button "A magnifying glass" at bounding box center [93, 27] width 30 height 33
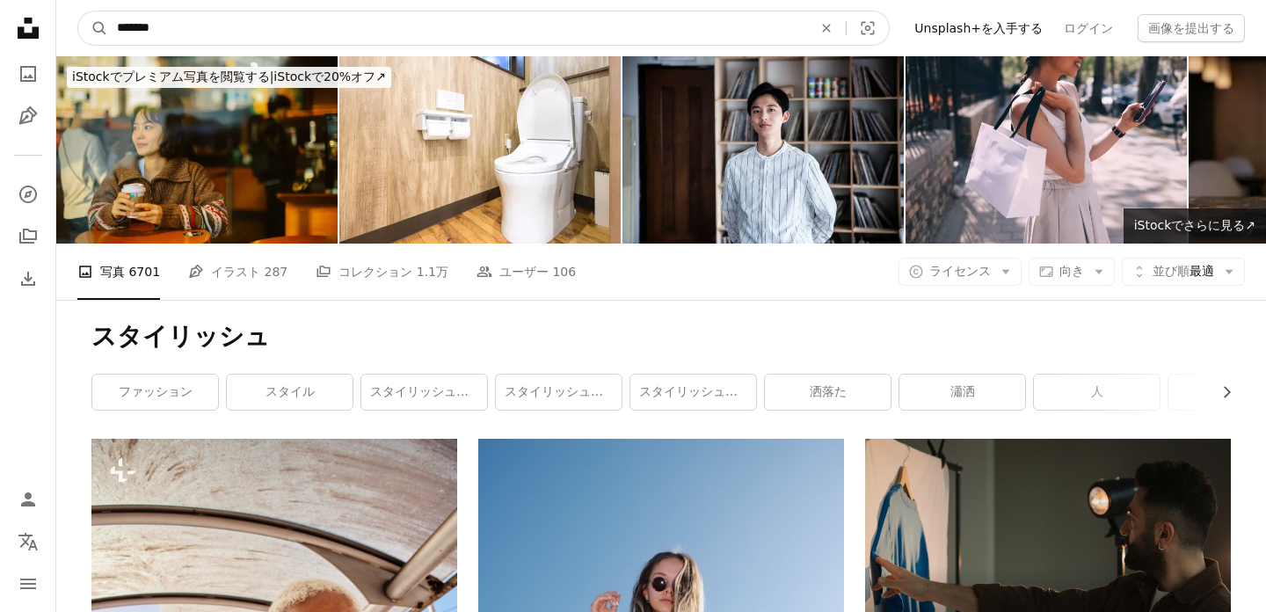
click at [338, 19] on input "*******" at bounding box center [457, 27] width 699 height 33
type input "**********"
click button "A magnifying glass" at bounding box center [93, 27] width 30 height 33
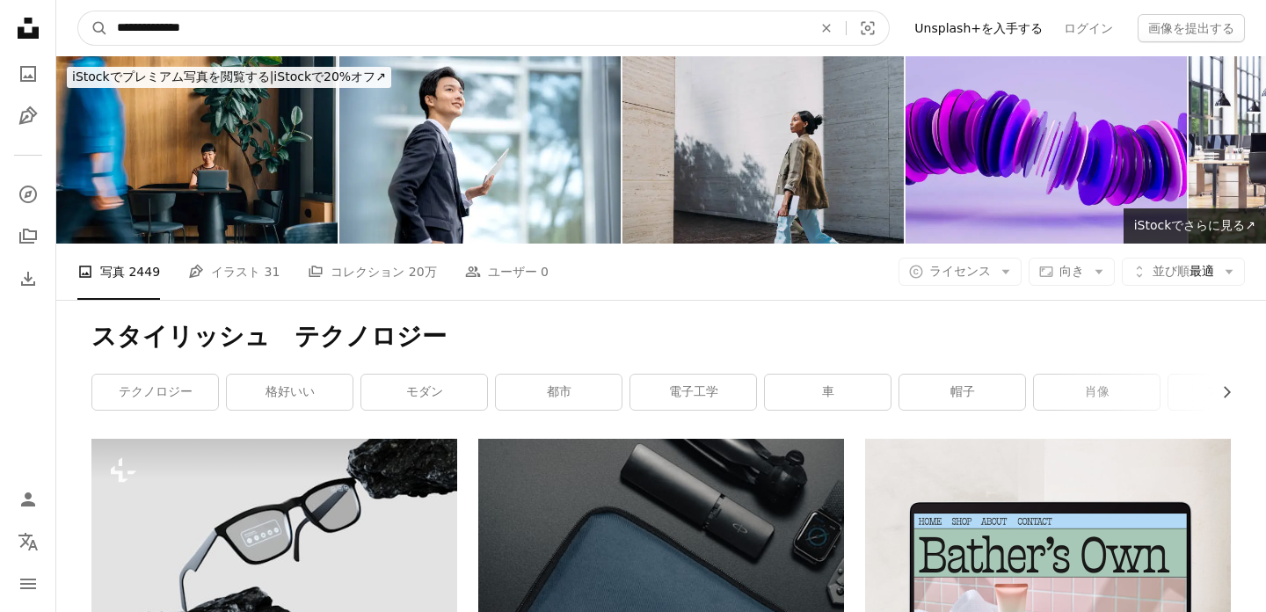
drag, startPoint x: 214, startPoint y: 27, endPoint x: 40, endPoint y: 33, distance: 173.3
type input "******"
click button "A magnifying glass" at bounding box center [93, 27] width 30 height 33
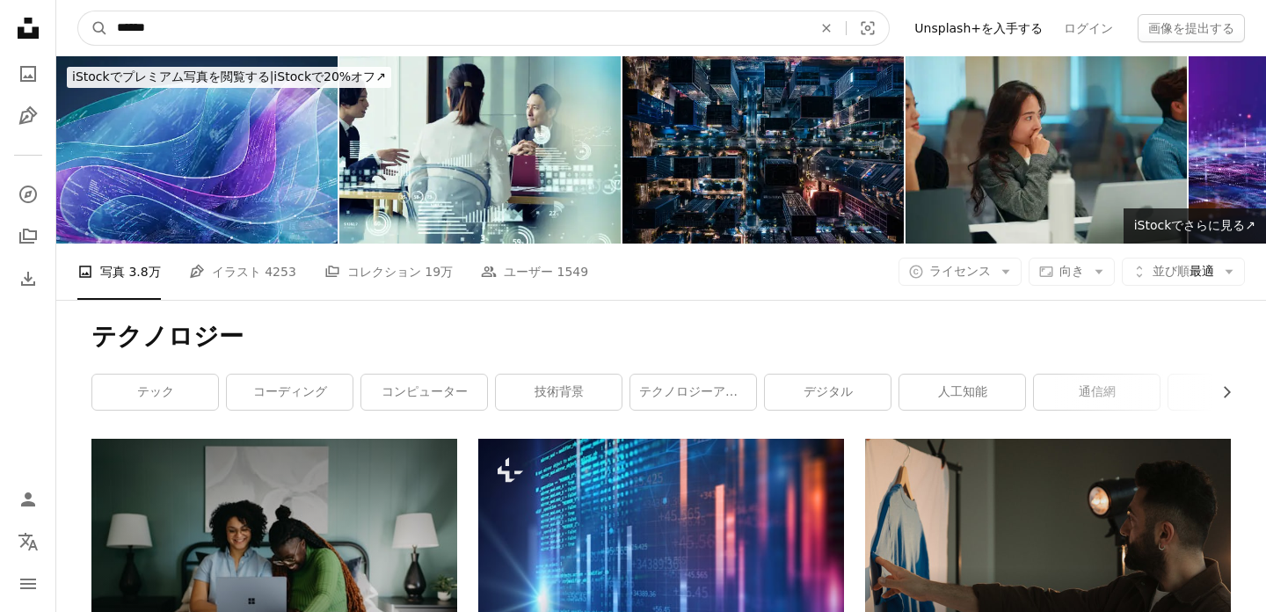
click at [407, 19] on input "******" at bounding box center [457, 27] width 699 height 33
type input "**********"
click button "A magnifying glass" at bounding box center [93, 27] width 30 height 33
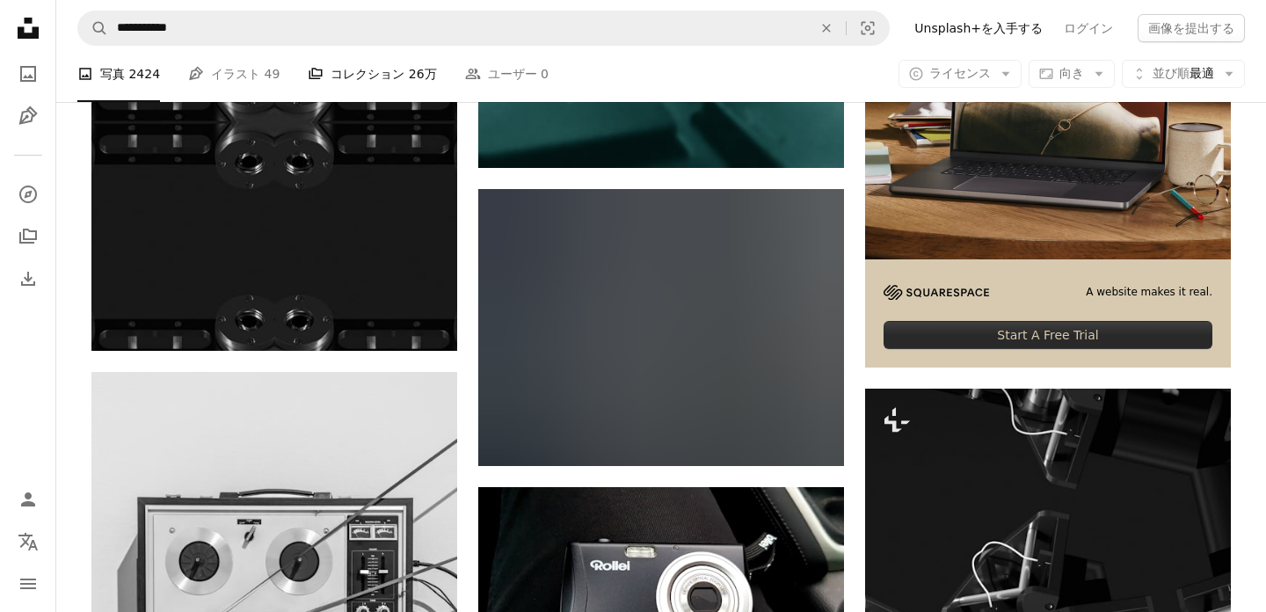
scroll to position [563, 0]
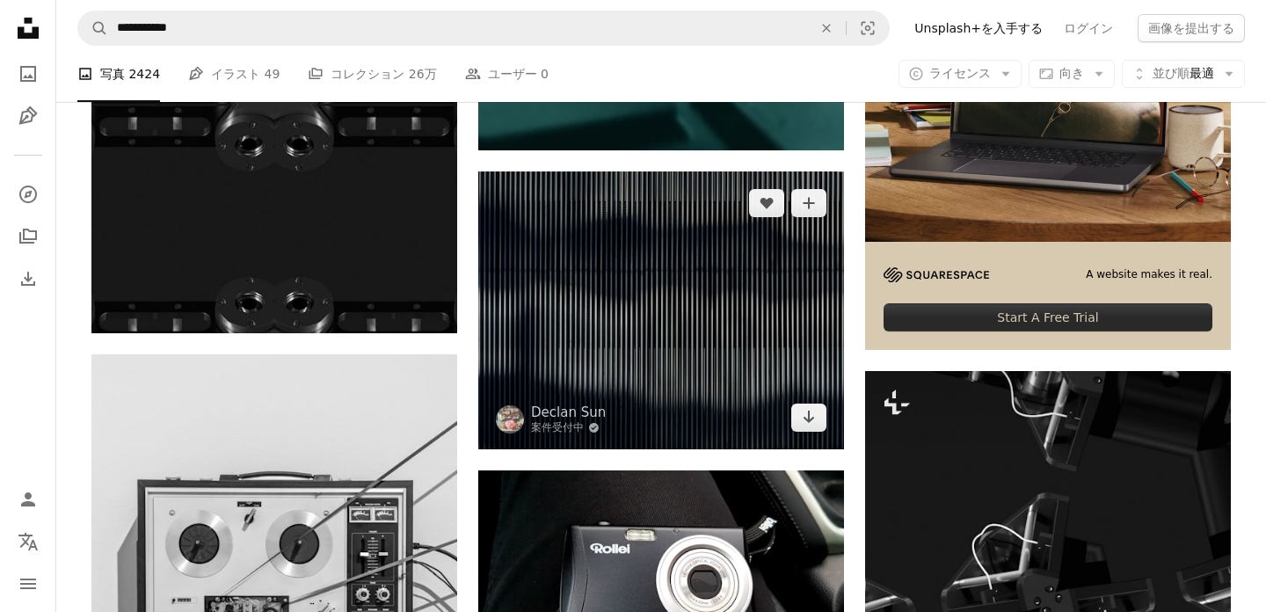
click at [529, 329] on img at bounding box center [661, 309] width 366 height 277
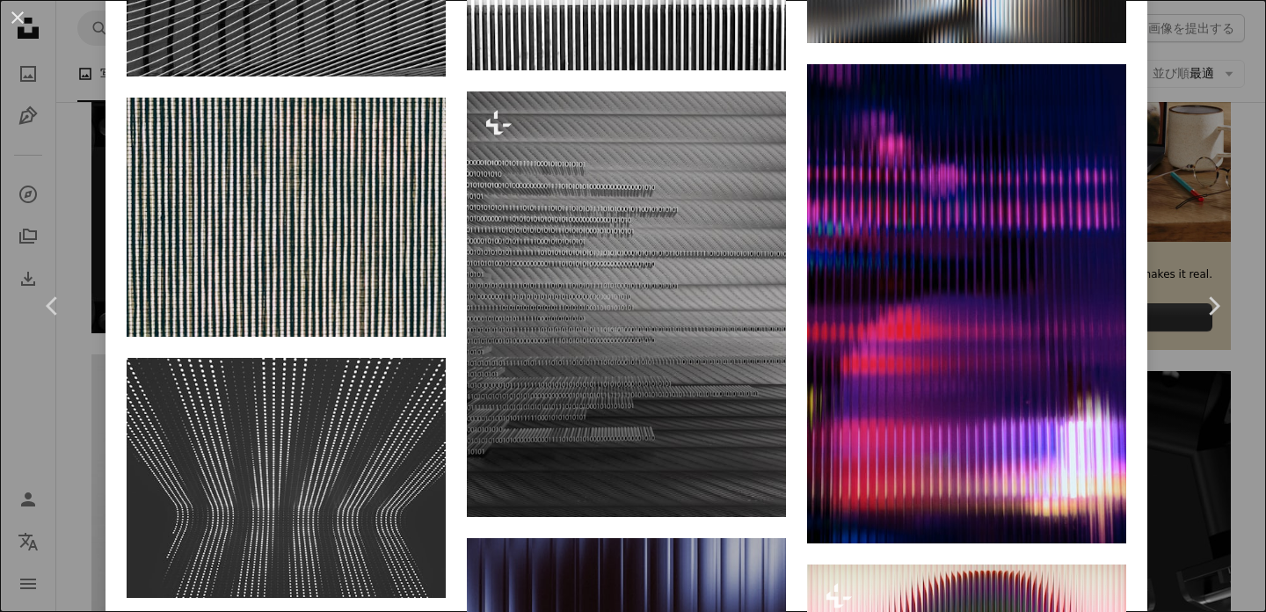
scroll to position [1666, 0]
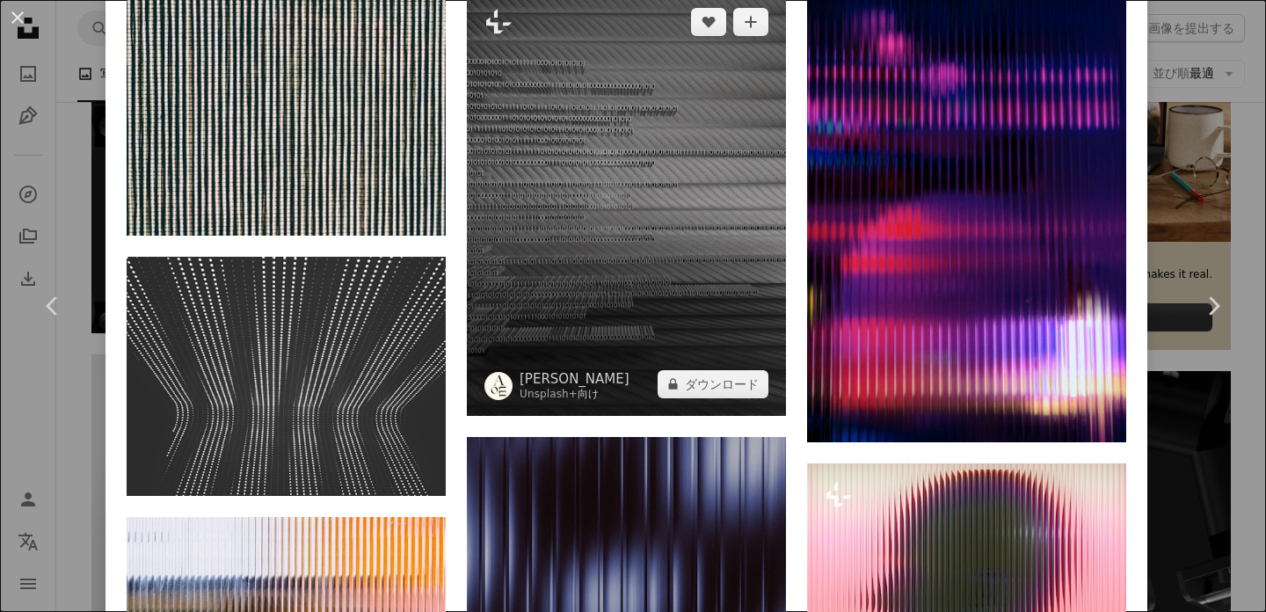
click at [605, 241] on img at bounding box center [626, 203] width 319 height 426
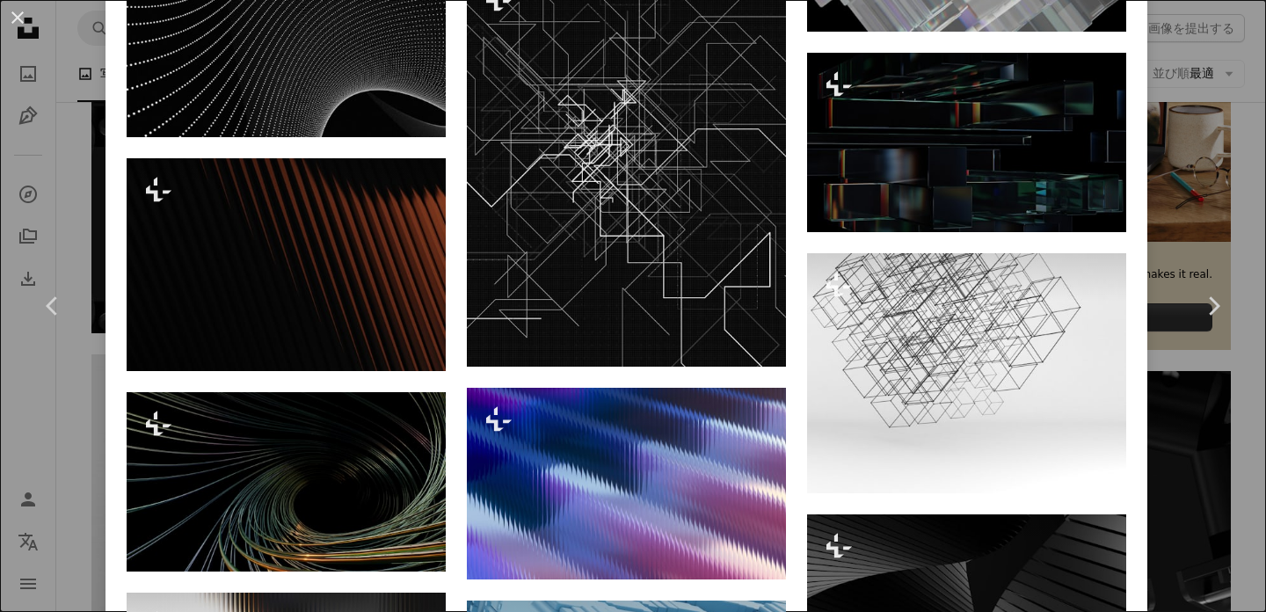
scroll to position [2419, 0]
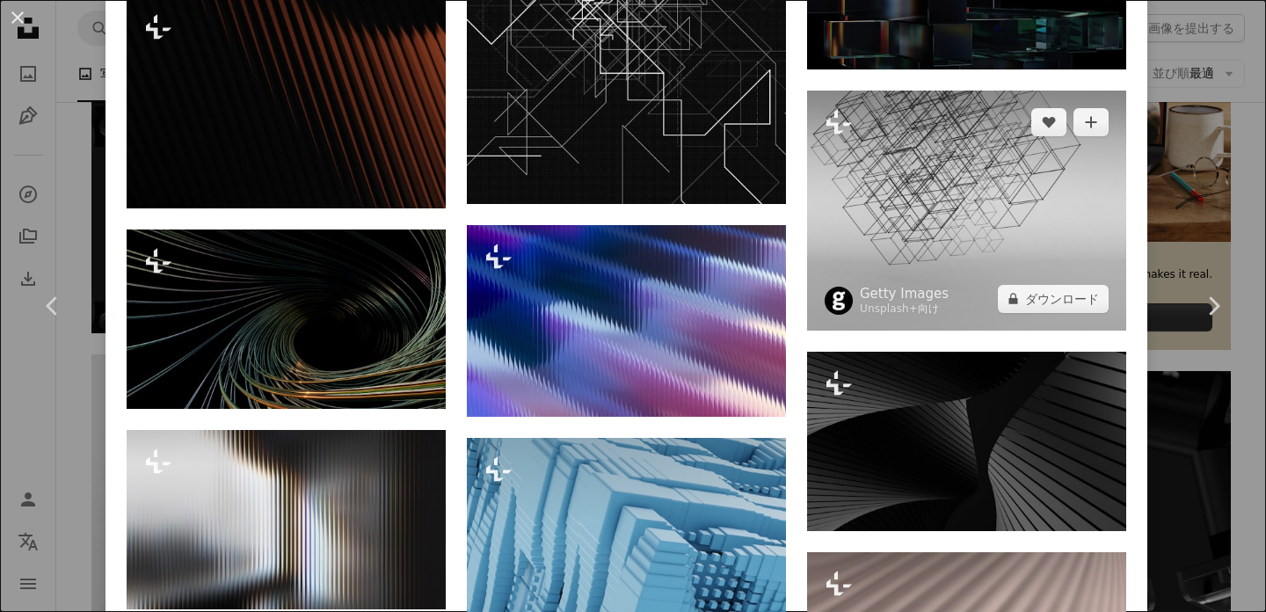
click at [943, 213] on img at bounding box center [966, 210] width 319 height 239
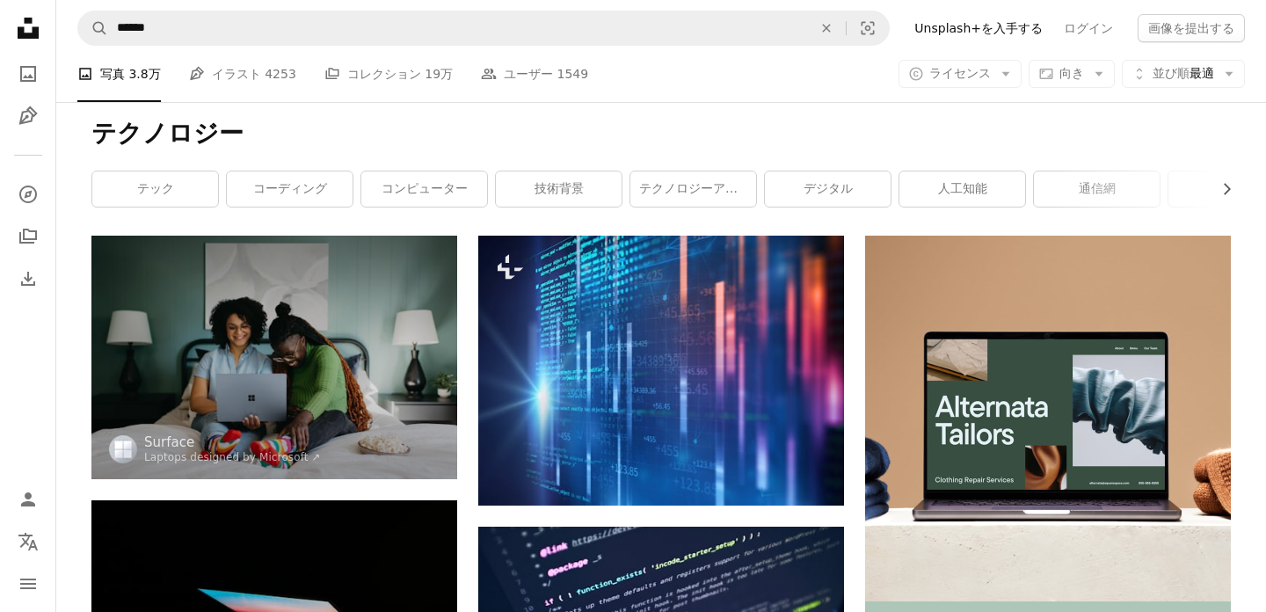
scroll to position [213, 0]
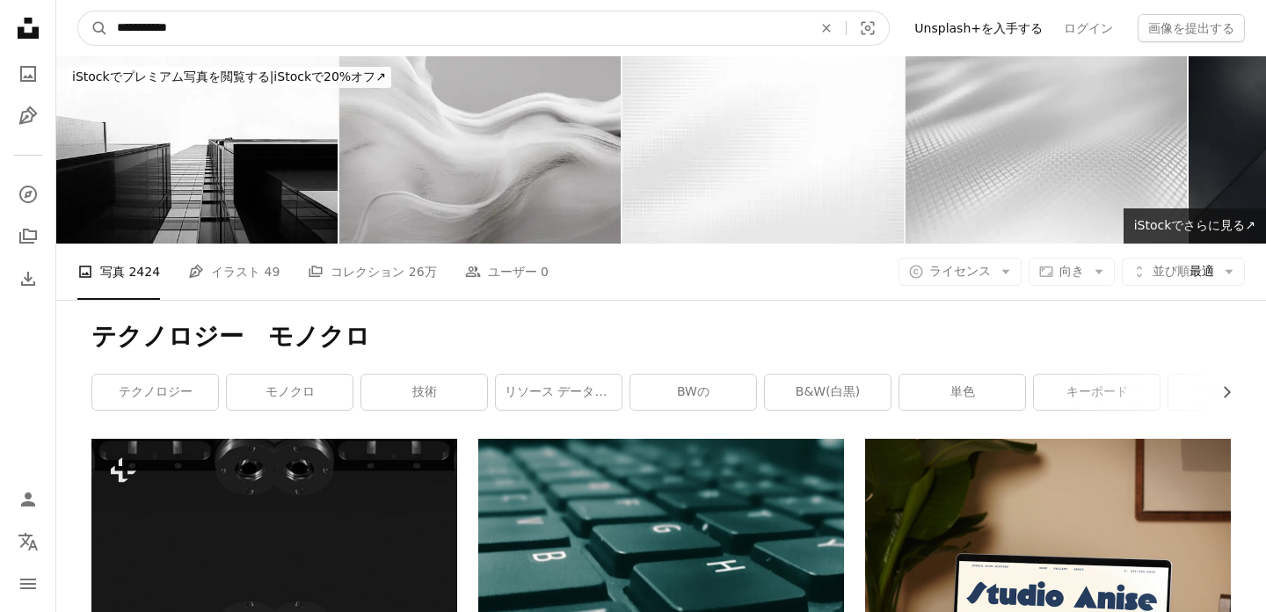
click at [588, 23] on input "**********" at bounding box center [457, 27] width 699 height 33
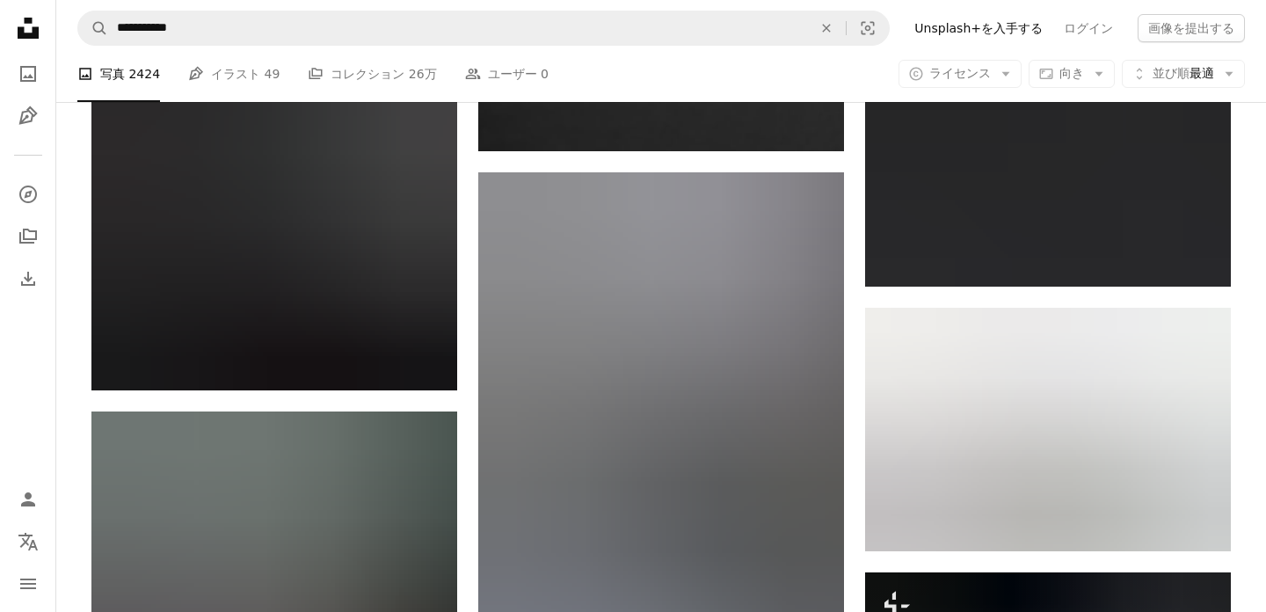
scroll to position [1591, 0]
